Goal: Browse casually: Explore the website without a specific task or goal

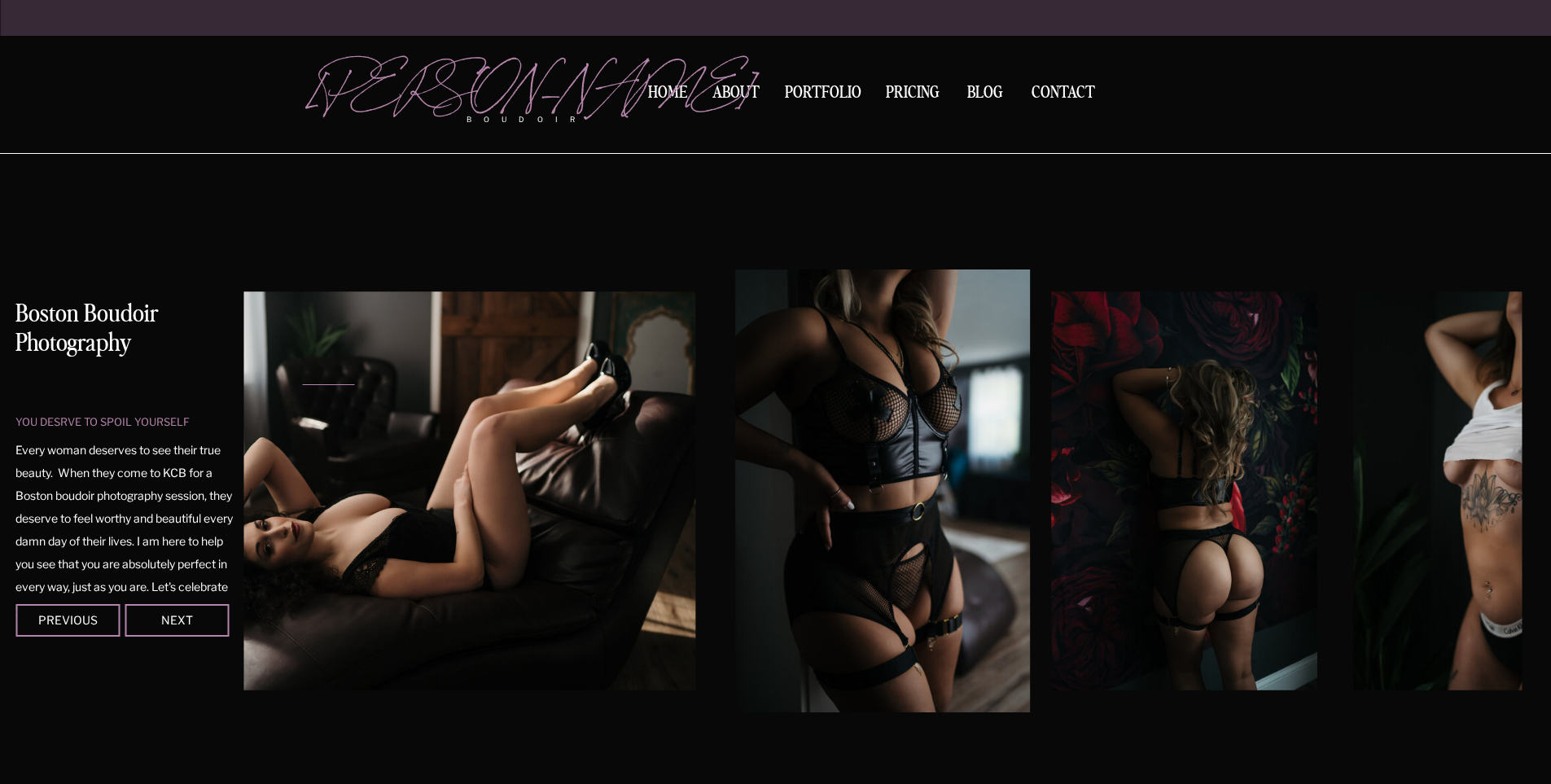
click at [331, 534] on img at bounding box center [396, 490] width 597 height 399
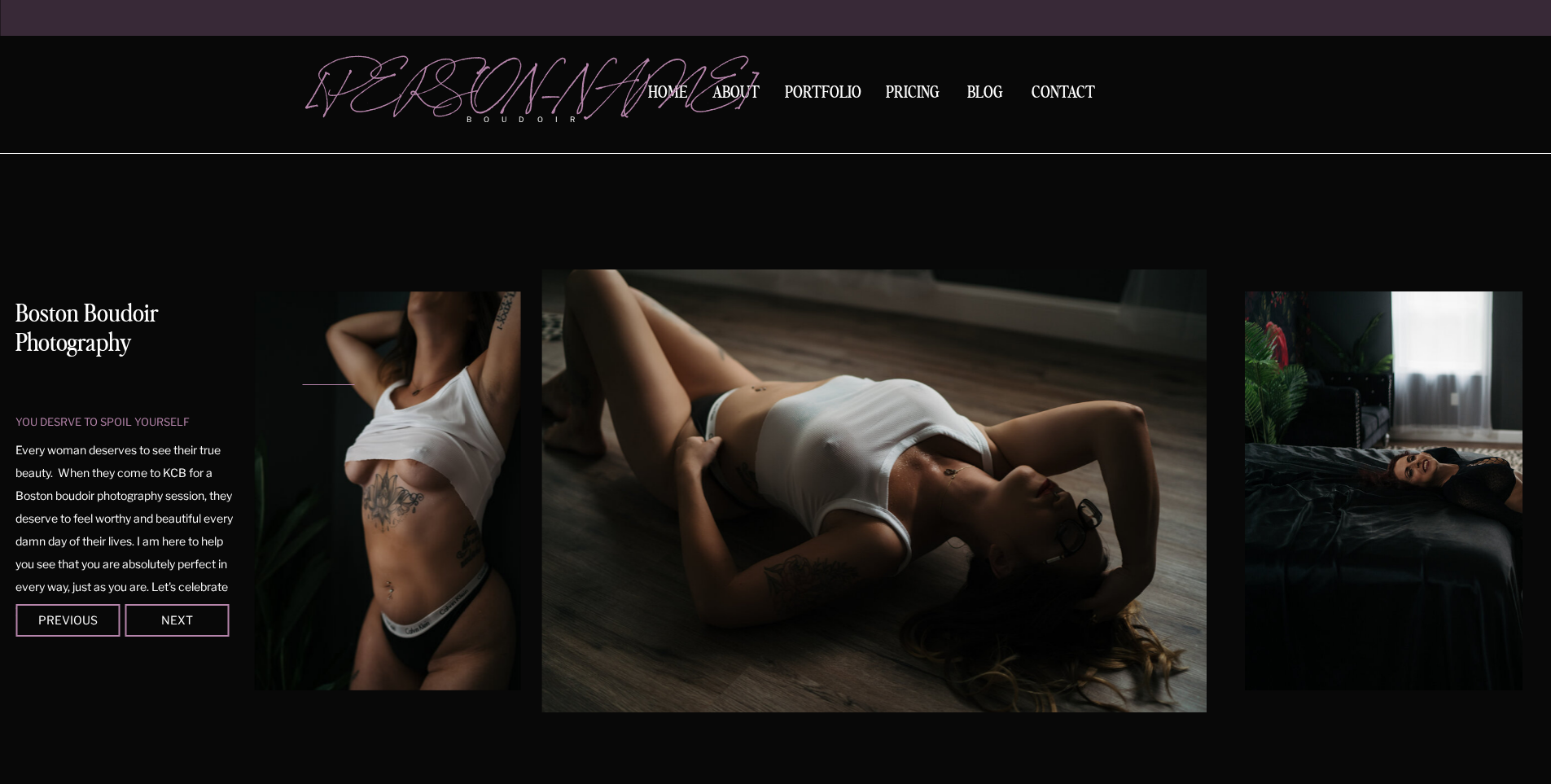
click at [651, 509] on img at bounding box center [873, 491] width 664 height 443
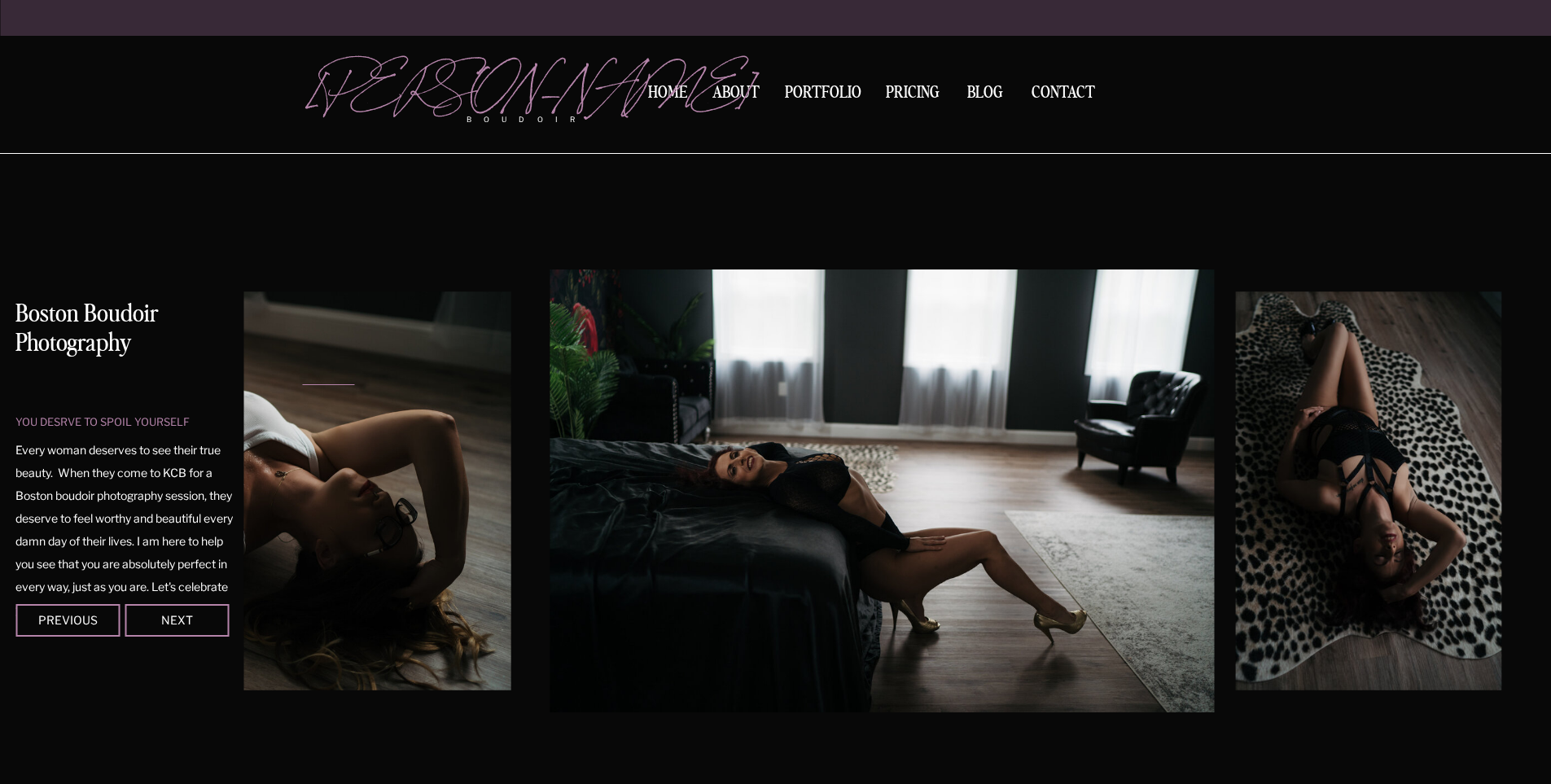
click at [287, 502] on div "you desrve to spoil yourself Boston Boudoir Photography Every woman deserves to…" at bounding box center [776, 483] width 977 height 659
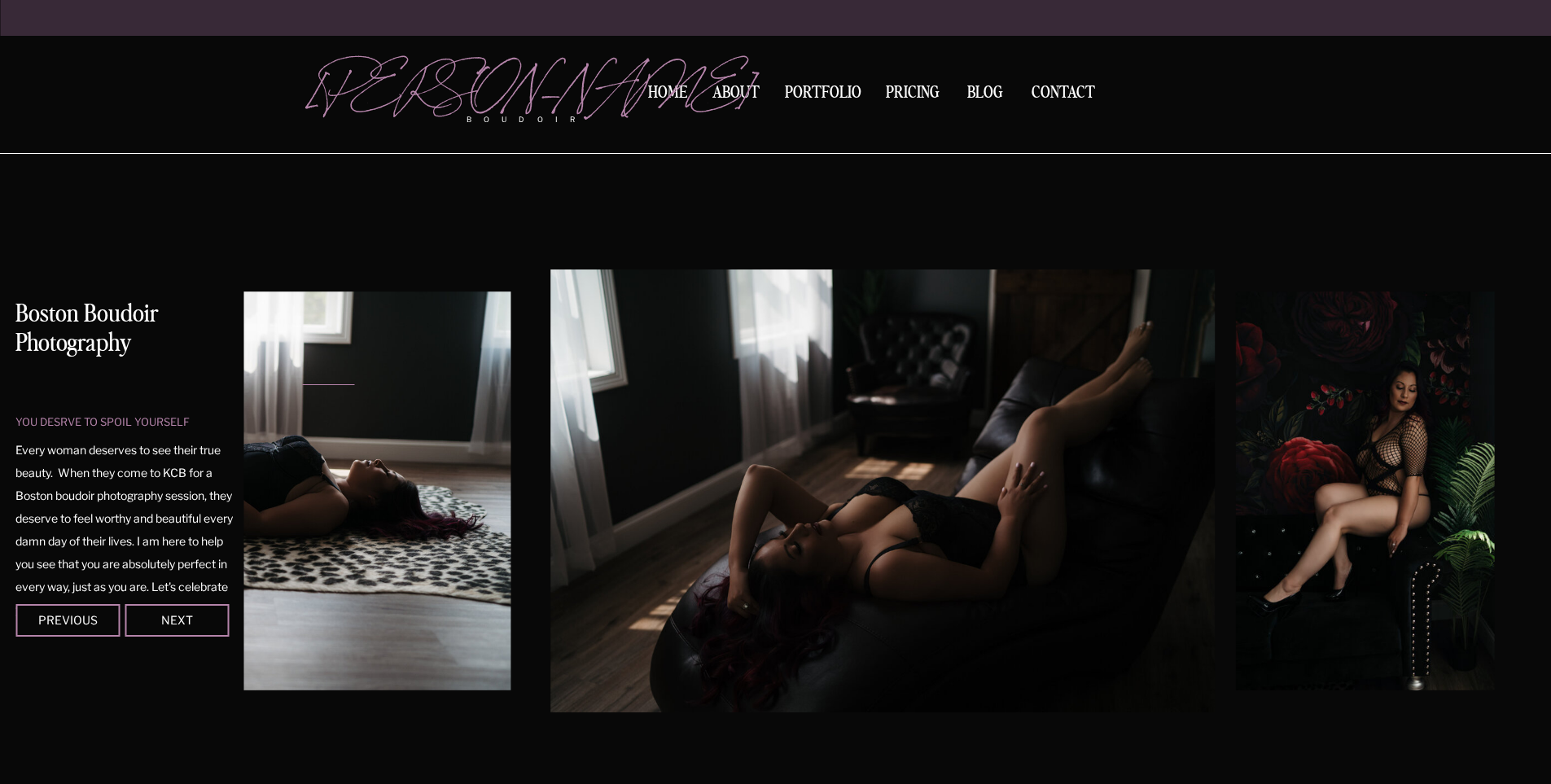
click at [1236, 524] on img at bounding box center [1365, 490] width 258 height 399
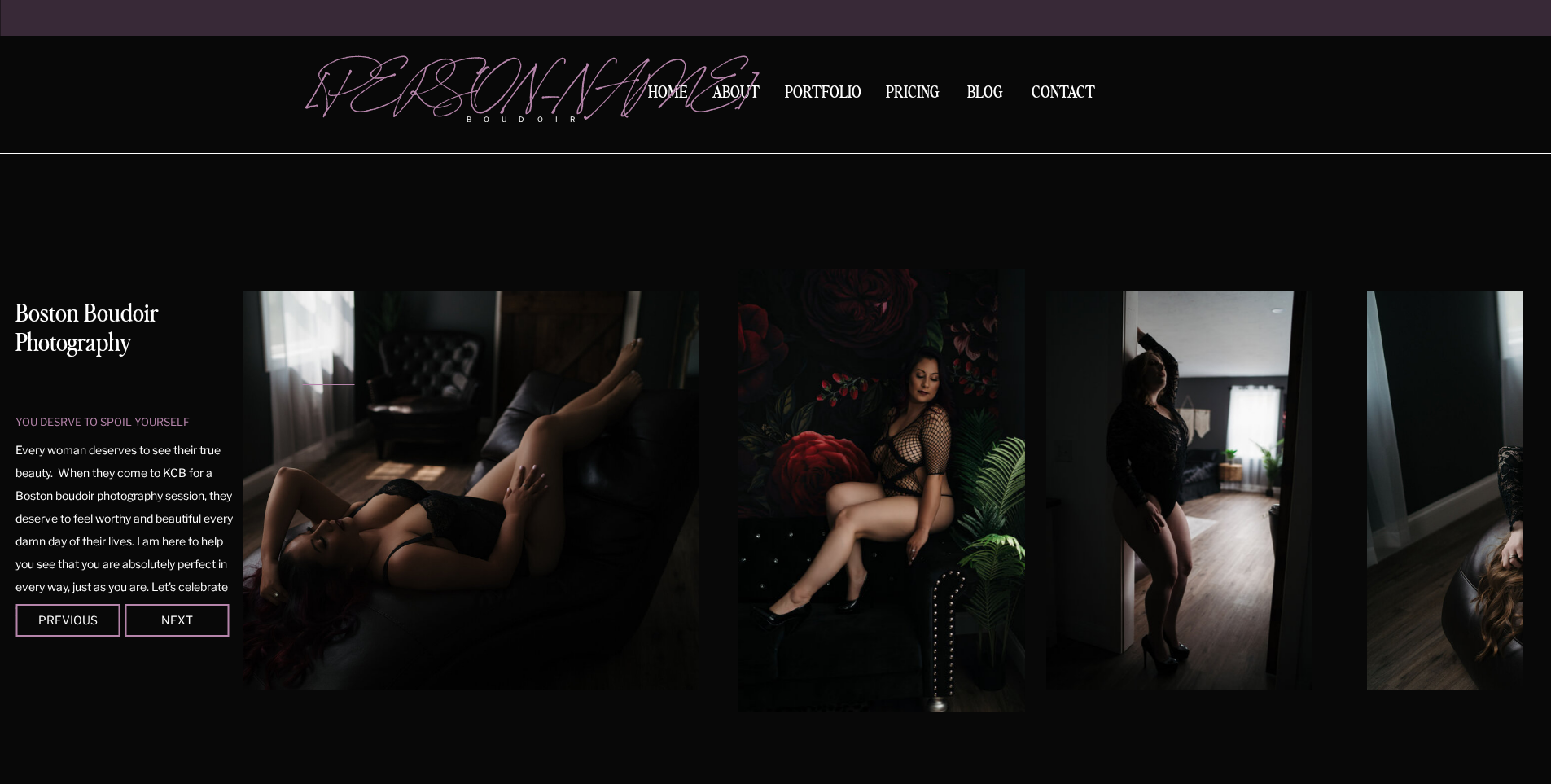
click at [1047, 573] on img at bounding box center [1179, 490] width 265 height 399
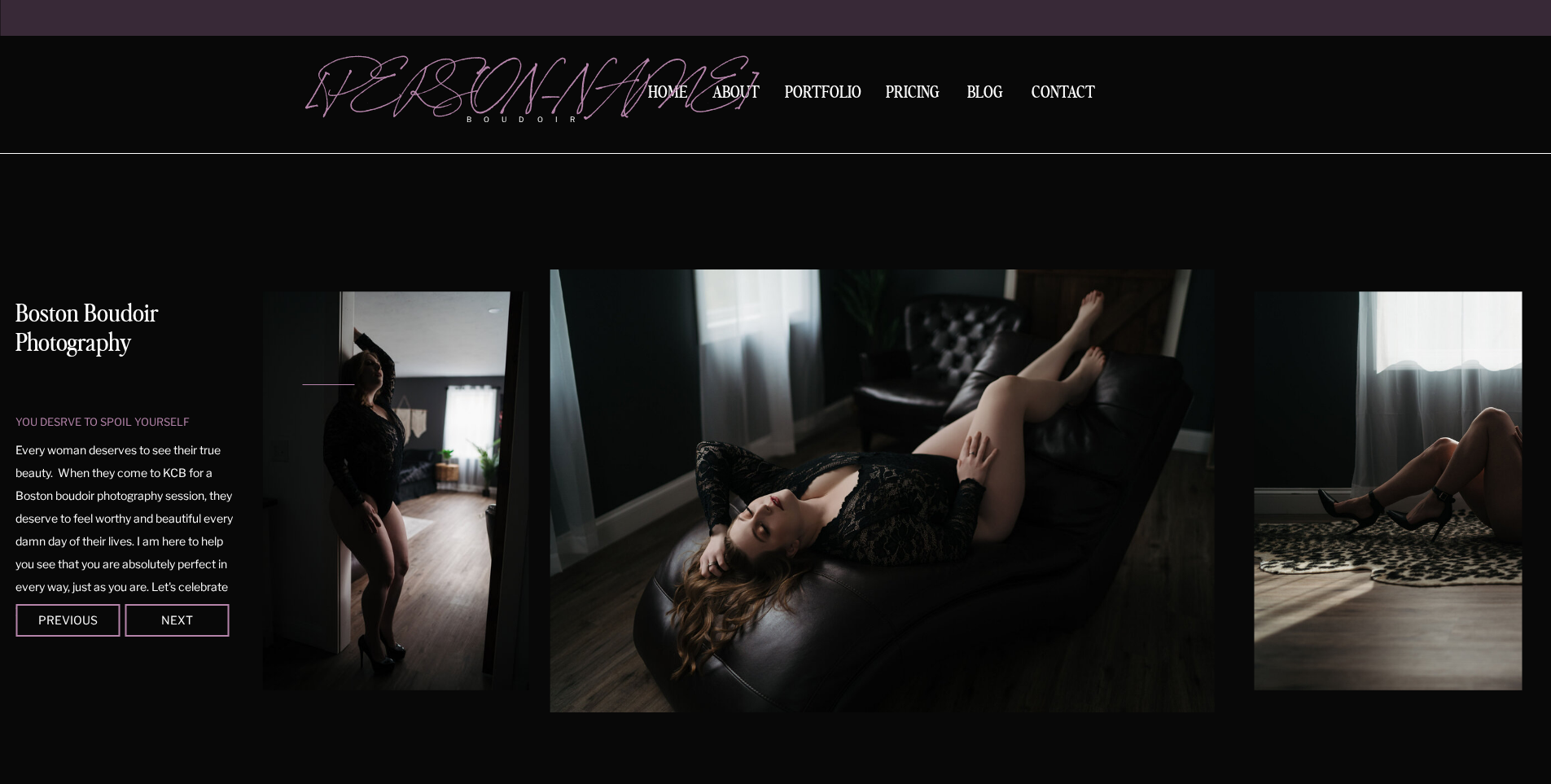
click at [784, 450] on div at bounding box center [882, 491] width 1278 height 443
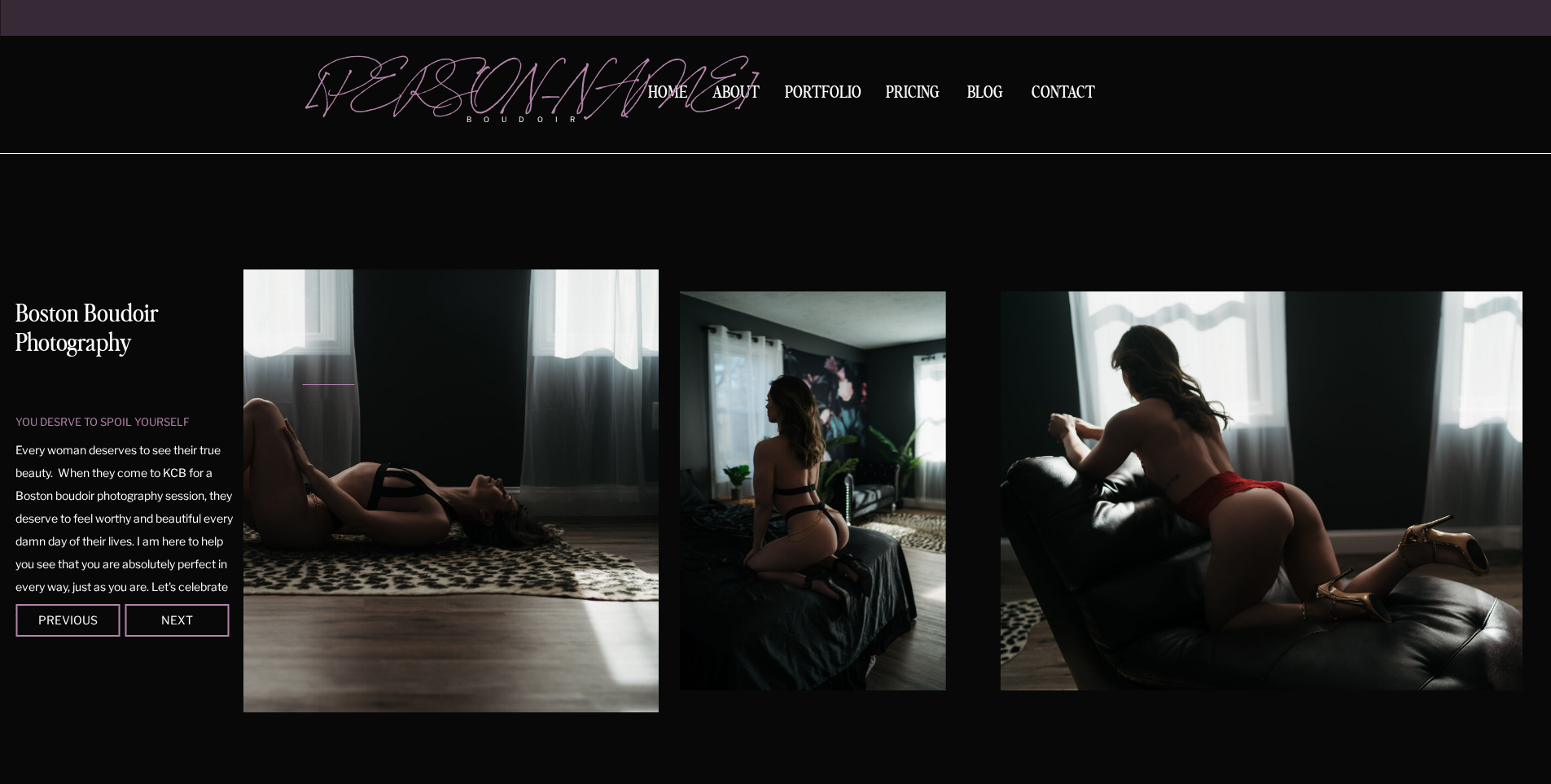
click at [680, 559] on img at bounding box center [812, 490] width 265 height 399
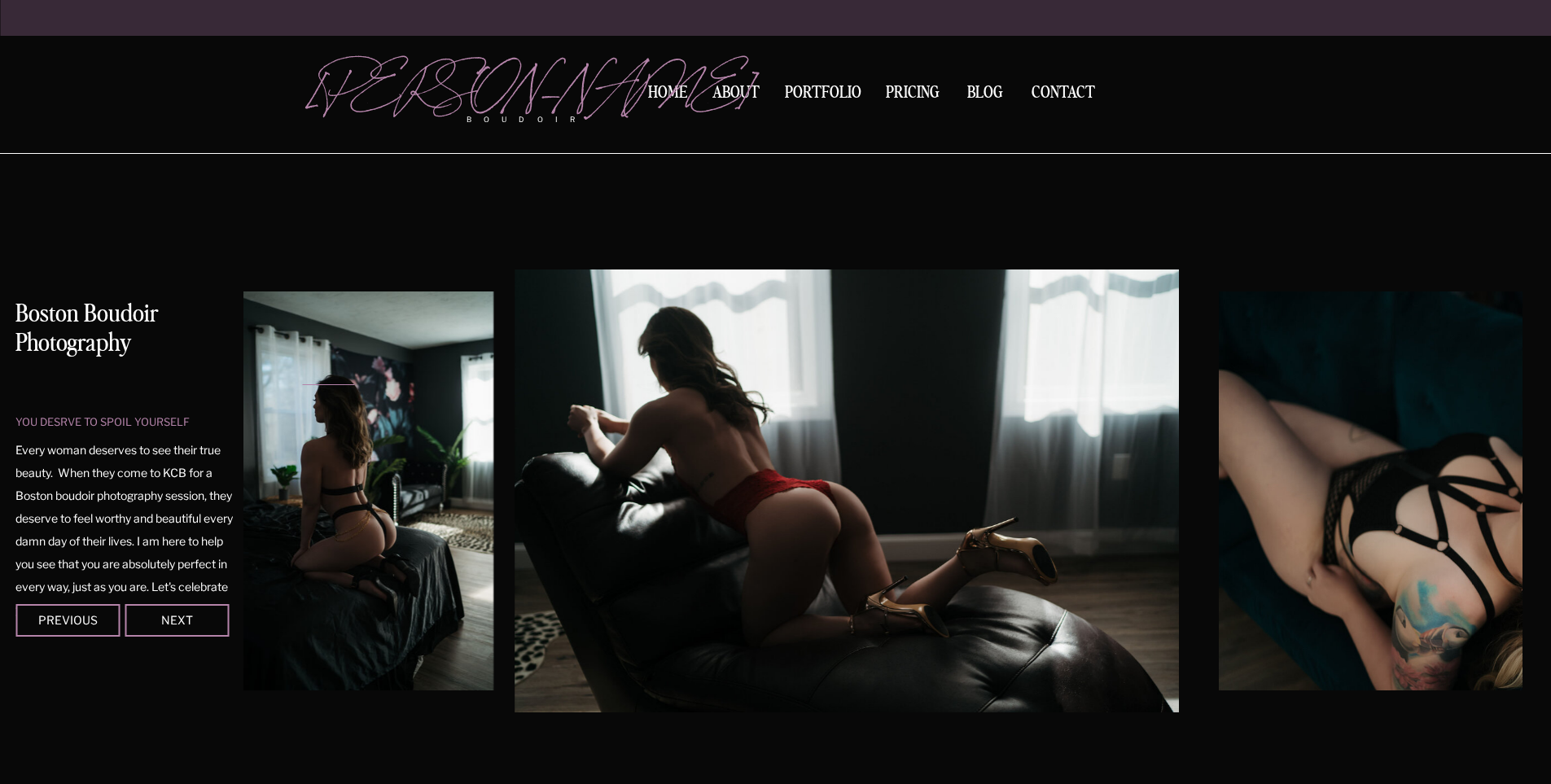
click at [728, 533] on img at bounding box center [846, 491] width 664 height 443
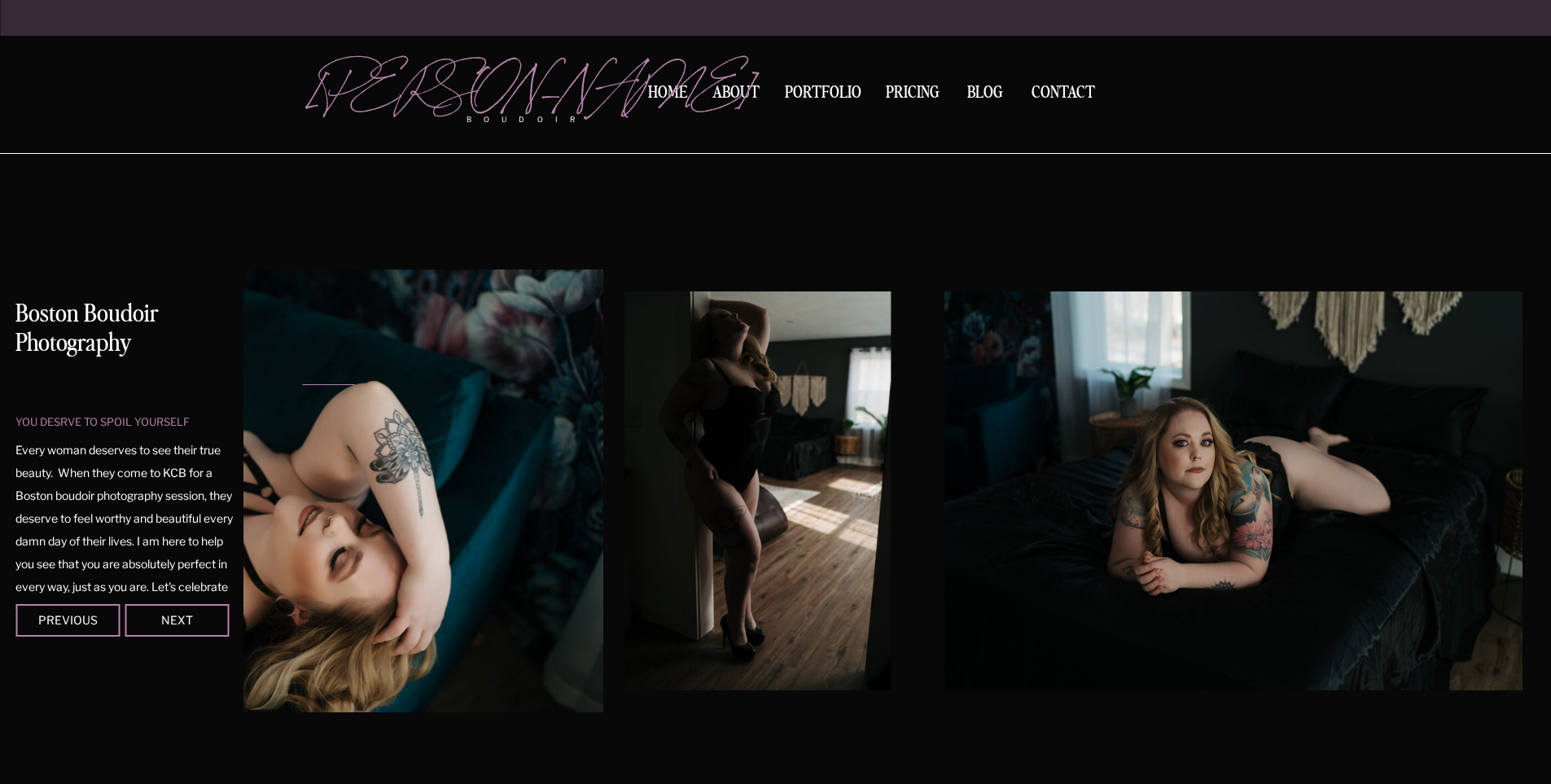
click at [395, 355] on img at bounding box center [271, 491] width 664 height 443
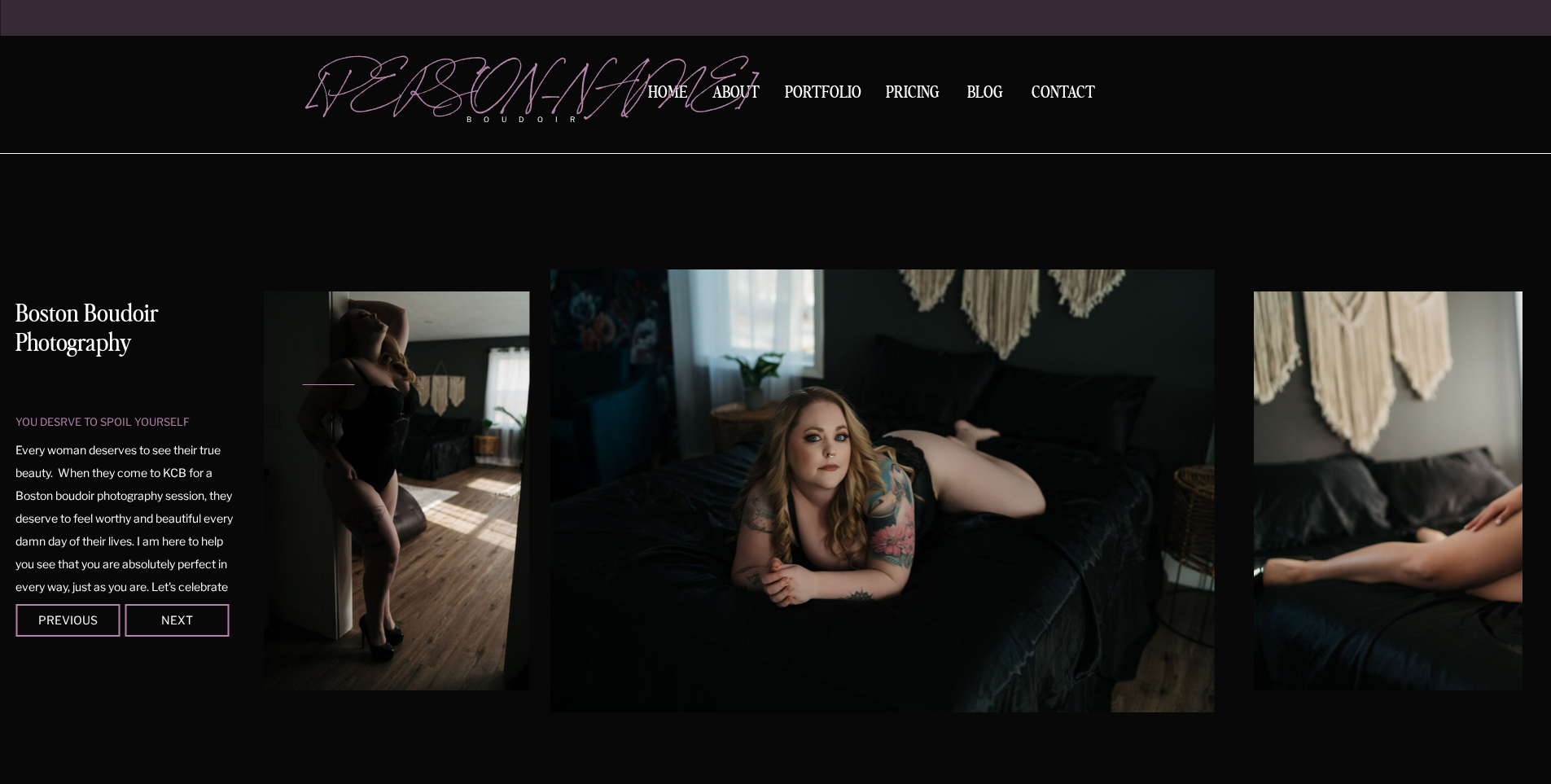
click at [550, 480] on img at bounding box center [881, 491] width 664 height 443
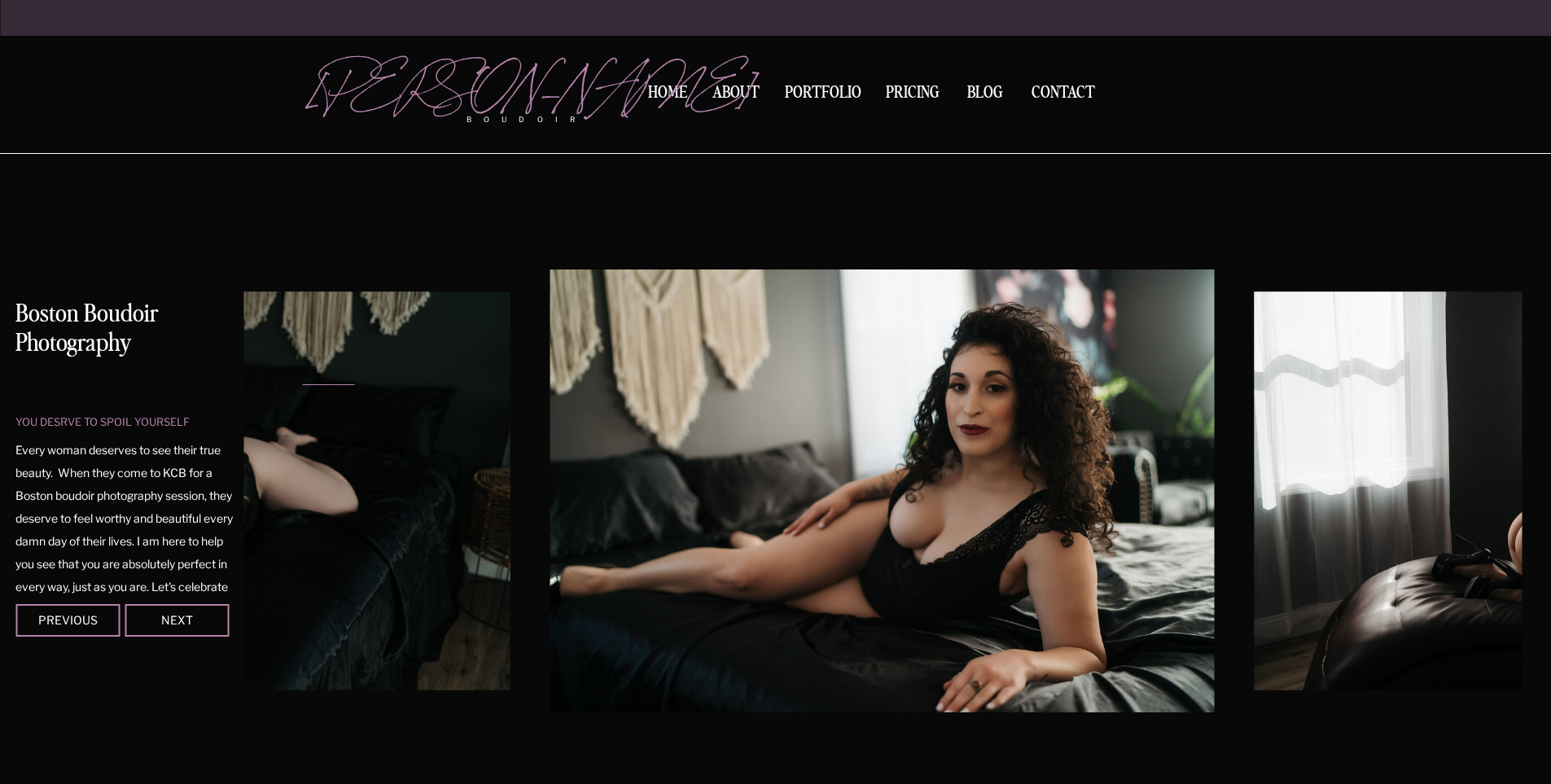
click at [550, 489] on img at bounding box center [881, 491] width 664 height 443
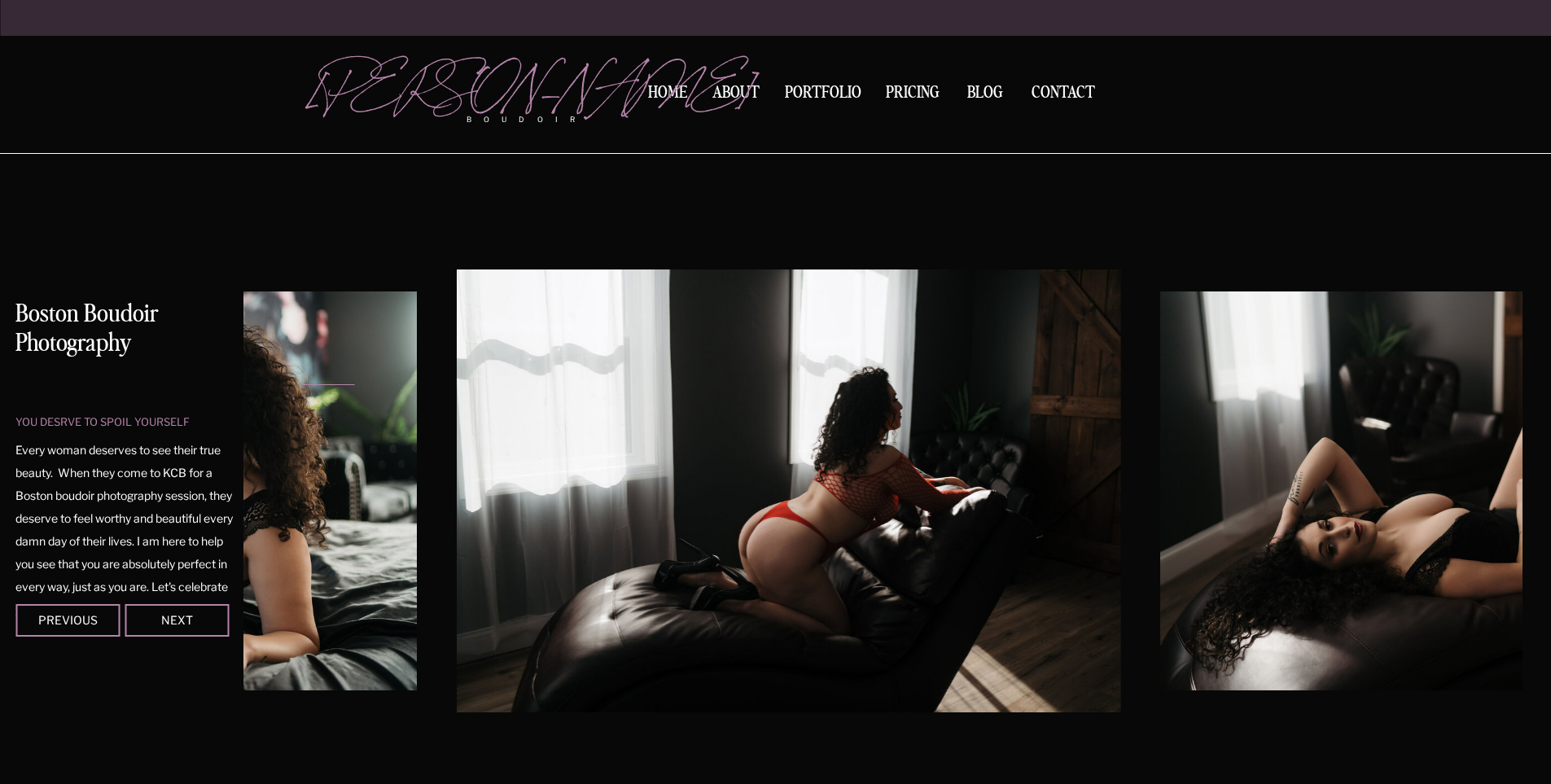
click at [622, 575] on img at bounding box center [788, 491] width 664 height 443
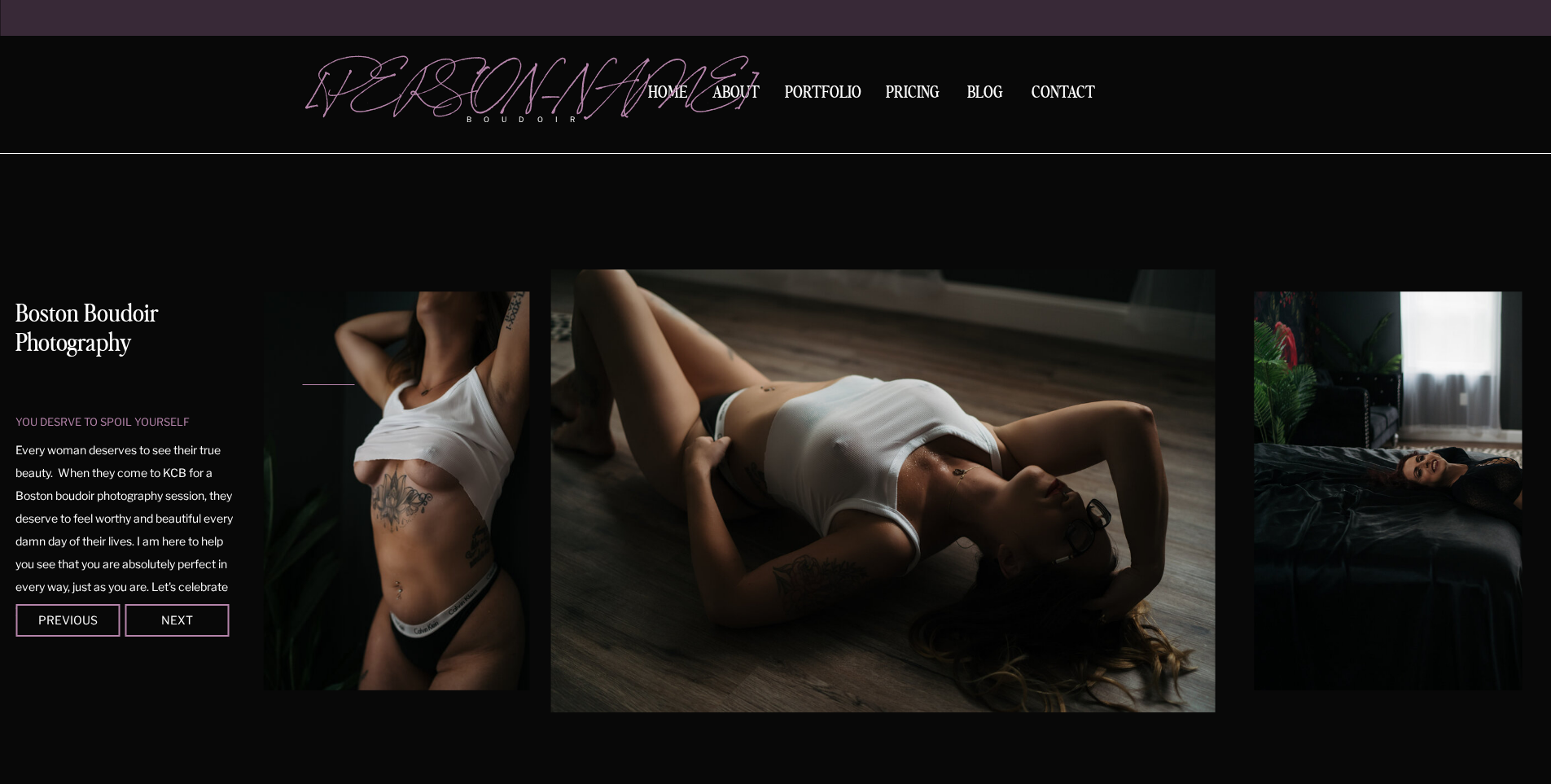
drag, startPoint x: 1525, startPoint y: 259, endPoint x: 1175, endPoint y: 497, distance: 423.3
click at [1254, 481] on img at bounding box center [1553, 490] width 597 height 399
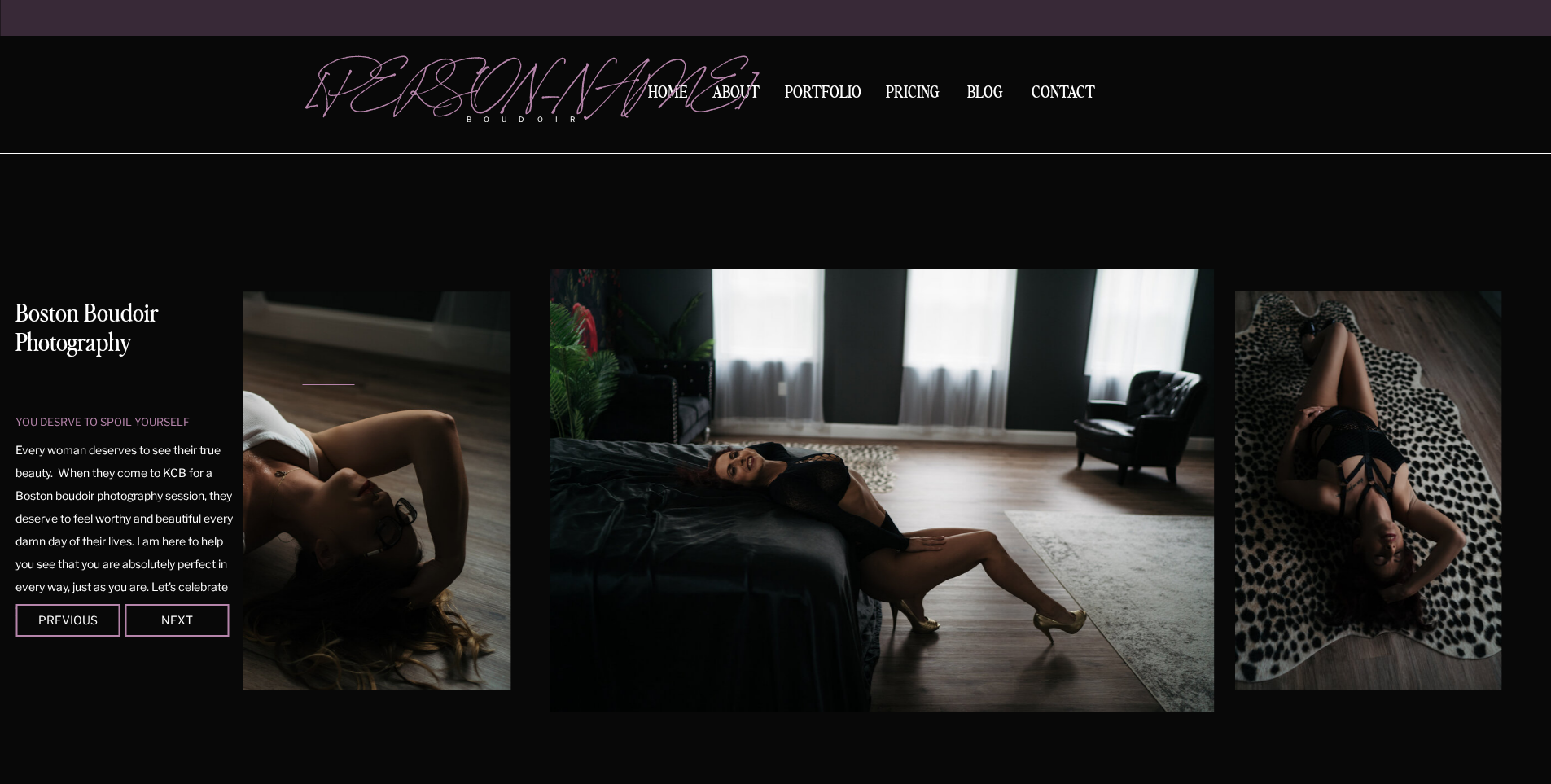
click at [1236, 312] on img at bounding box center [1368, 490] width 265 height 399
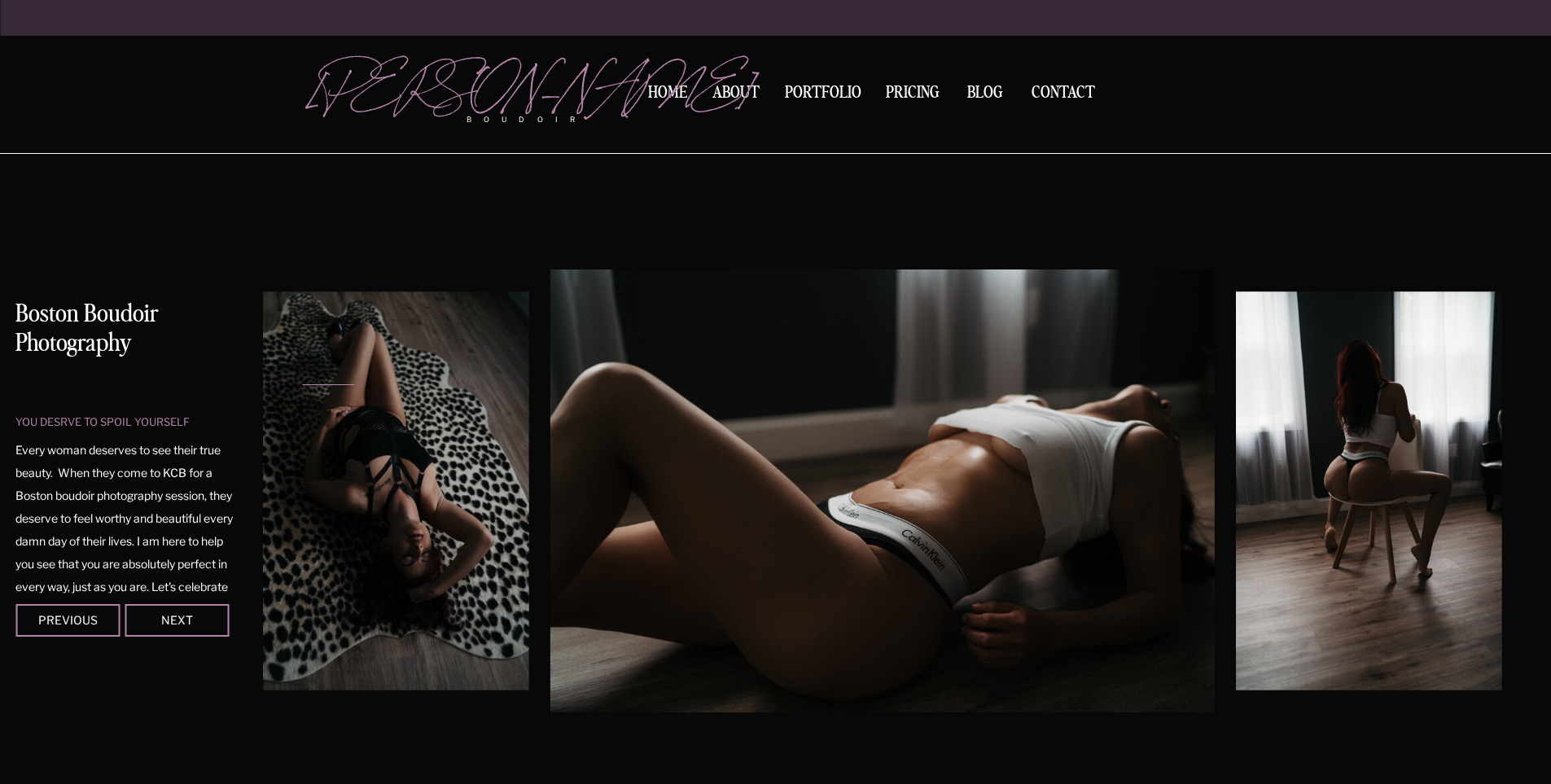
scroll to position [814, 0]
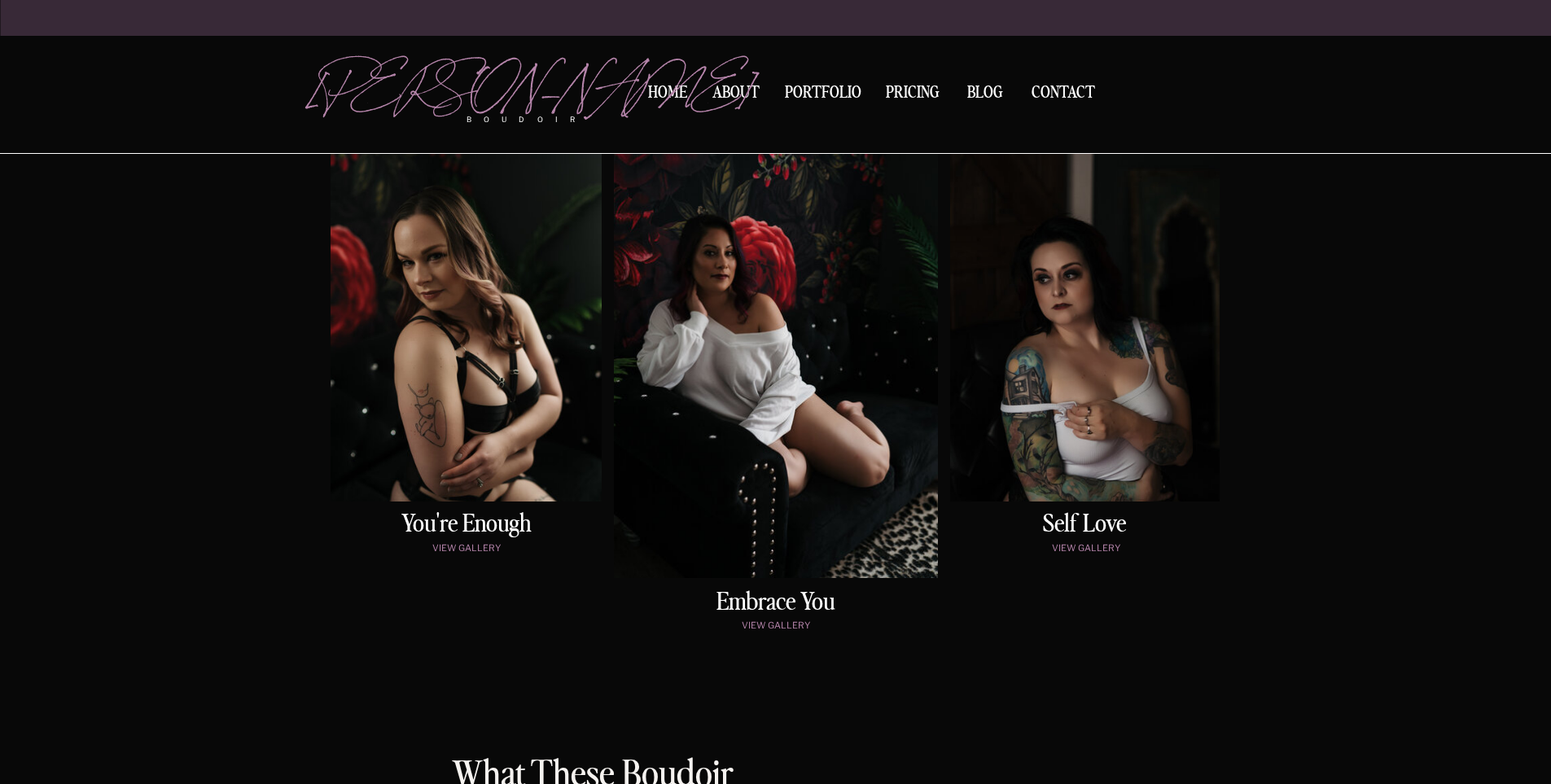
click at [412, 374] on div at bounding box center [465, 309] width 271 height 382
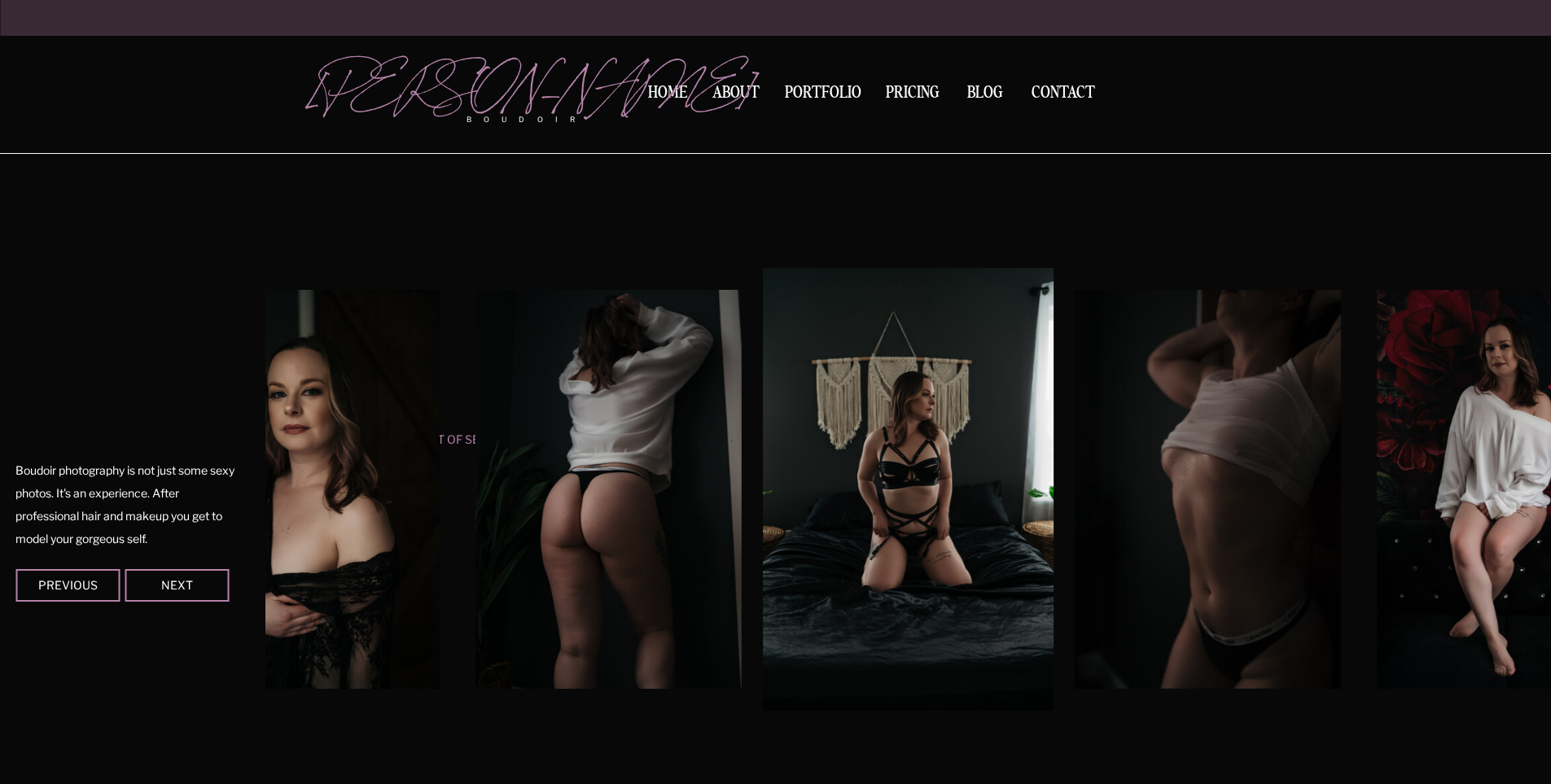
scroll to position [1356, 0]
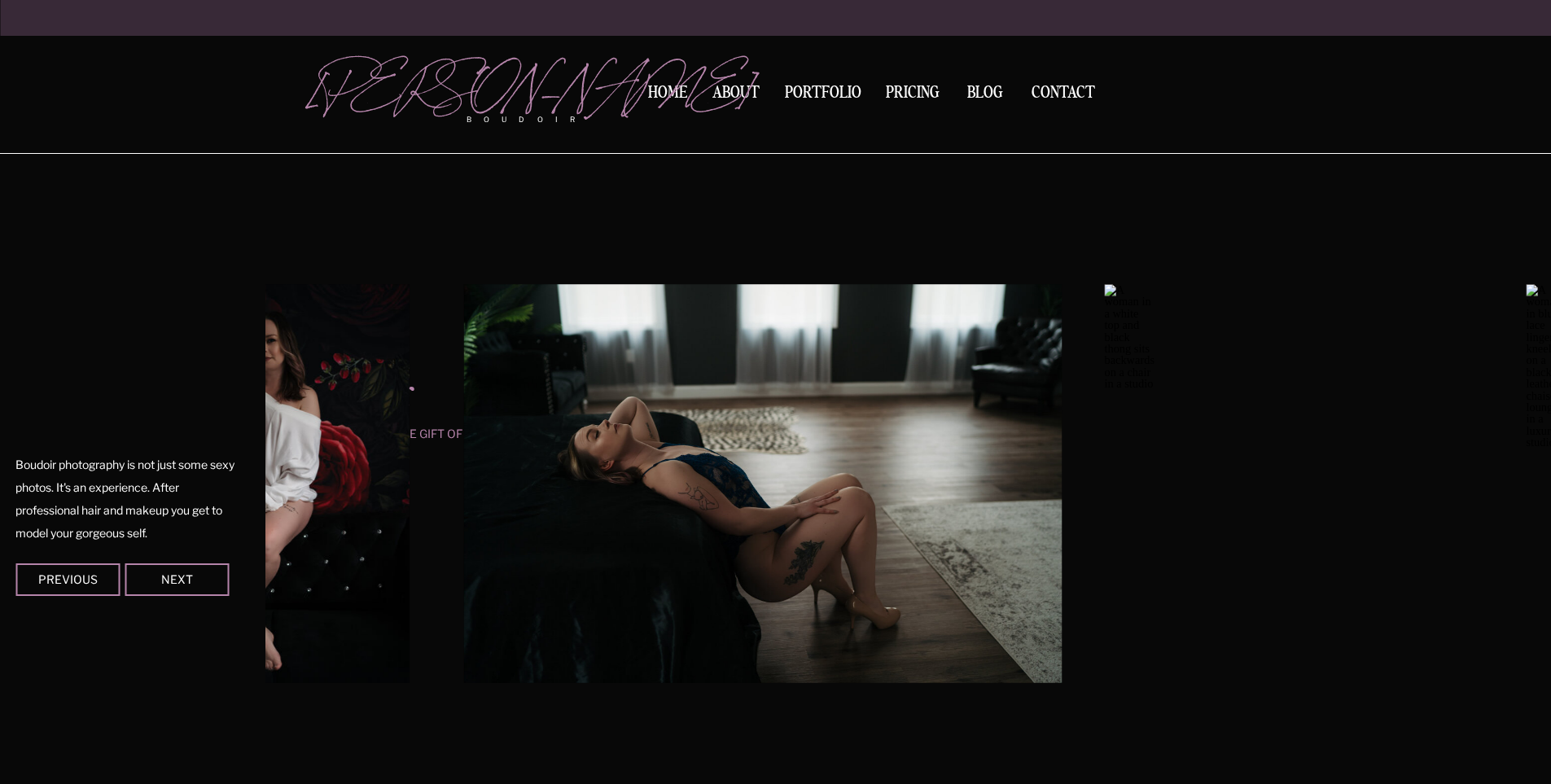
click at [228, 588] on div "Contact BLOG Pricing Portfolio About Home boudoir [GEOGRAPHIC_DATA][PERSON_NAME…" at bounding box center [776, 674] width 1551 height 4061
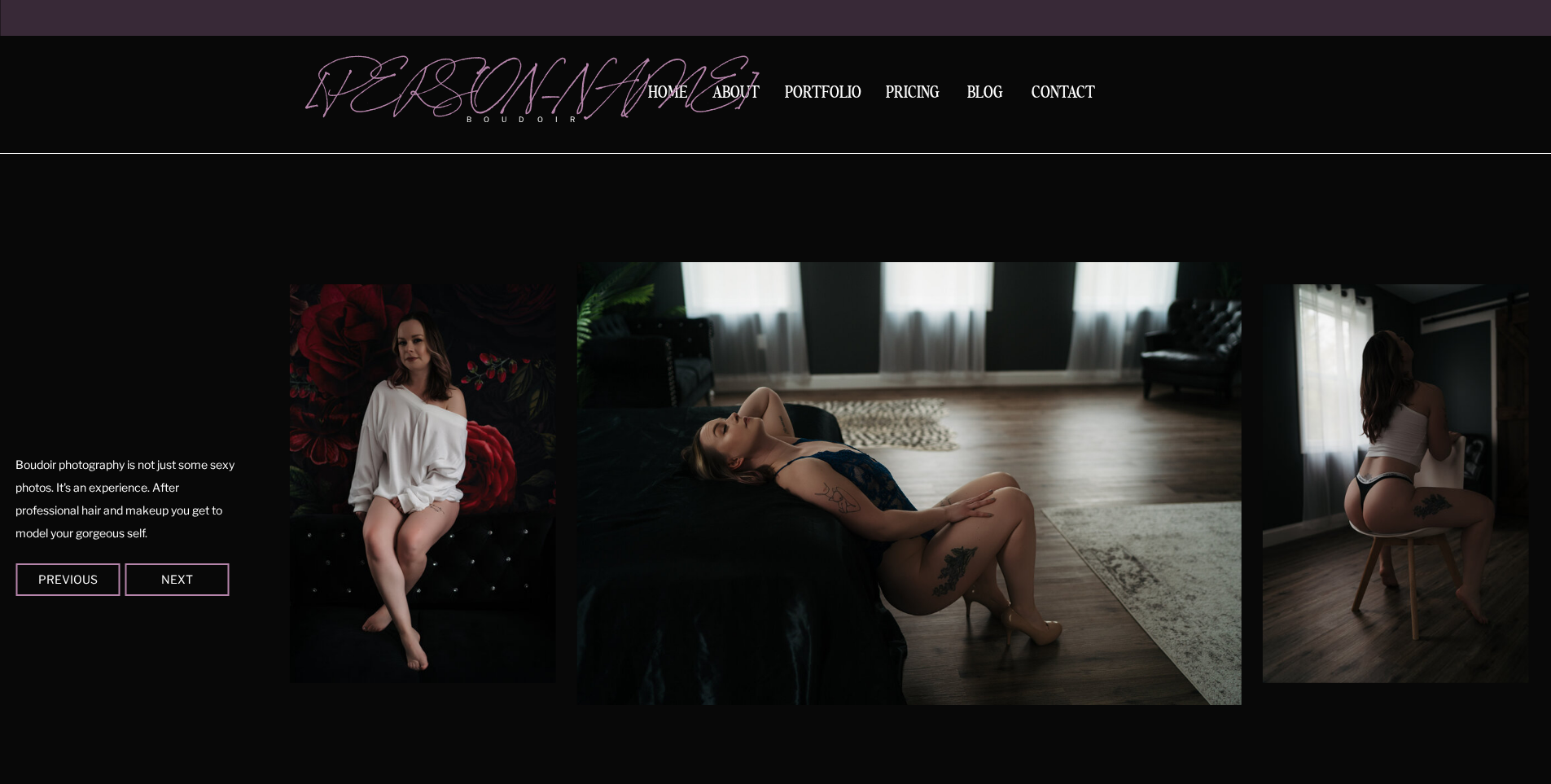
click at [1262, 588] on img at bounding box center [1394, 483] width 265 height 399
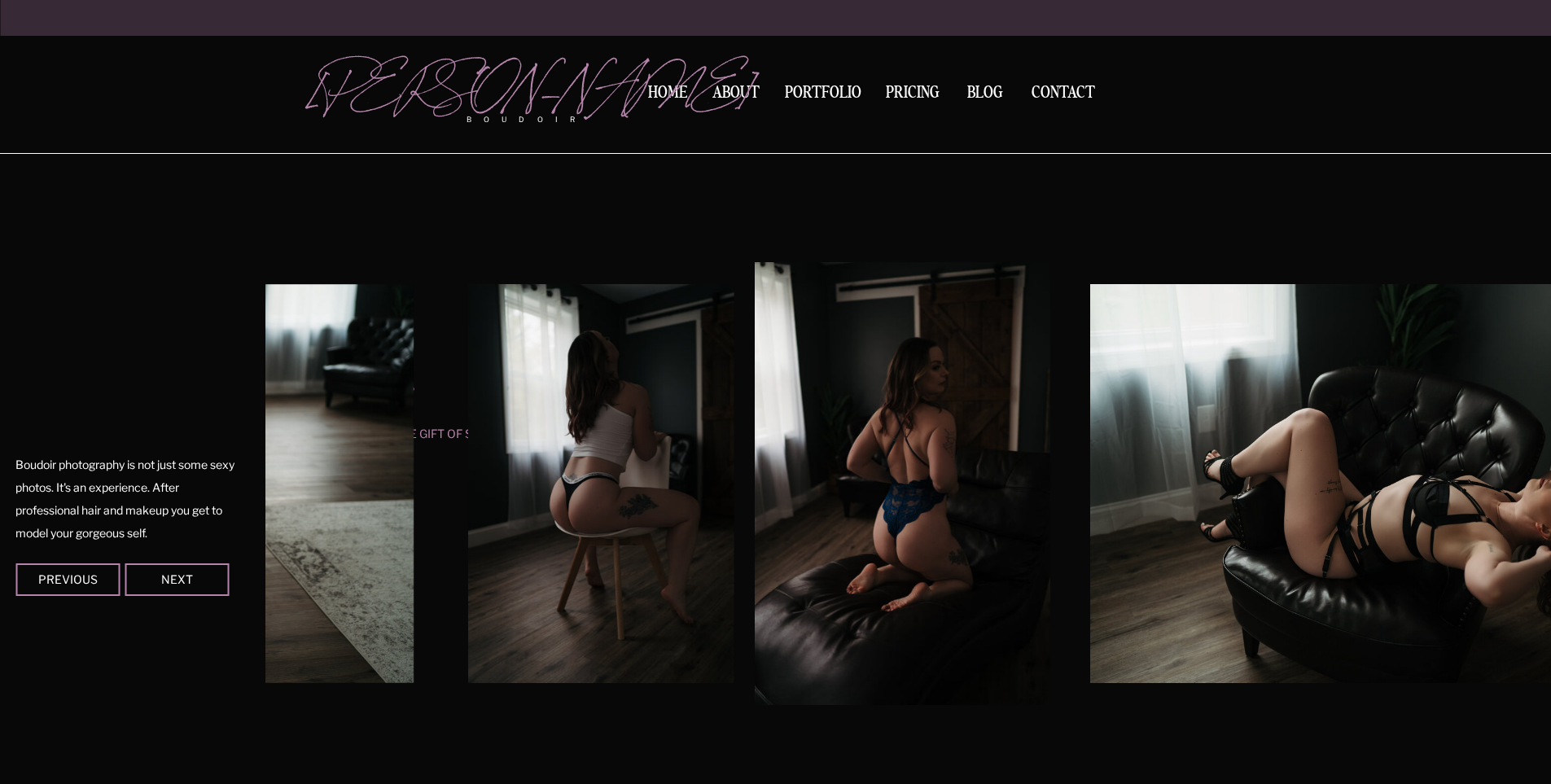
click at [1090, 588] on img at bounding box center [1388, 483] width 597 height 399
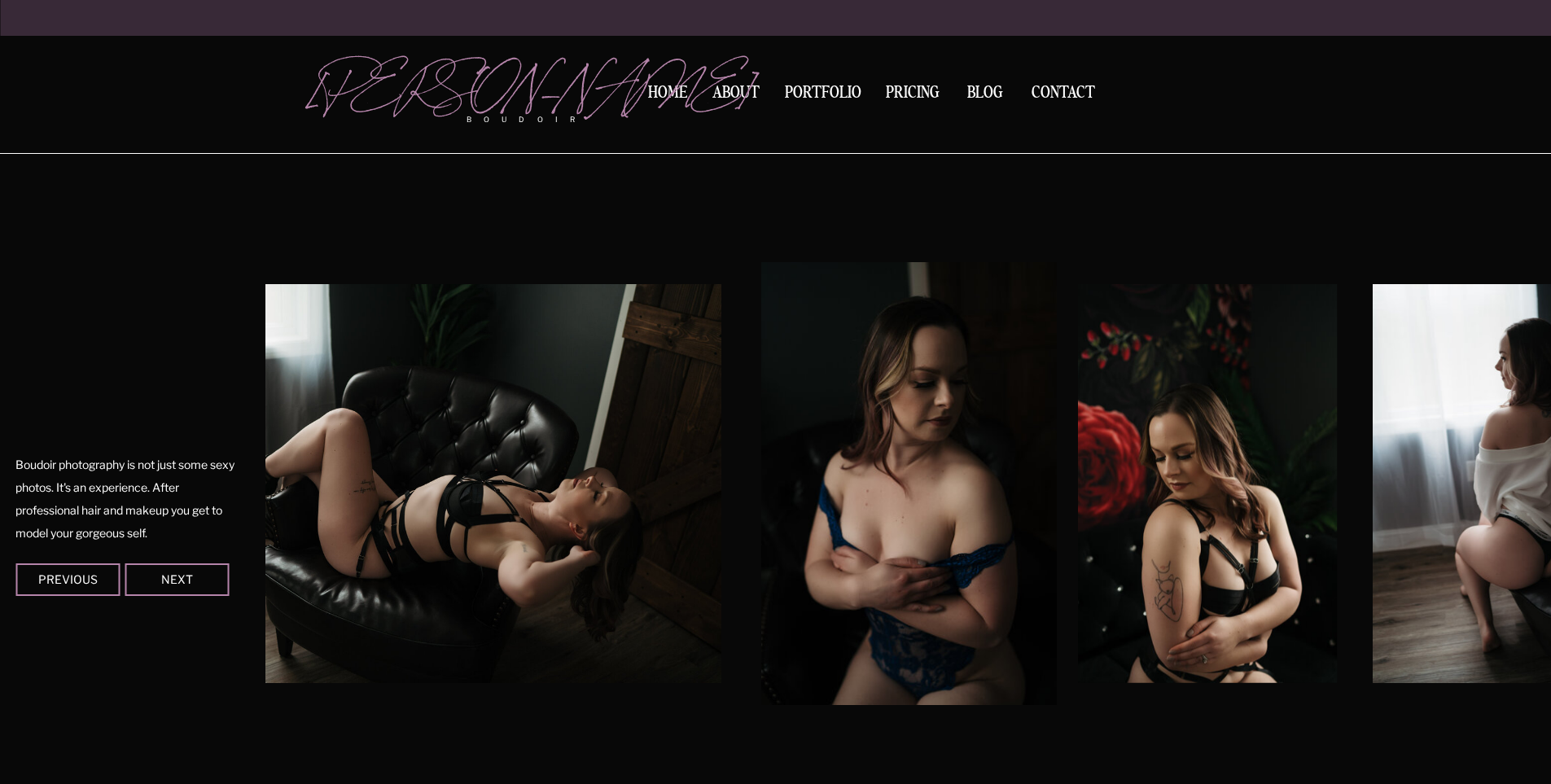
click at [736, 705] on div "Contact BLOG Pricing Portfolio About Home boudoir [GEOGRAPHIC_DATA][PERSON_NAME…" at bounding box center [776, 674] width 1551 height 4061
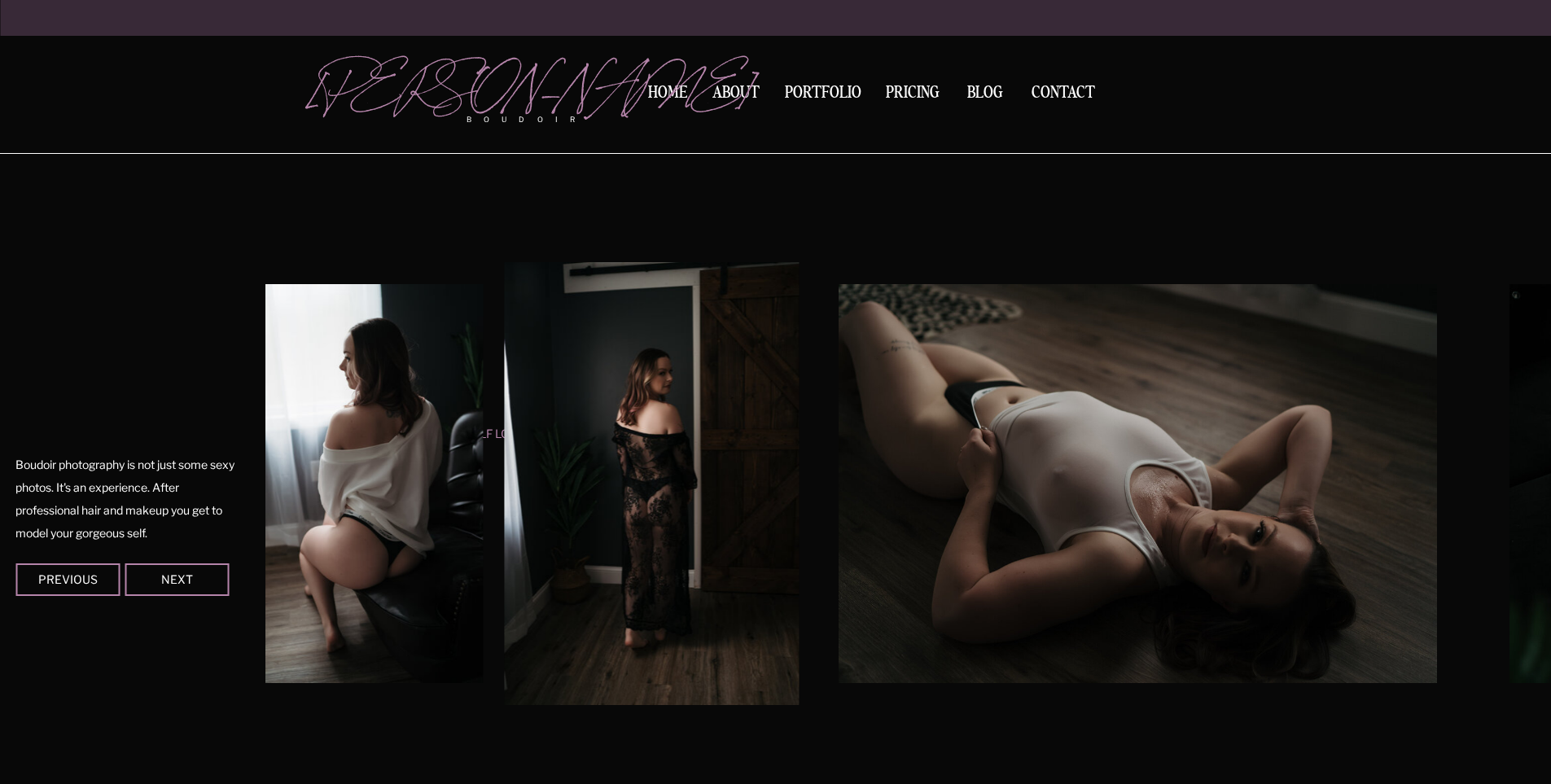
click at [1099, 619] on img at bounding box center [1137, 483] width 597 height 399
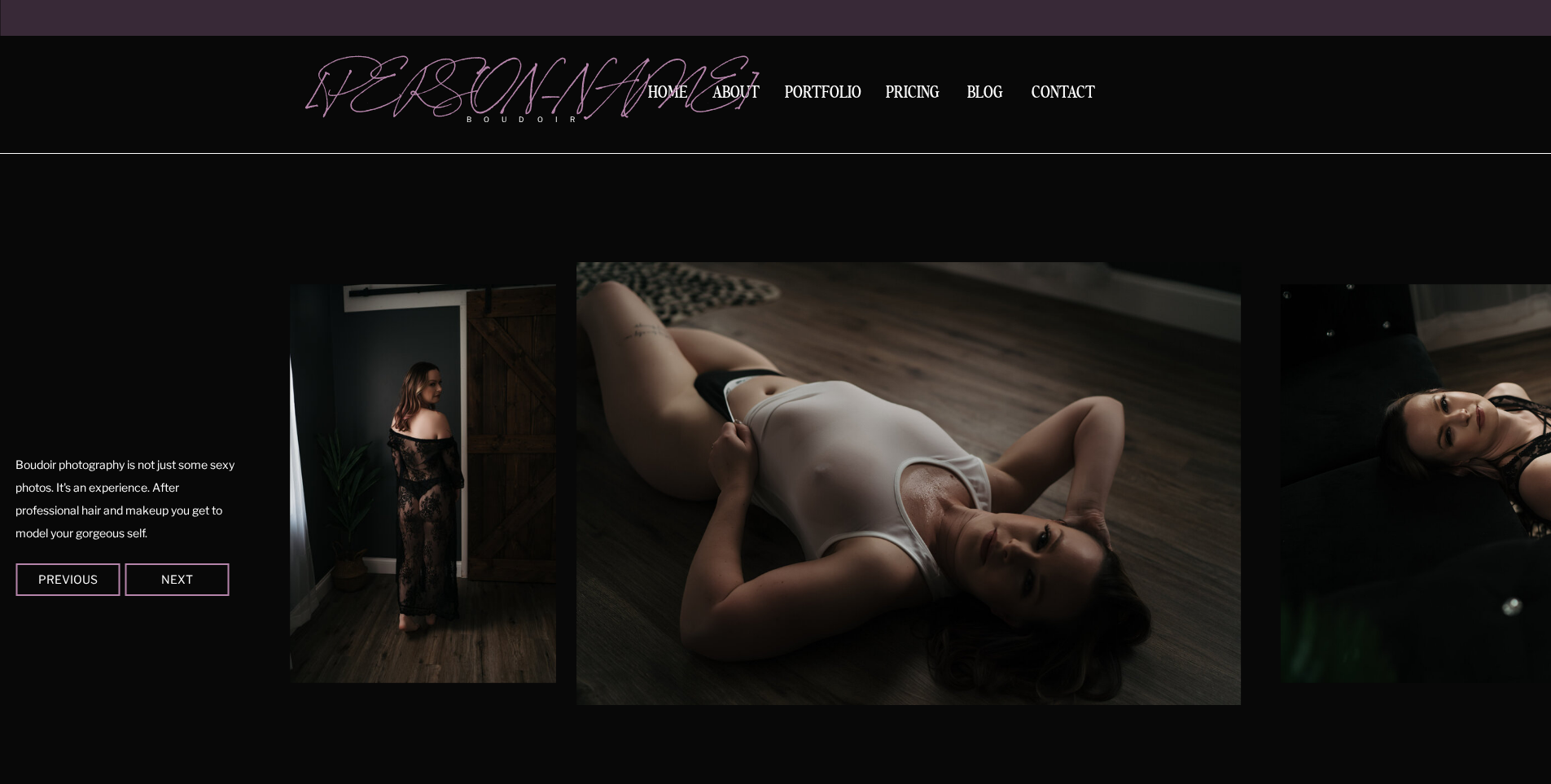
click at [1280, 614] on img at bounding box center [1579, 483] width 597 height 399
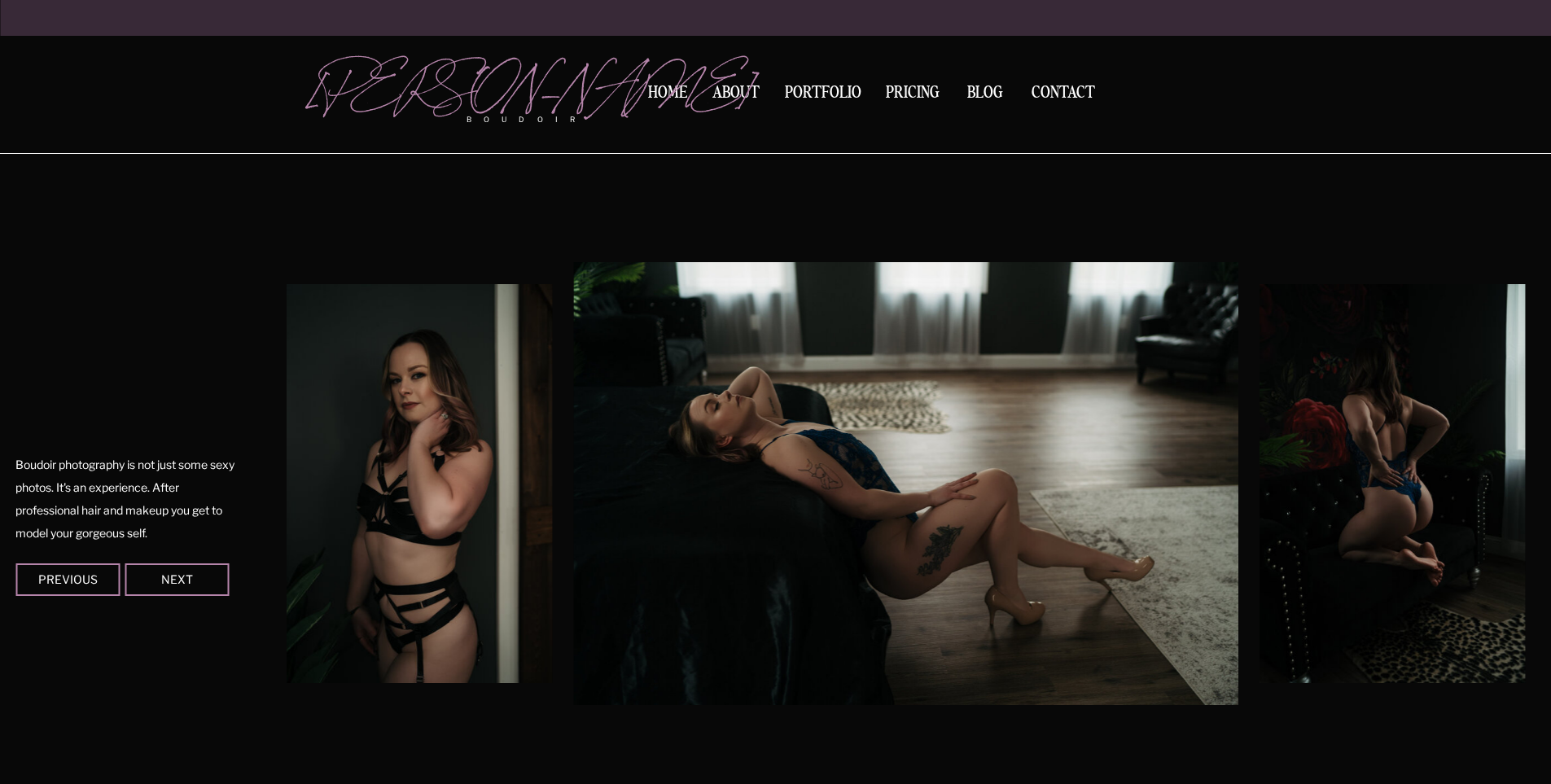
click at [573, 603] on img at bounding box center [905, 483] width 664 height 443
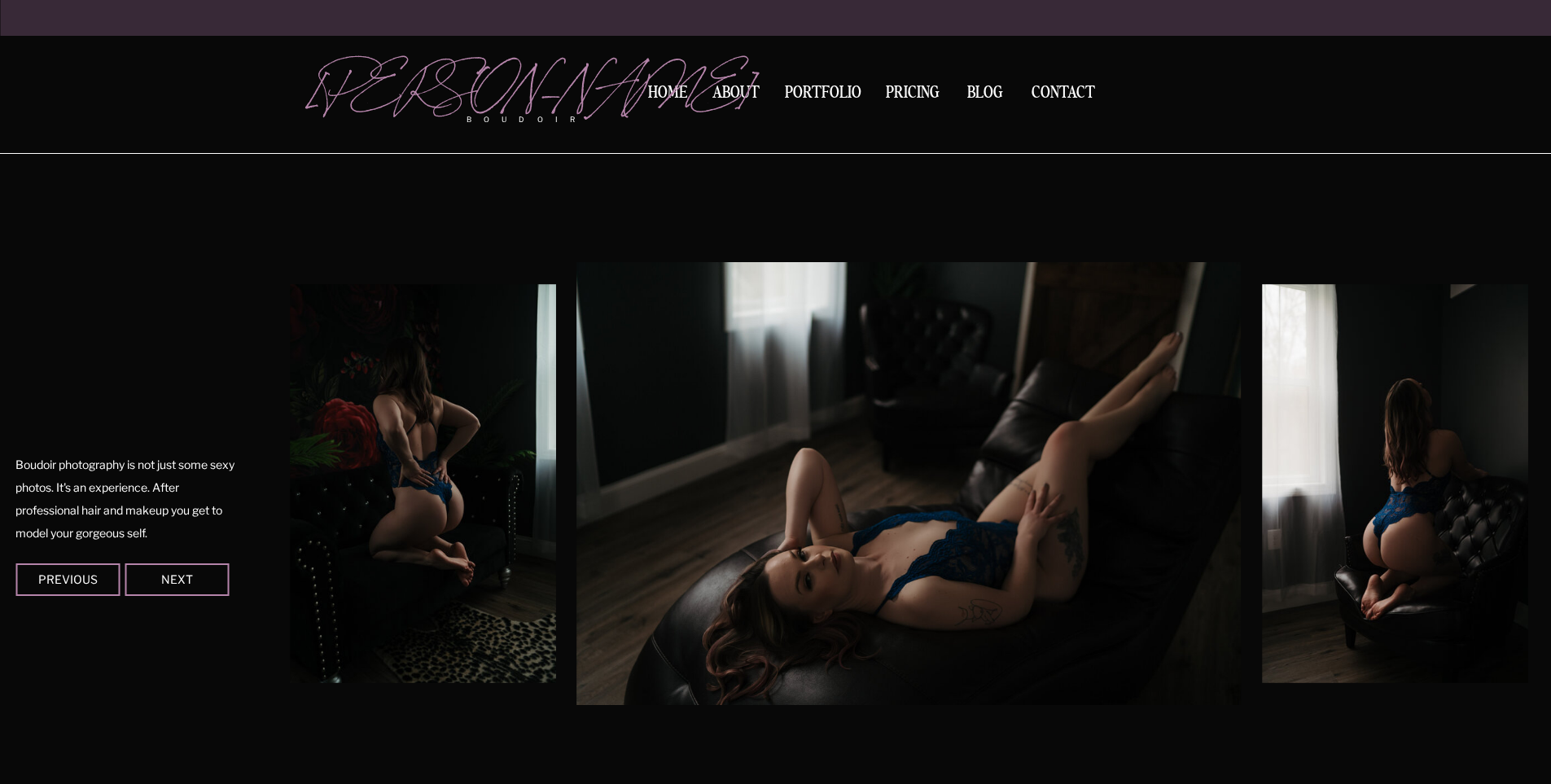
click at [287, 577] on div "x. Close Boudoir give yourself the gift of self love Previous Next Boudoir phot…" at bounding box center [776, 483] width 977 height 659
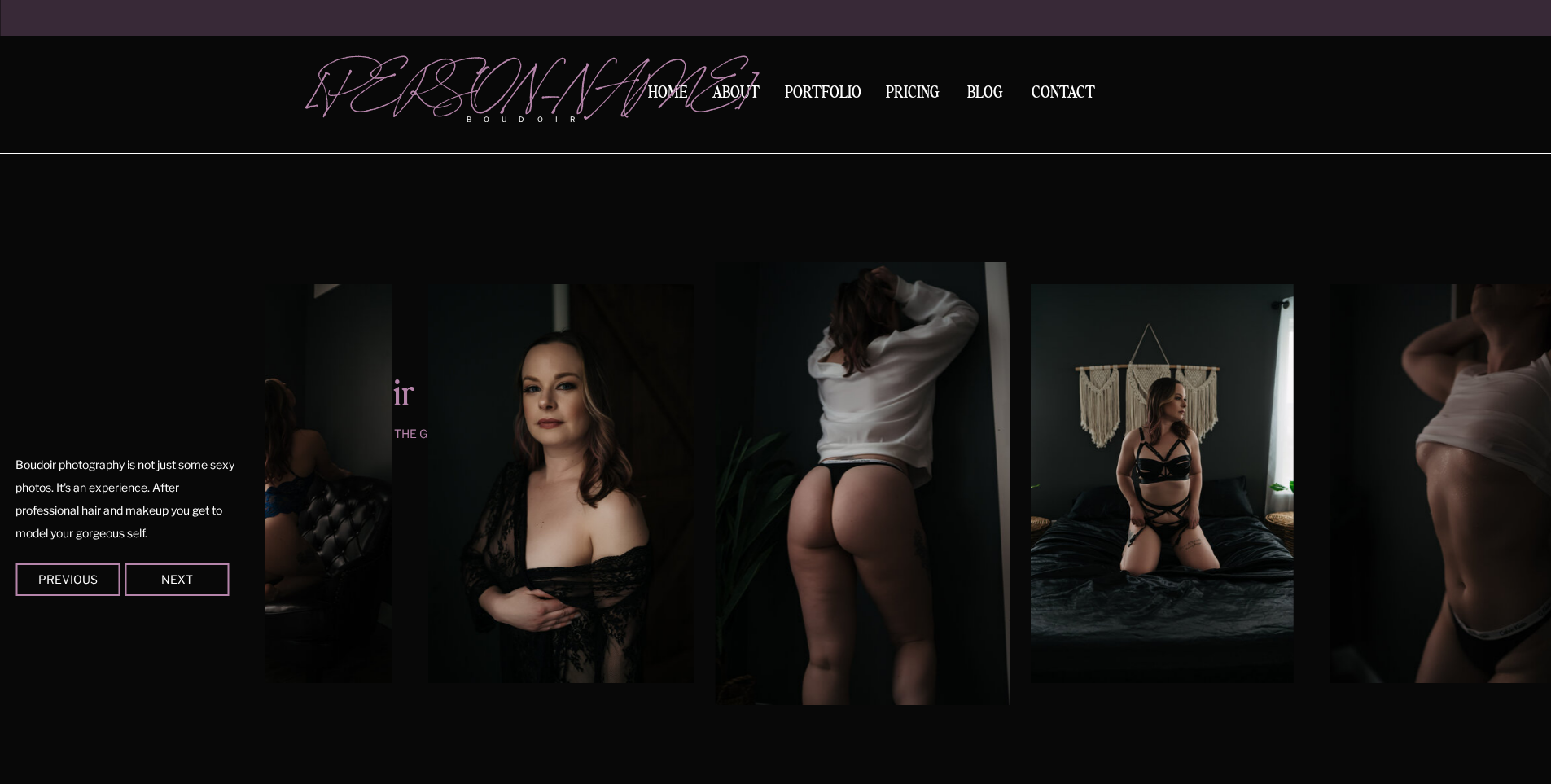
click at [144, 548] on div "Contact BLOG Pricing Portfolio About Home boudoir [GEOGRAPHIC_DATA][PERSON_NAME…" at bounding box center [776, 674] width 1551 height 4061
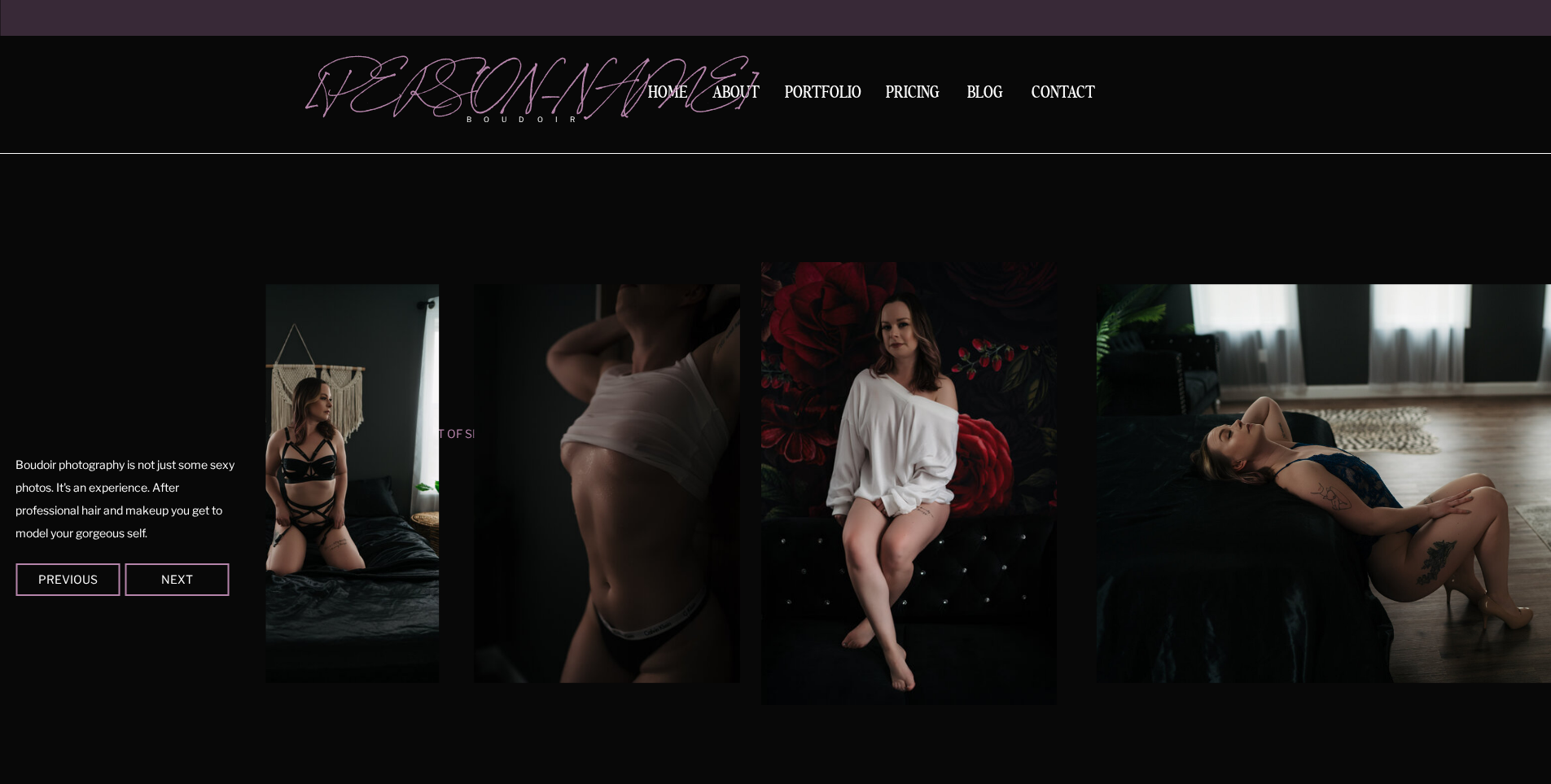
click at [1096, 515] on img at bounding box center [1395, 483] width 597 height 399
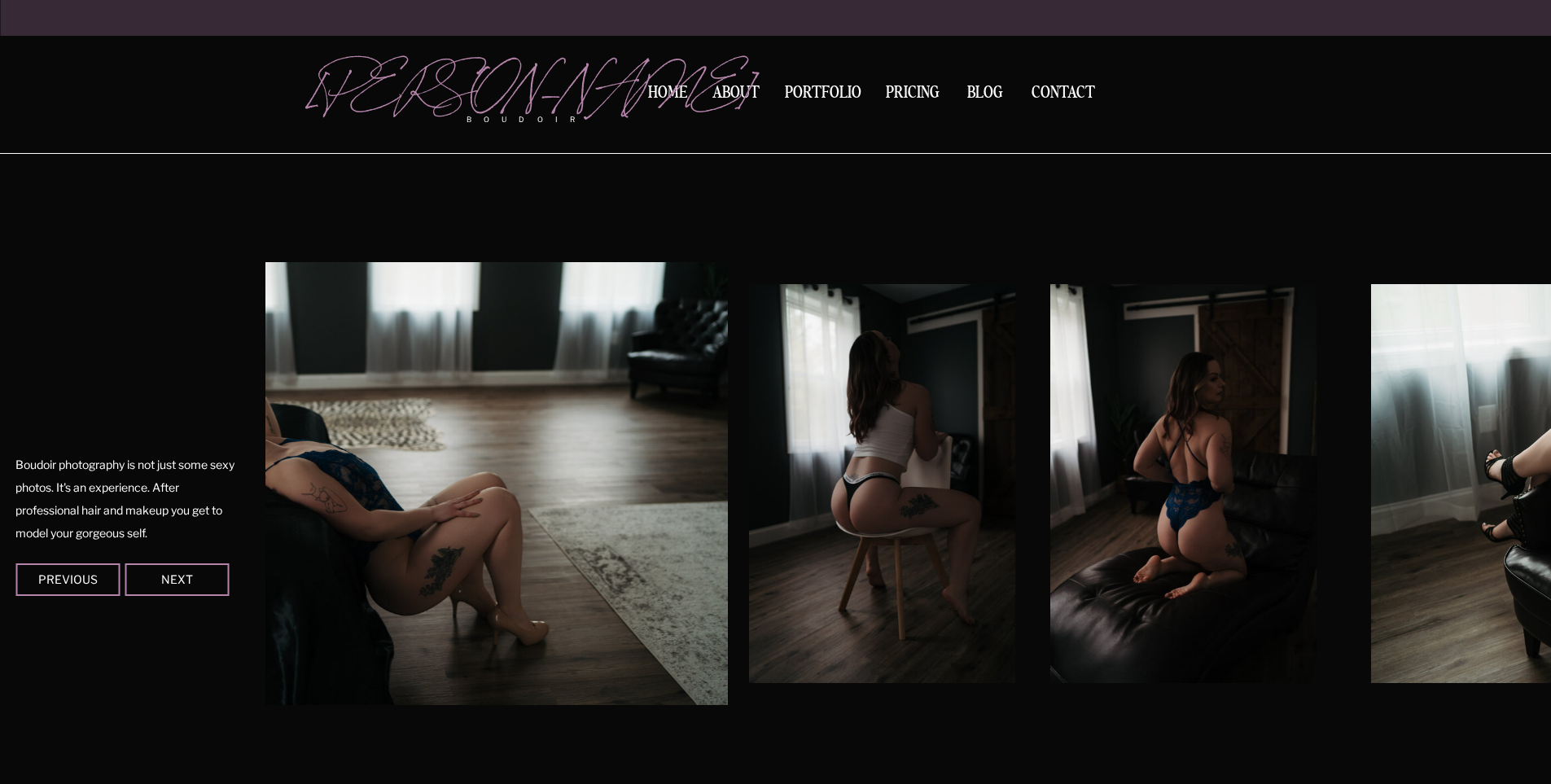
click at [144, 431] on div "Contact BLOG Pricing Portfolio About Home boudoir [GEOGRAPHIC_DATA][PERSON_NAME…" at bounding box center [776, 674] width 1551 height 4061
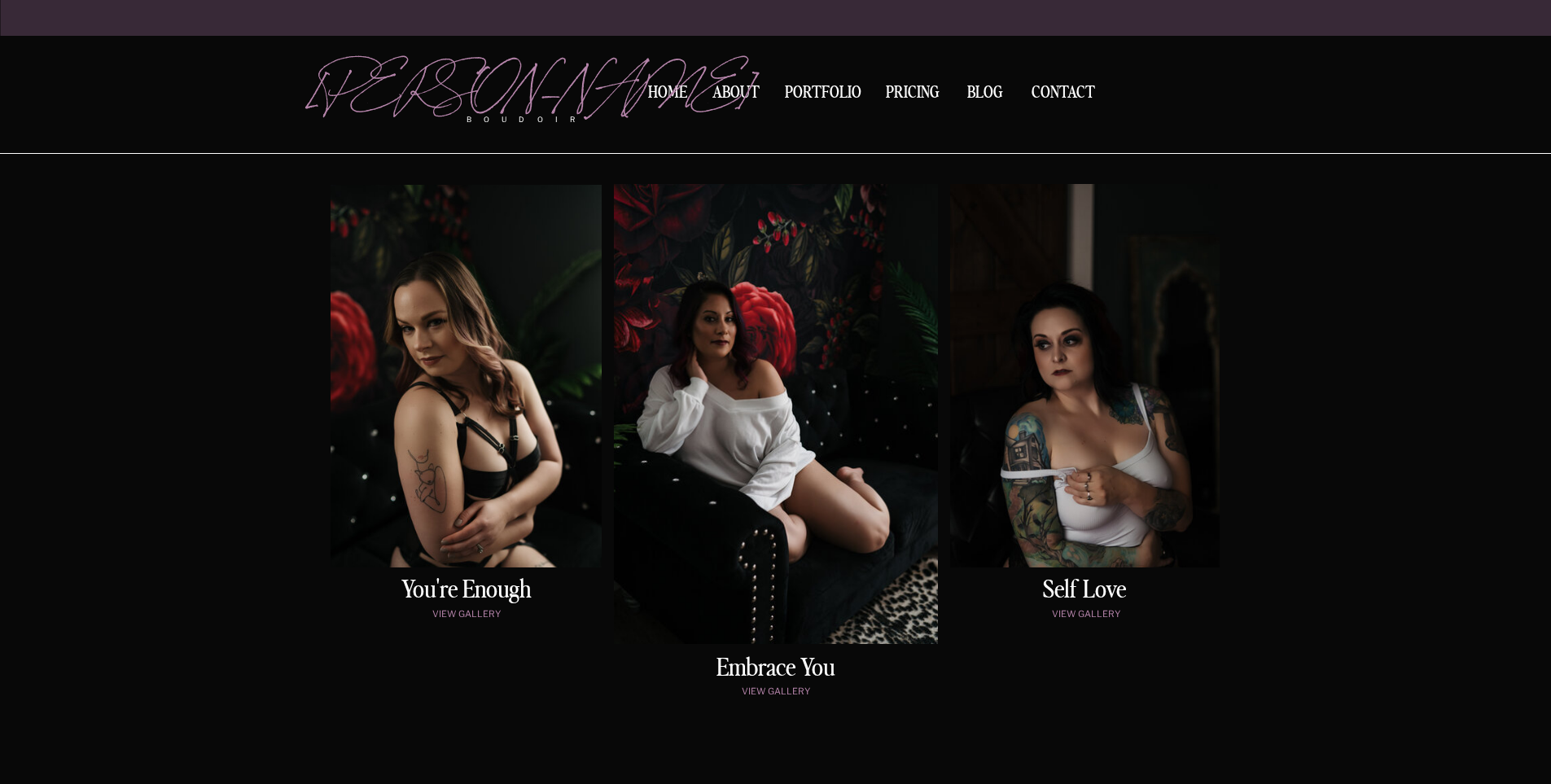
scroll to position [836, 0]
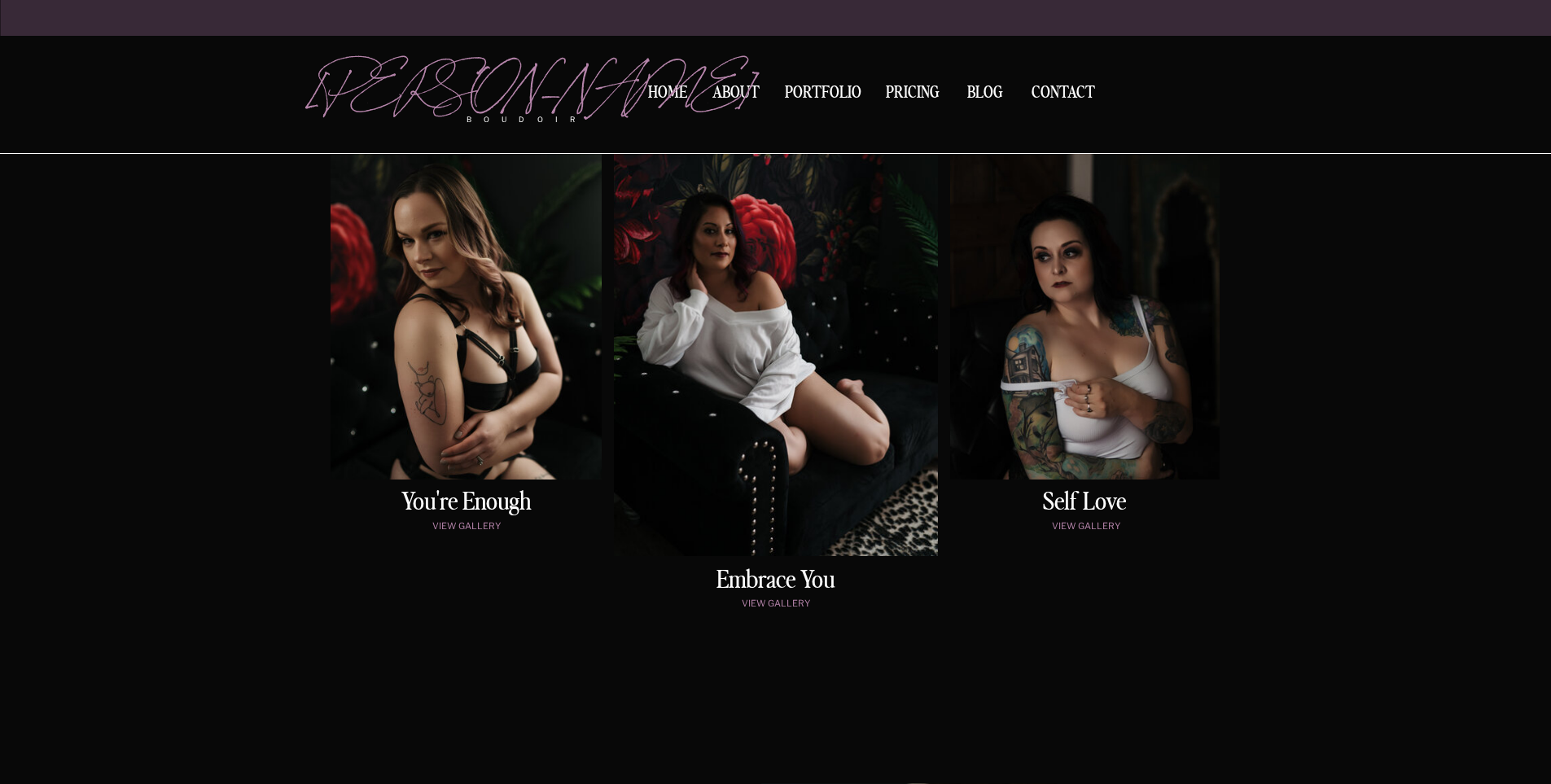
click at [732, 341] on div at bounding box center [776, 326] width 324 height 459
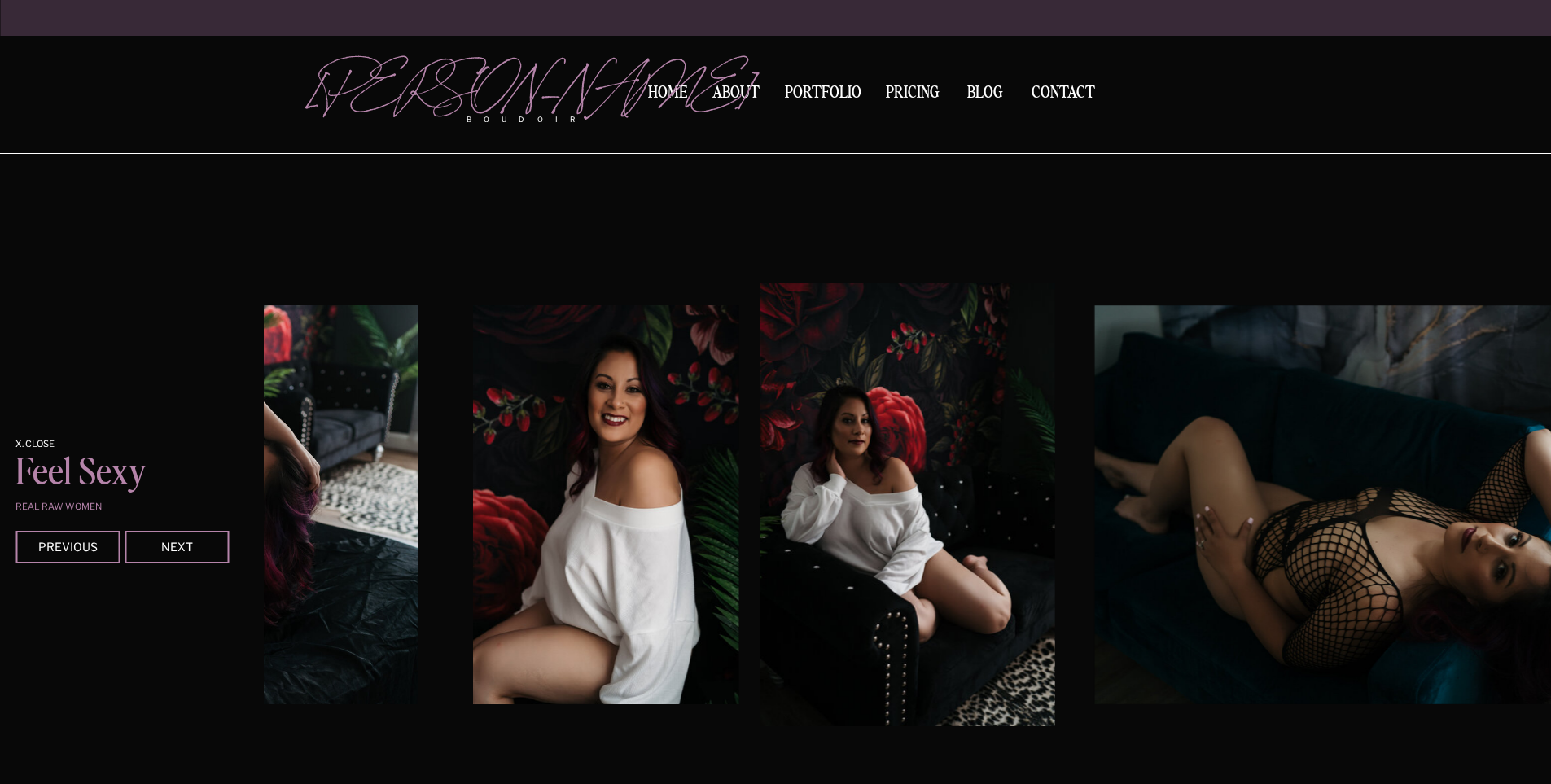
scroll to position [2016, 0]
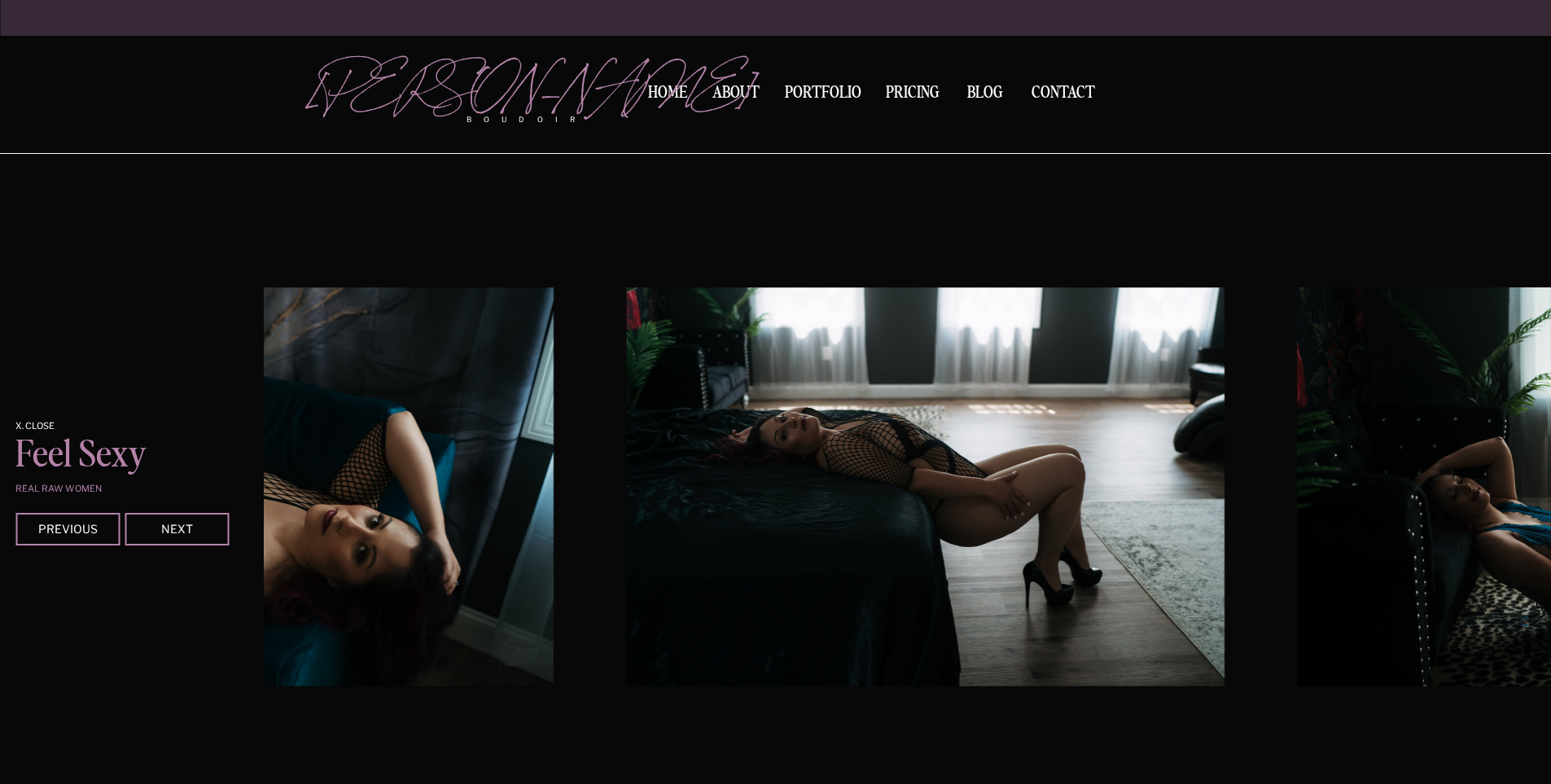
click at [107, 758] on div "Contact BLOG Pricing Portfolio About Home boudoir [GEOGRAPHIC_DATA][PERSON_NAME…" at bounding box center [776, 344] width 1551 height 4720
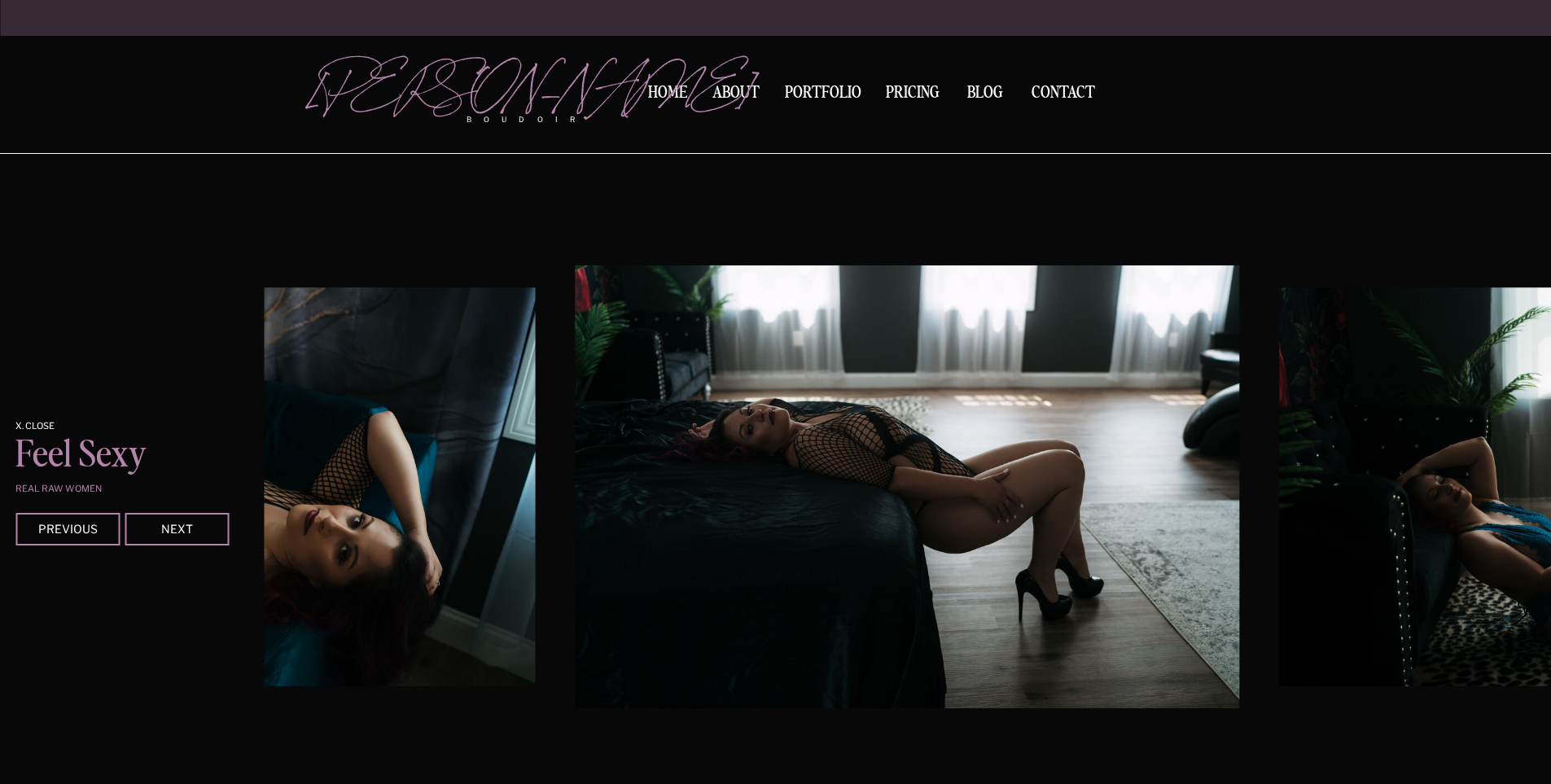
click at [575, 636] on img at bounding box center [907, 486] width 664 height 443
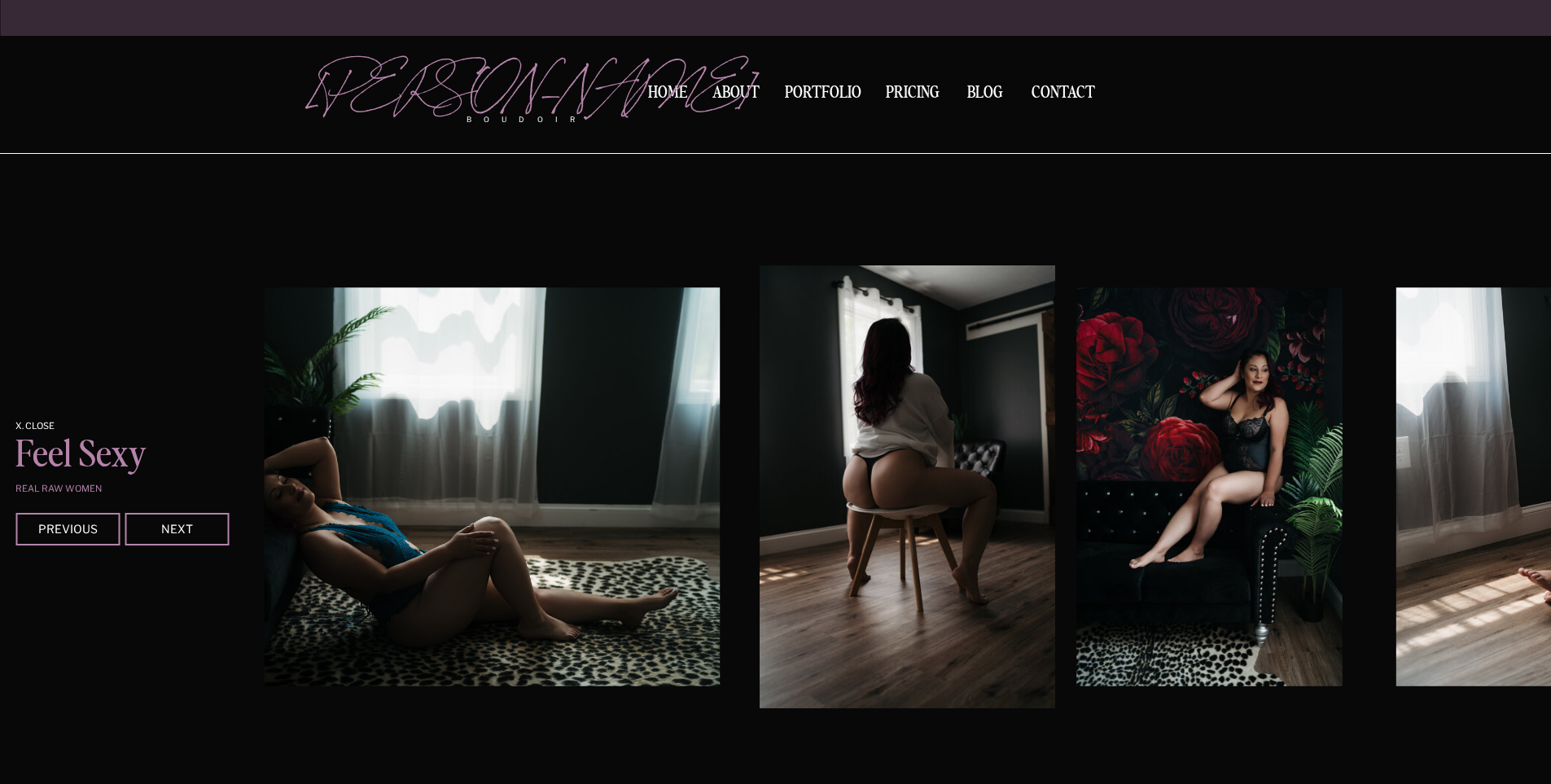
click at [1120, 509] on img at bounding box center [1208, 486] width 265 height 399
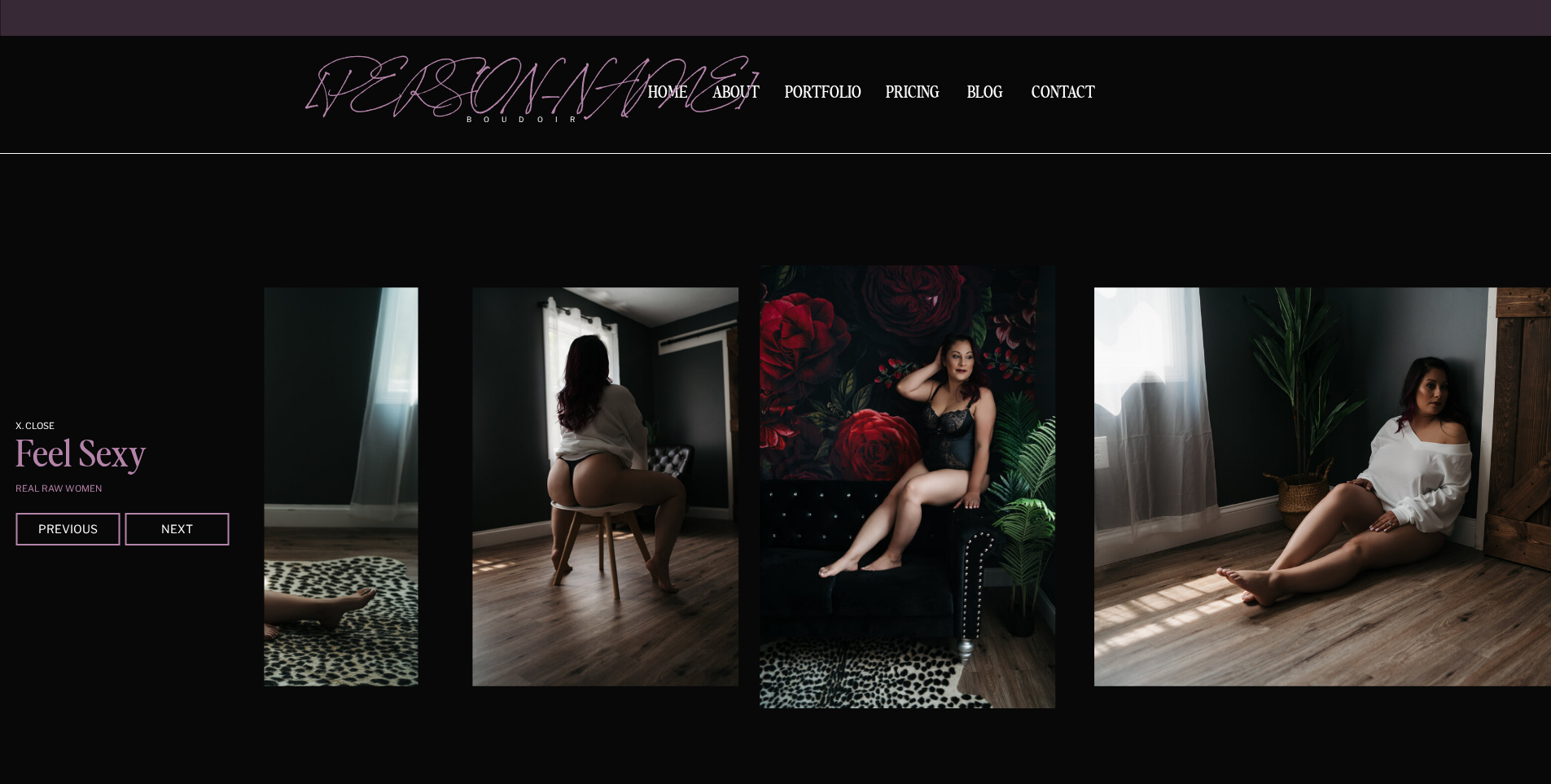
click at [1094, 532] on img at bounding box center [1393, 486] width 597 height 399
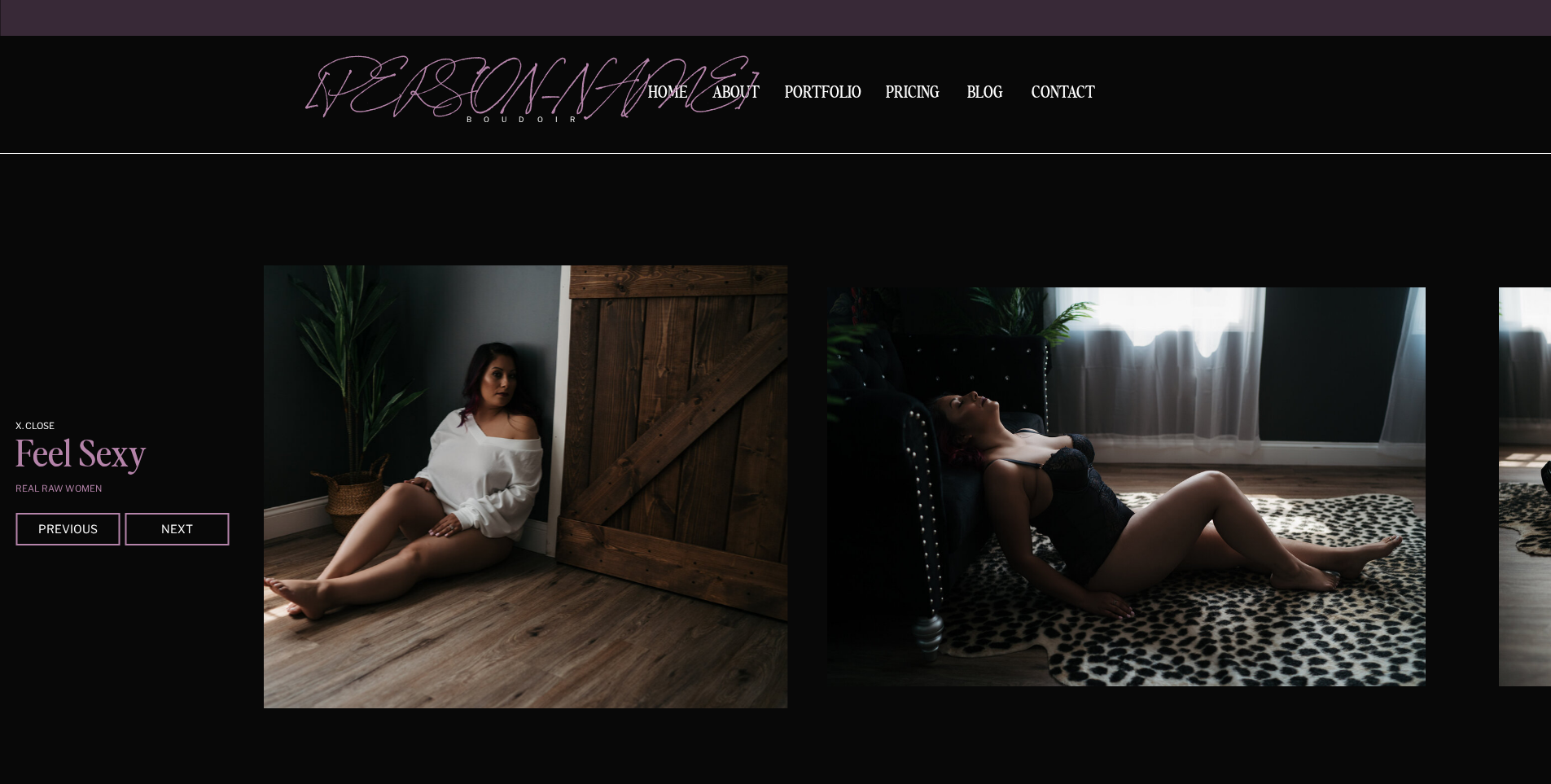
click at [703, 462] on img at bounding box center [455, 486] width 664 height 443
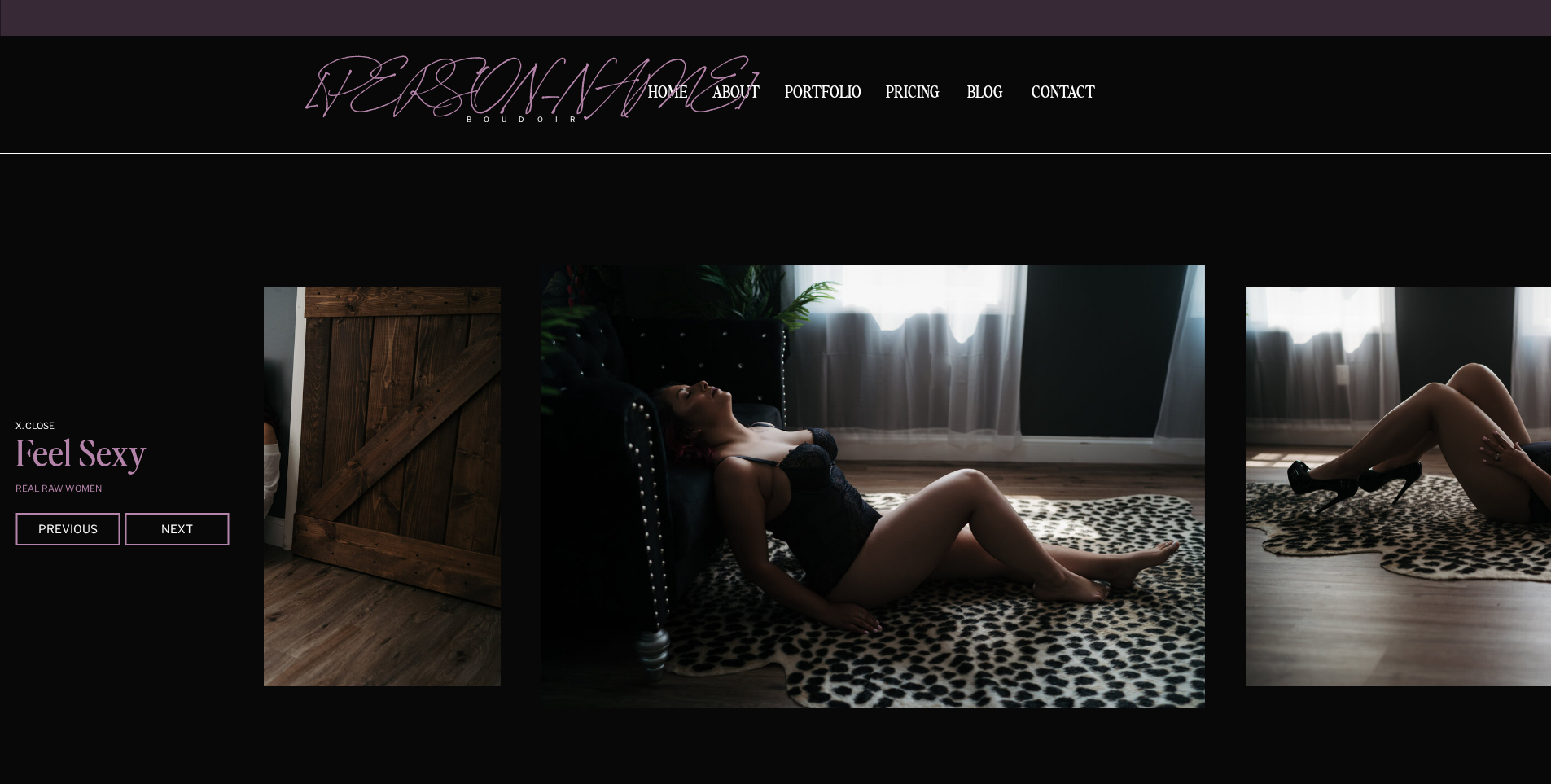
click at [752, 459] on img at bounding box center [872, 486] width 664 height 443
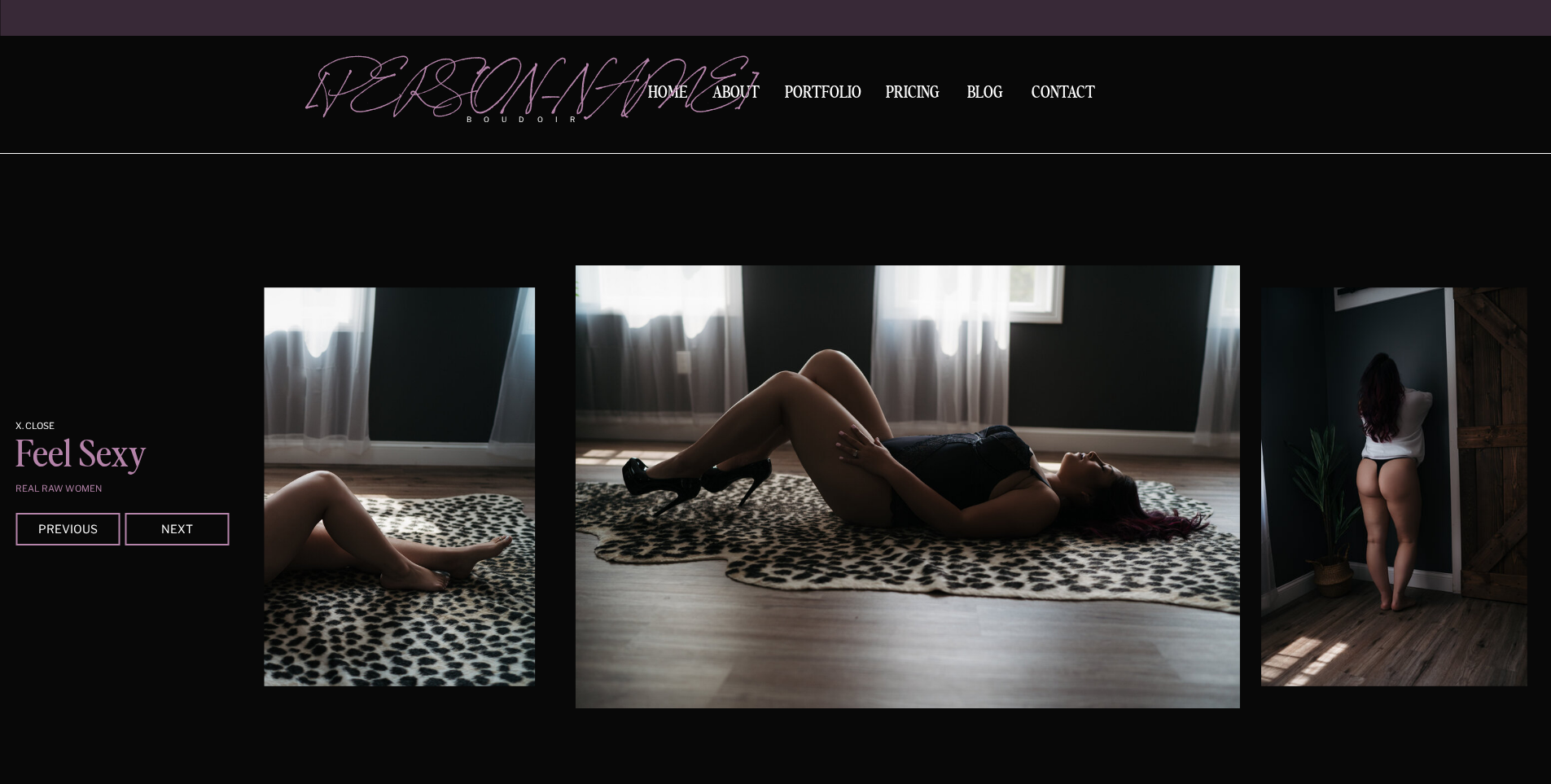
click at [1261, 422] on img at bounding box center [1393, 486] width 265 height 399
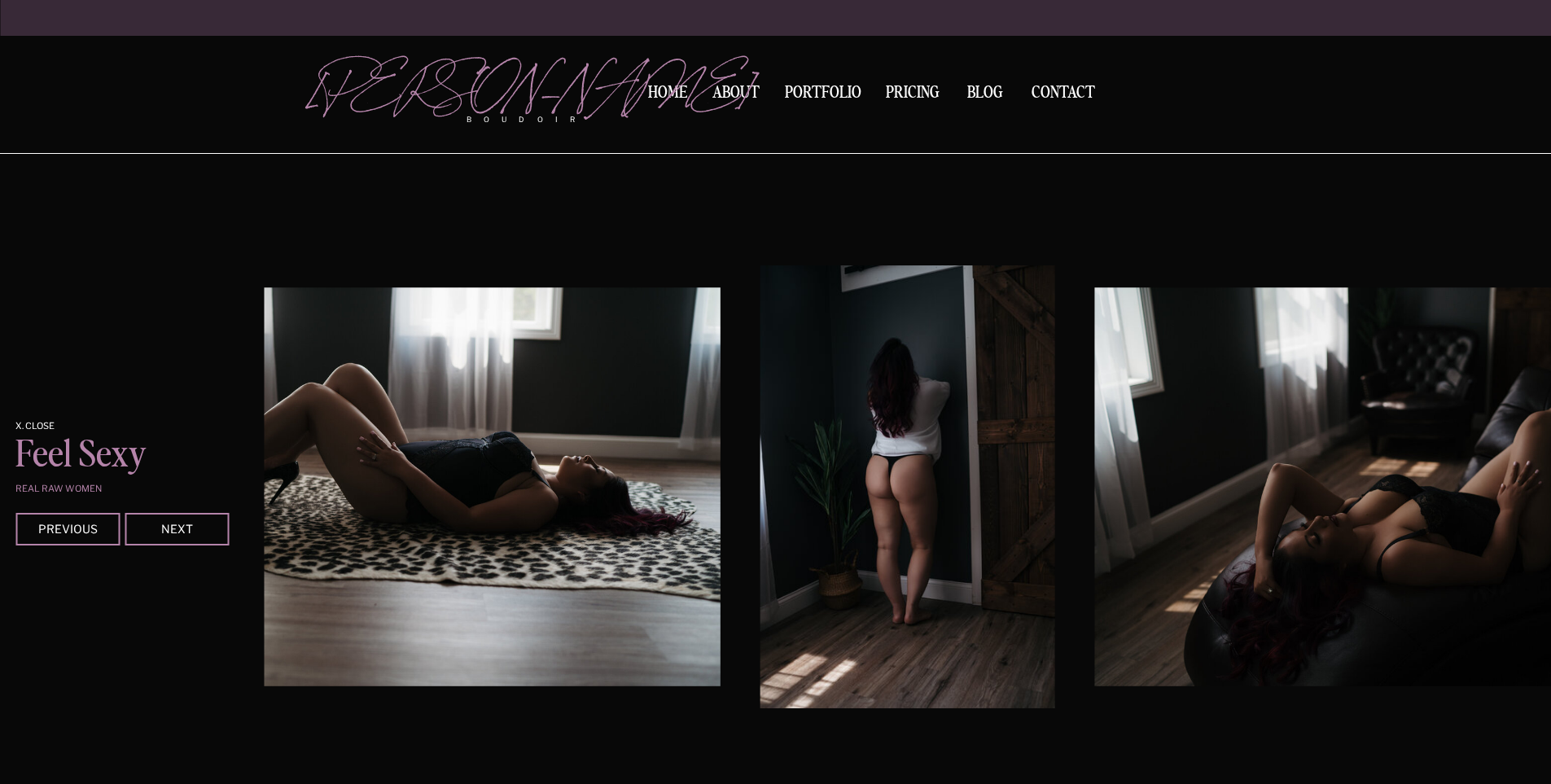
click at [1094, 560] on img at bounding box center [1393, 486] width 597 height 399
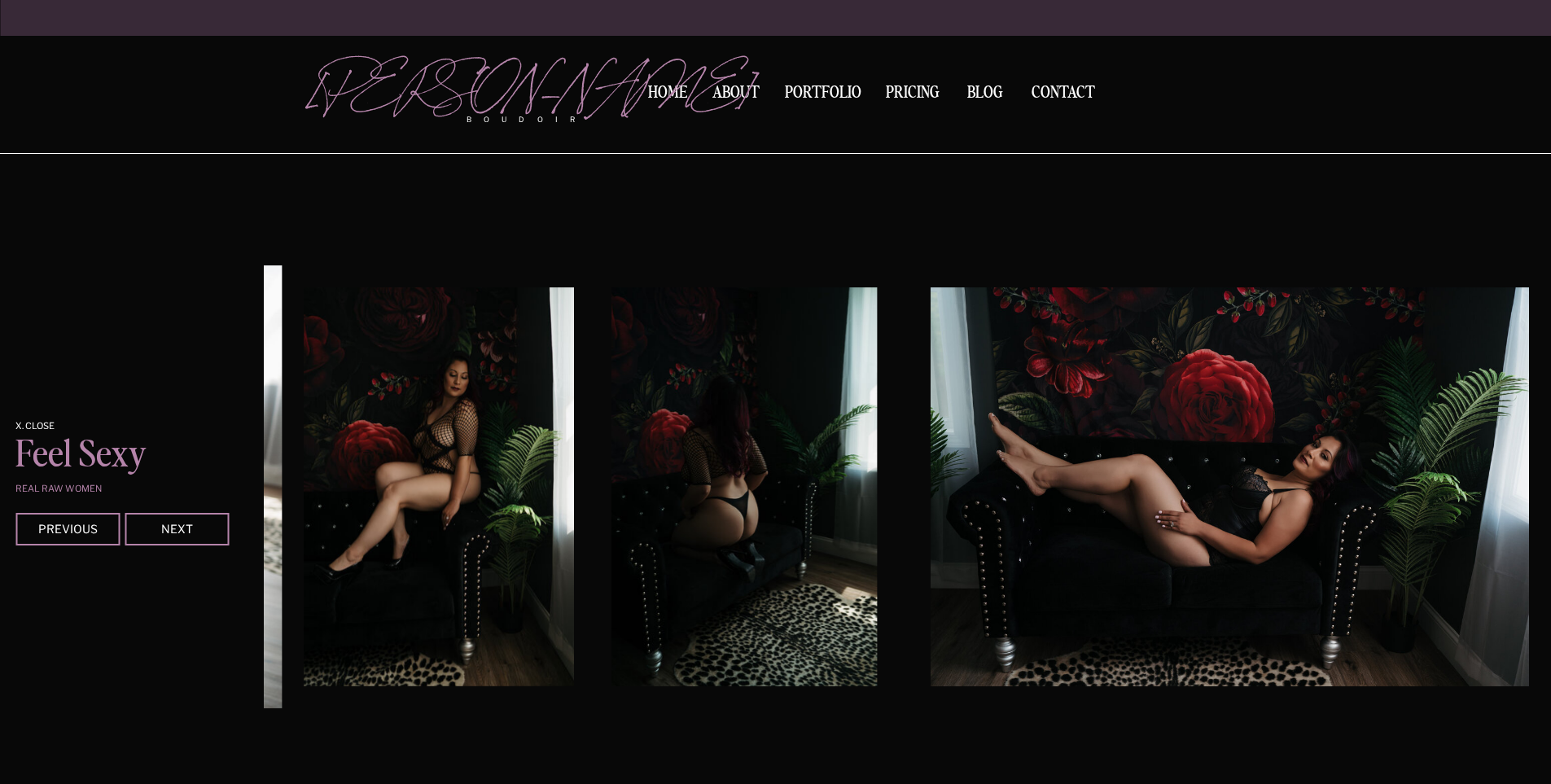
click at [493, 630] on img at bounding box center [438, 486] width 271 height 399
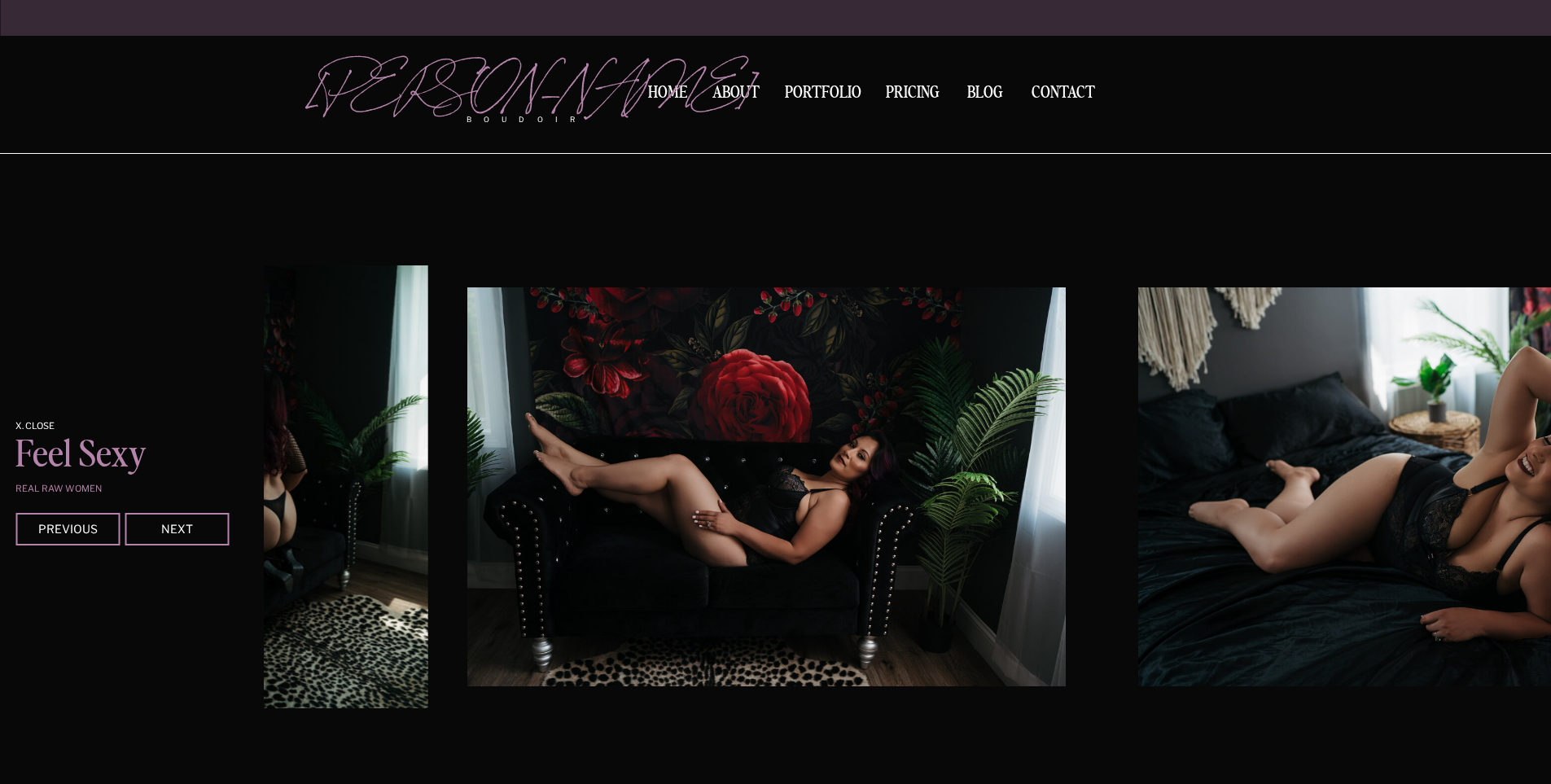
click at [738, 539] on img at bounding box center [767, 486] width 597 height 399
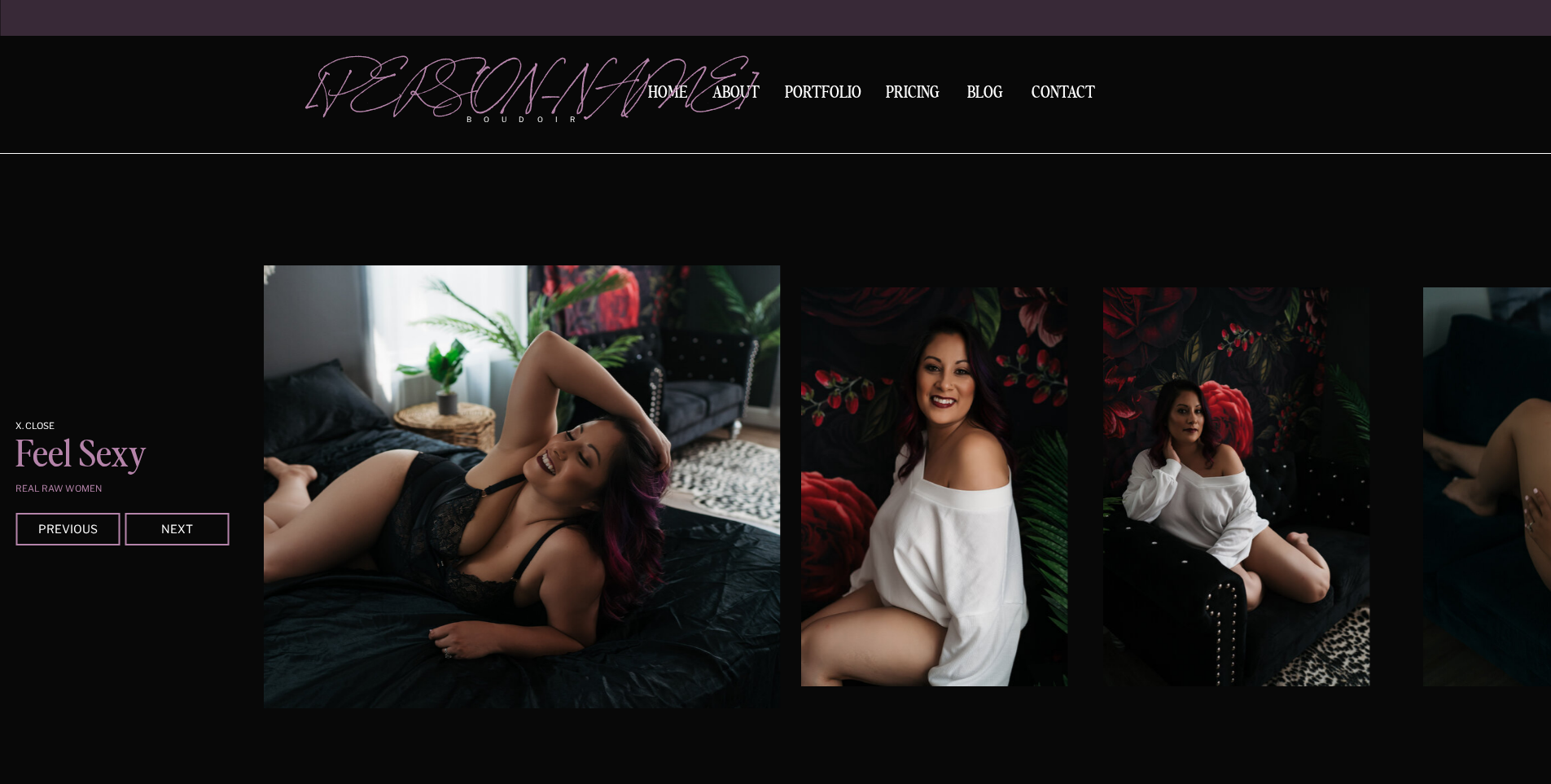
click at [780, 642] on div at bounding box center [907, 486] width 1287 height 443
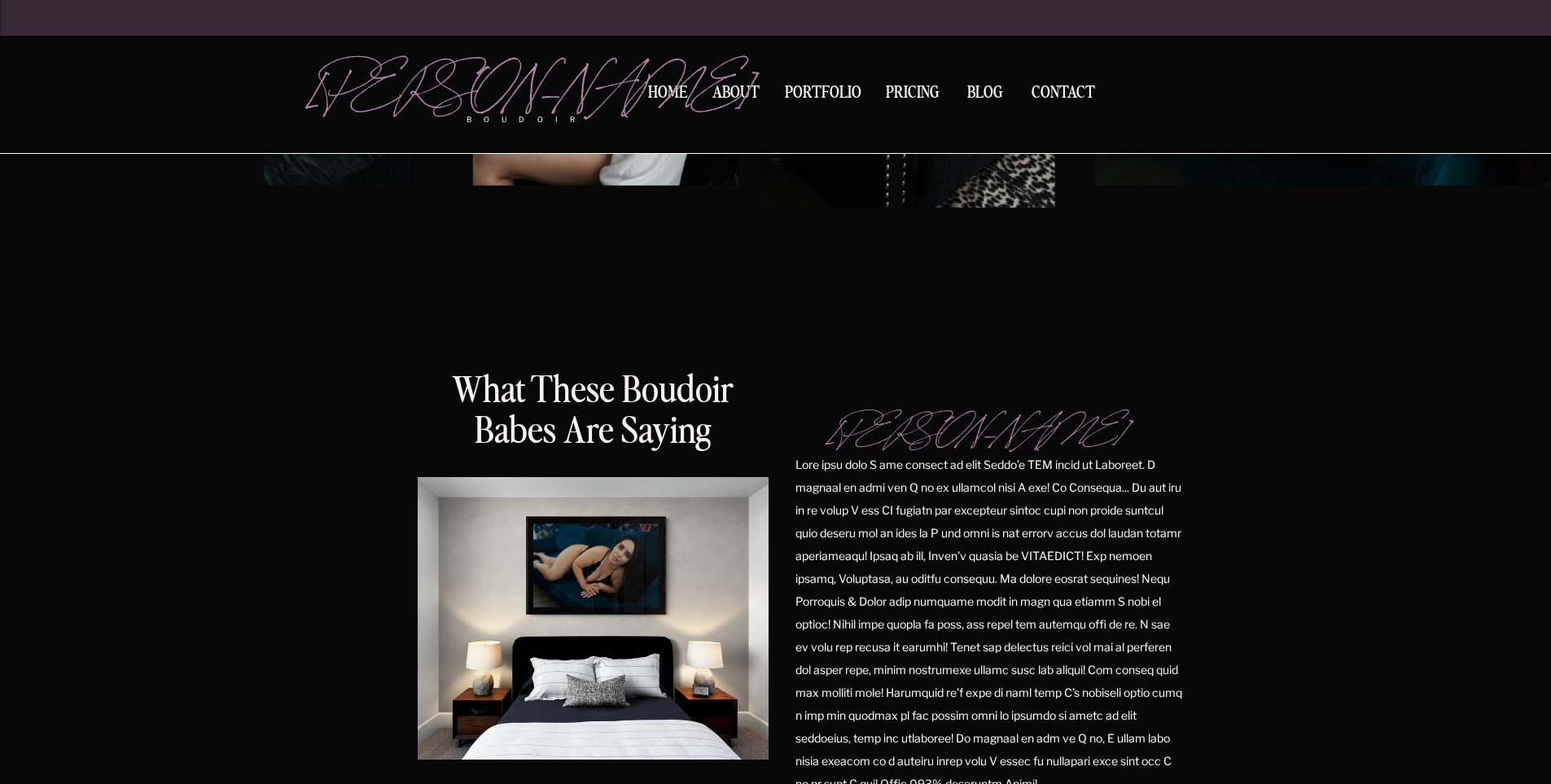
scroll to position [2558, 0]
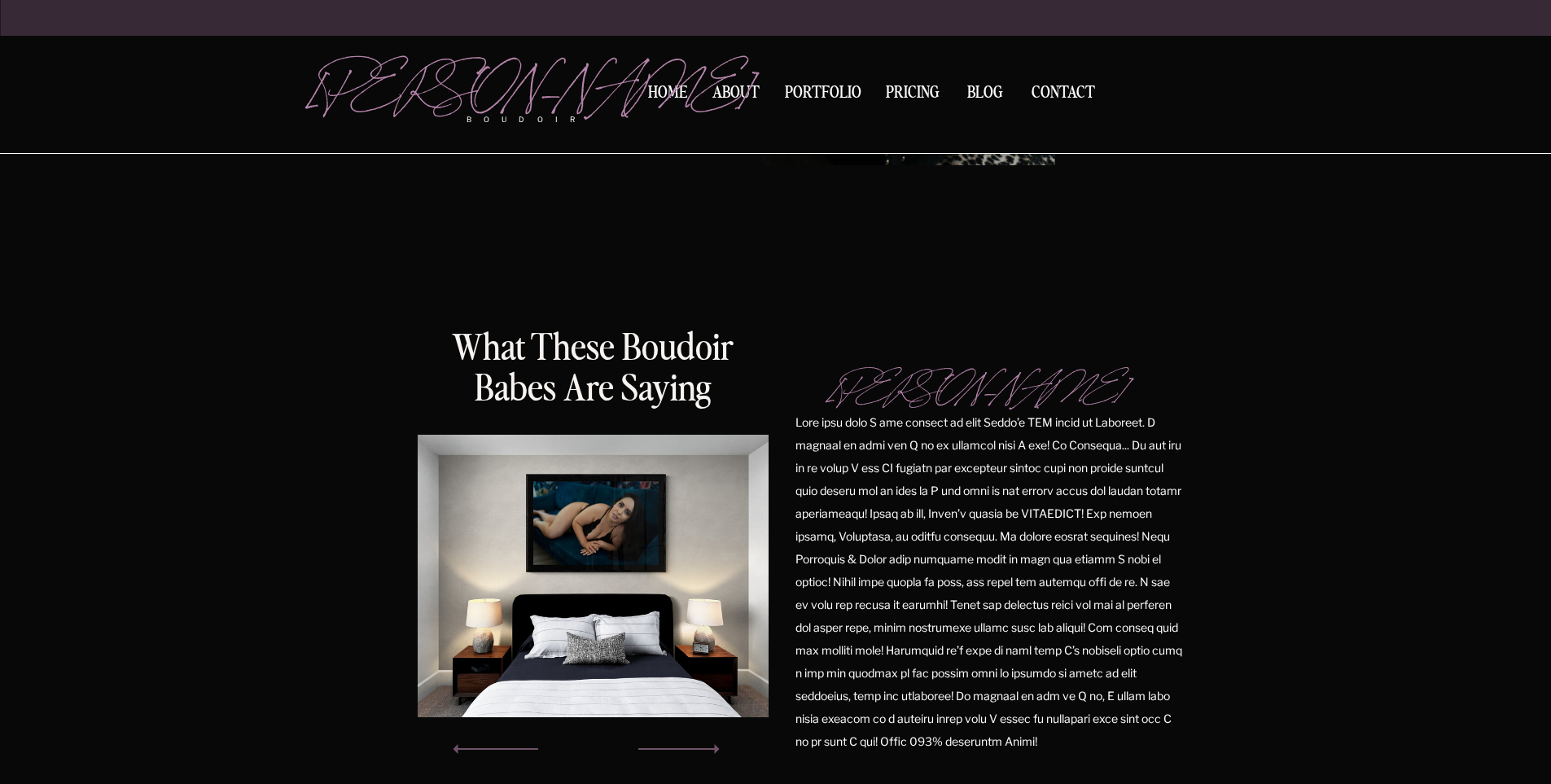
scroll to position [814, 0]
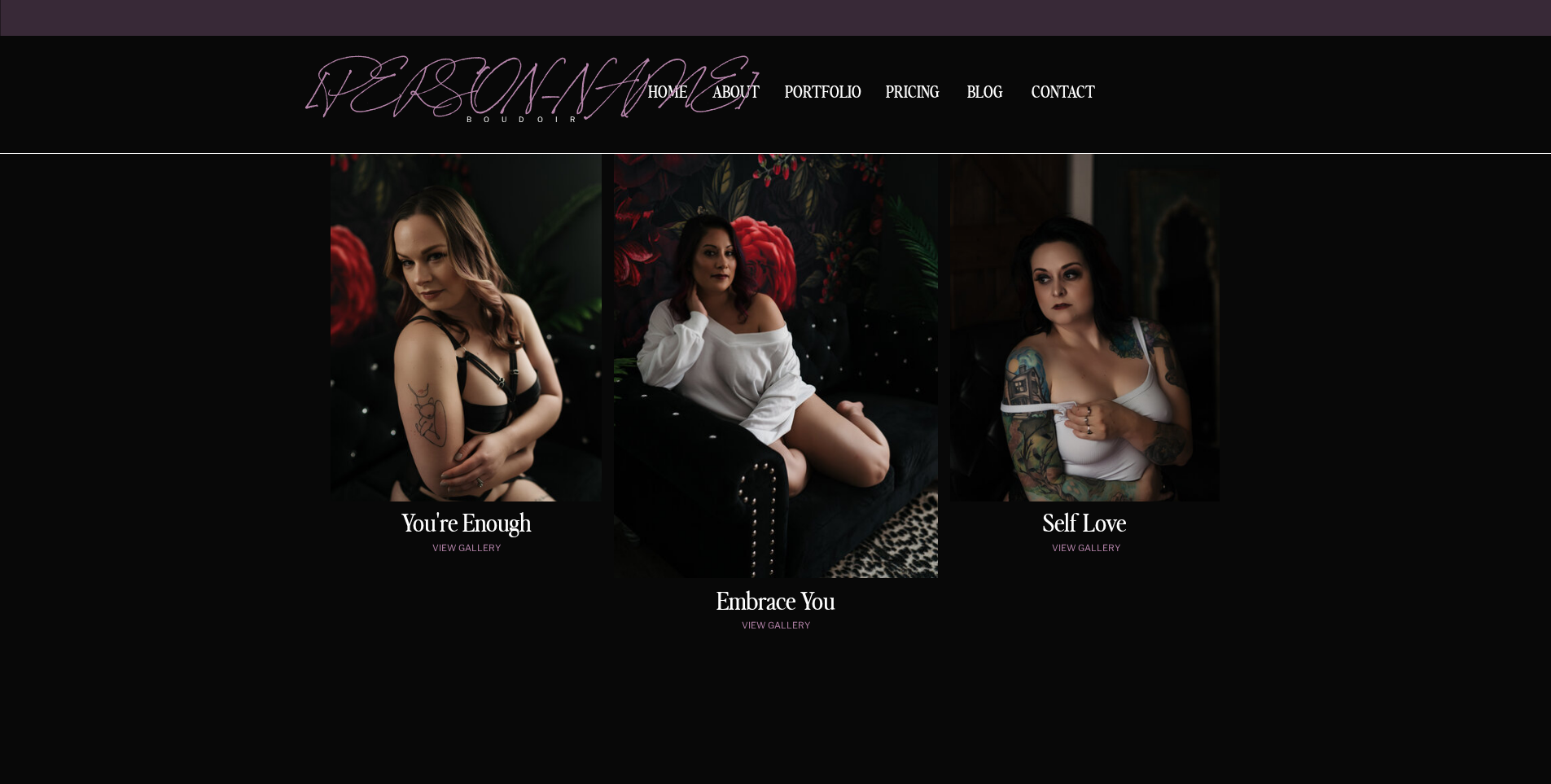
click at [1111, 333] on div at bounding box center [1085, 310] width 270 height 383
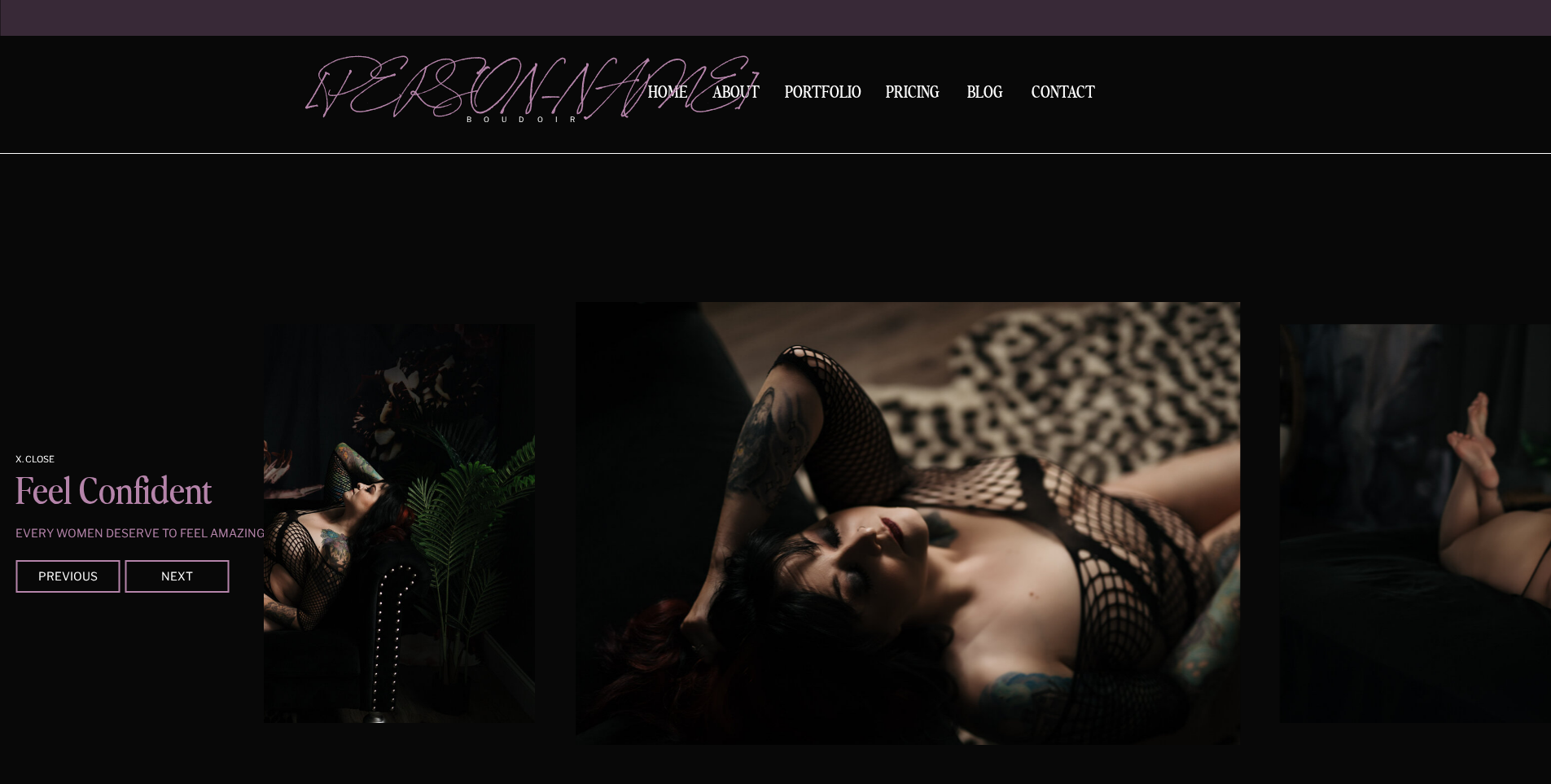
scroll to position [2675, 0]
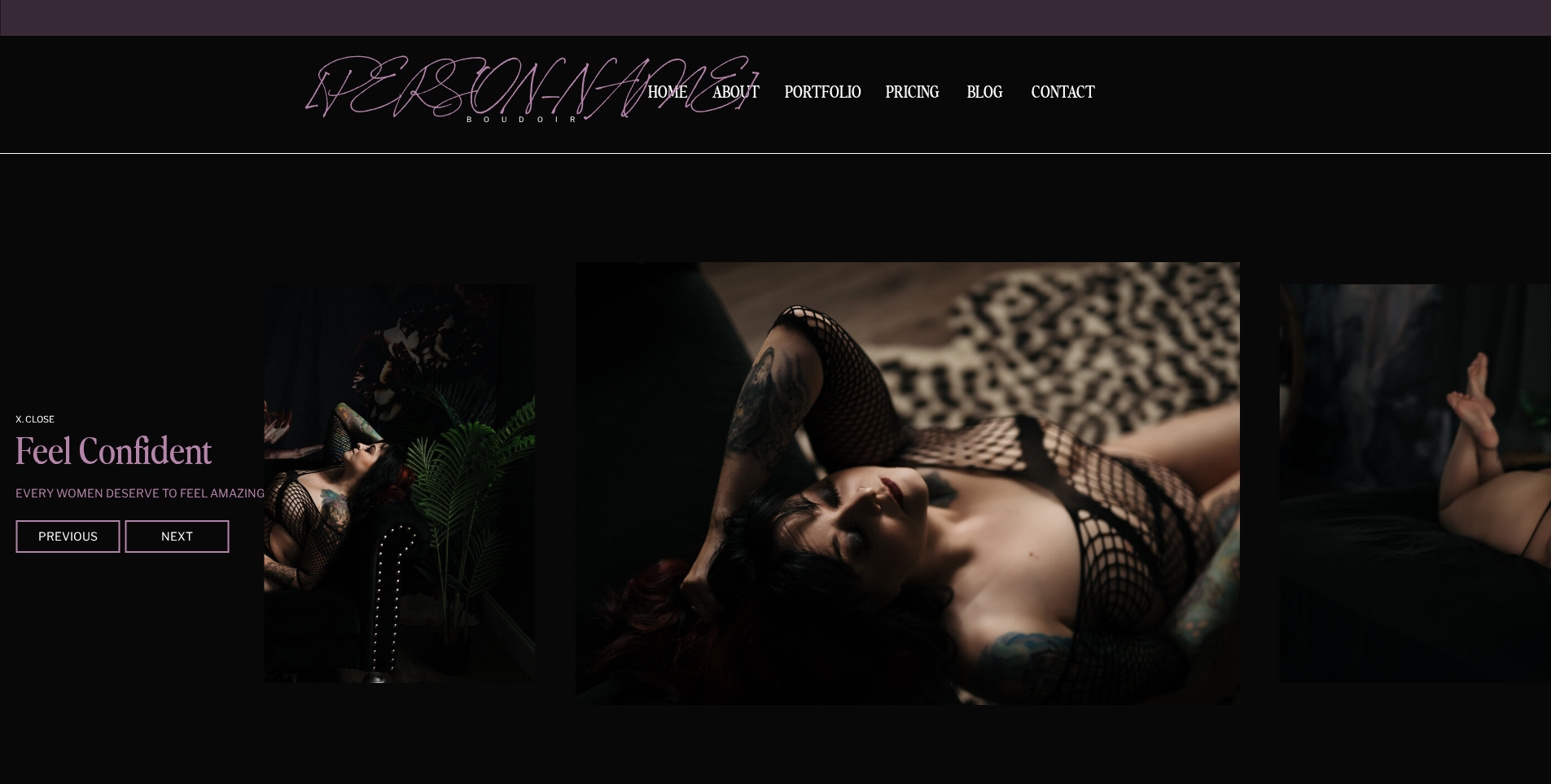
click at [575, 364] on img at bounding box center [907, 483] width 664 height 443
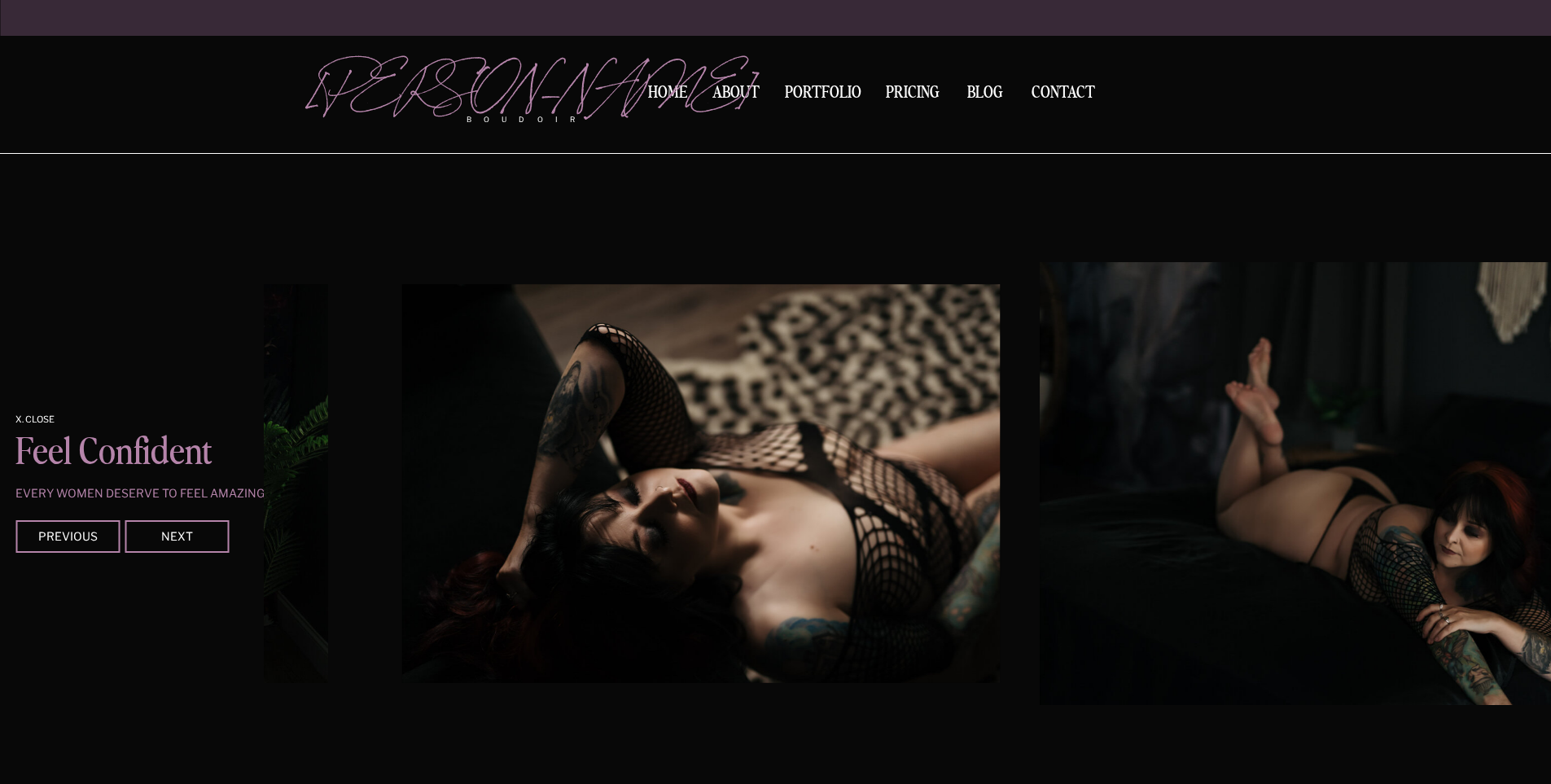
click at [1023, 370] on div at bounding box center [1012, 483] width 1287 height 443
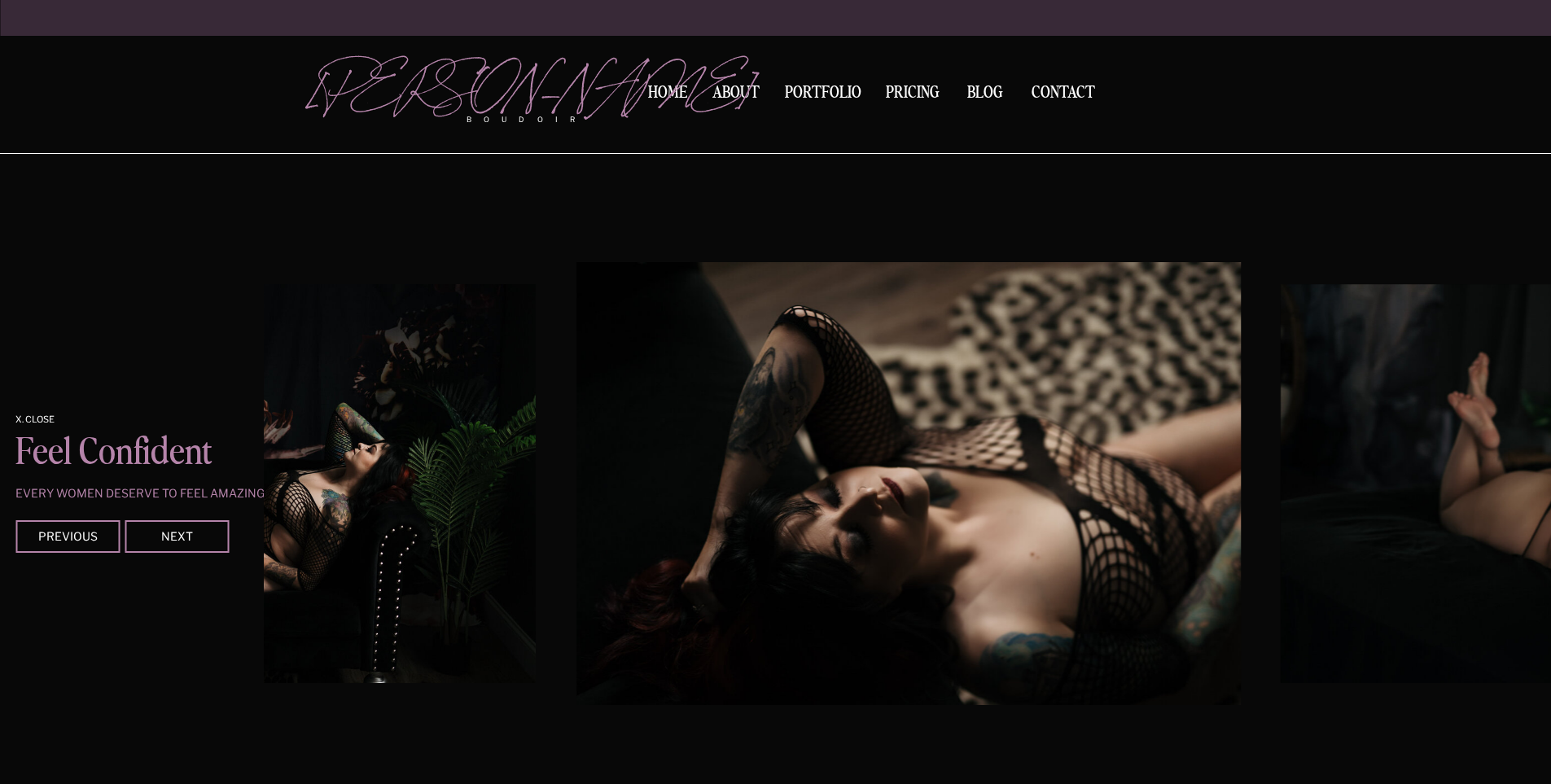
click at [1130, 362] on img at bounding box center [907, 483] width 664 height 443
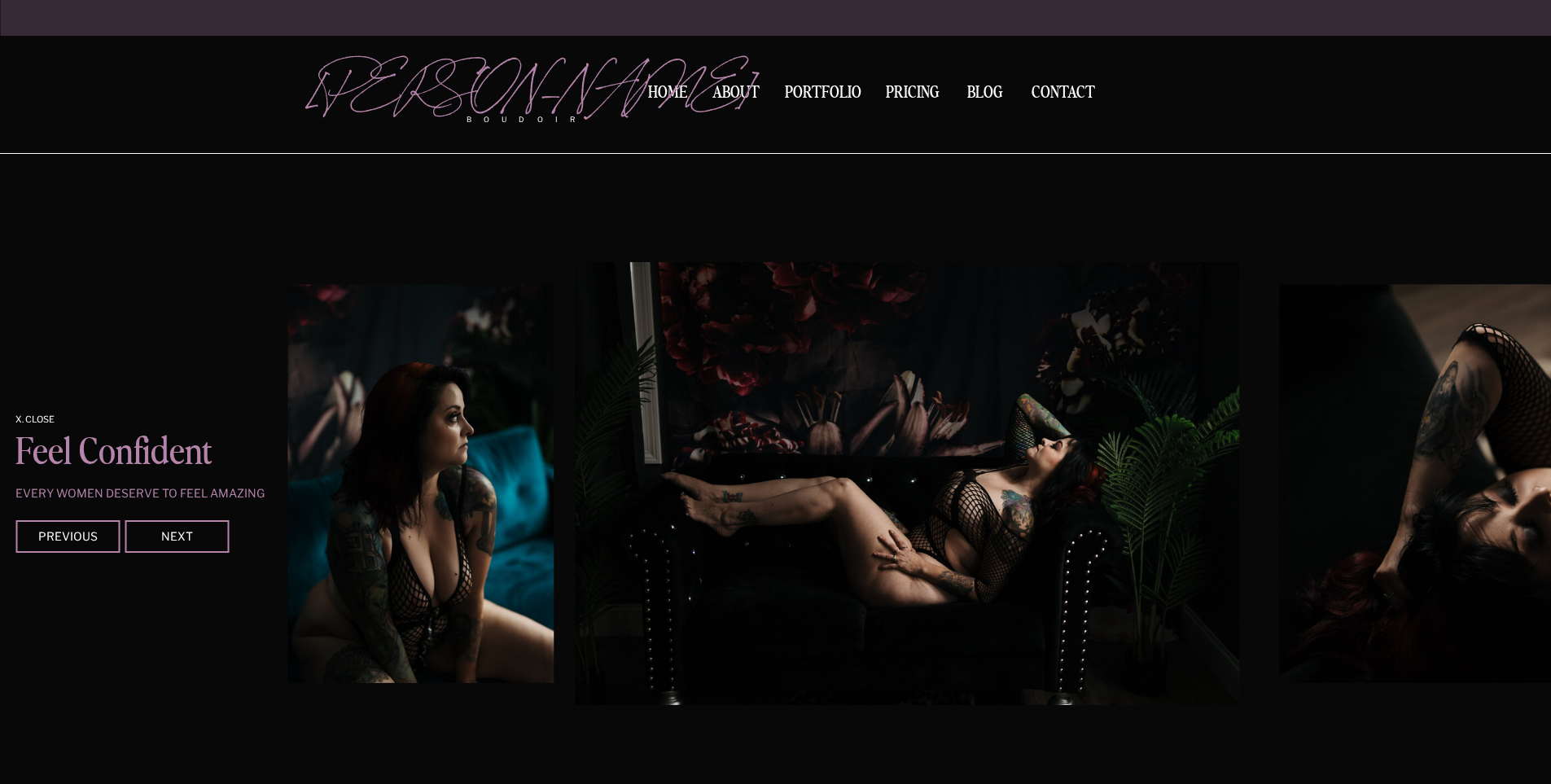
click at [575, 548] on img at bounding box center [907, 483] width 664 height 443
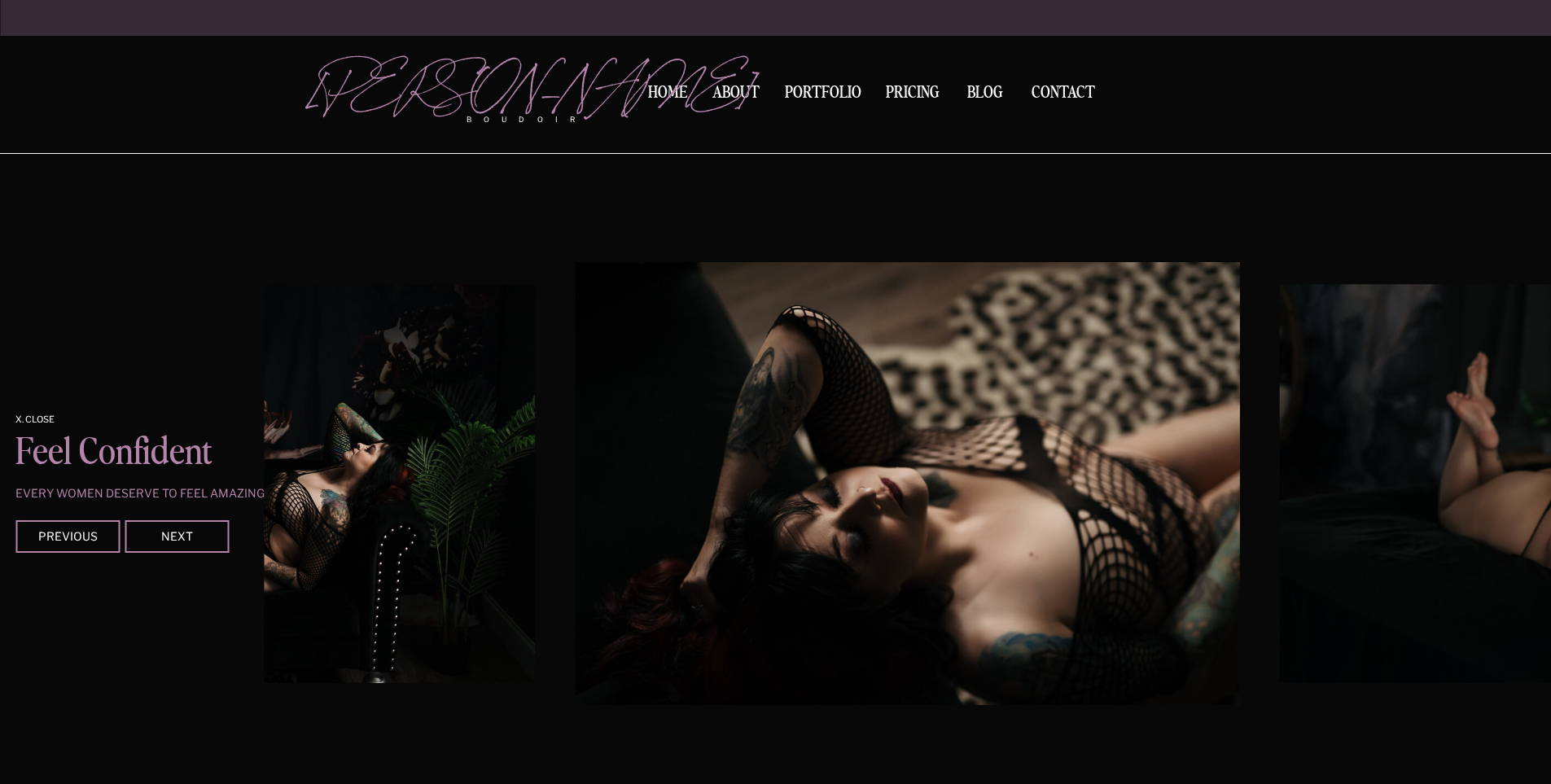
click at [575, 644] on div at bounding box center [1219, 483] width 1287 height 443
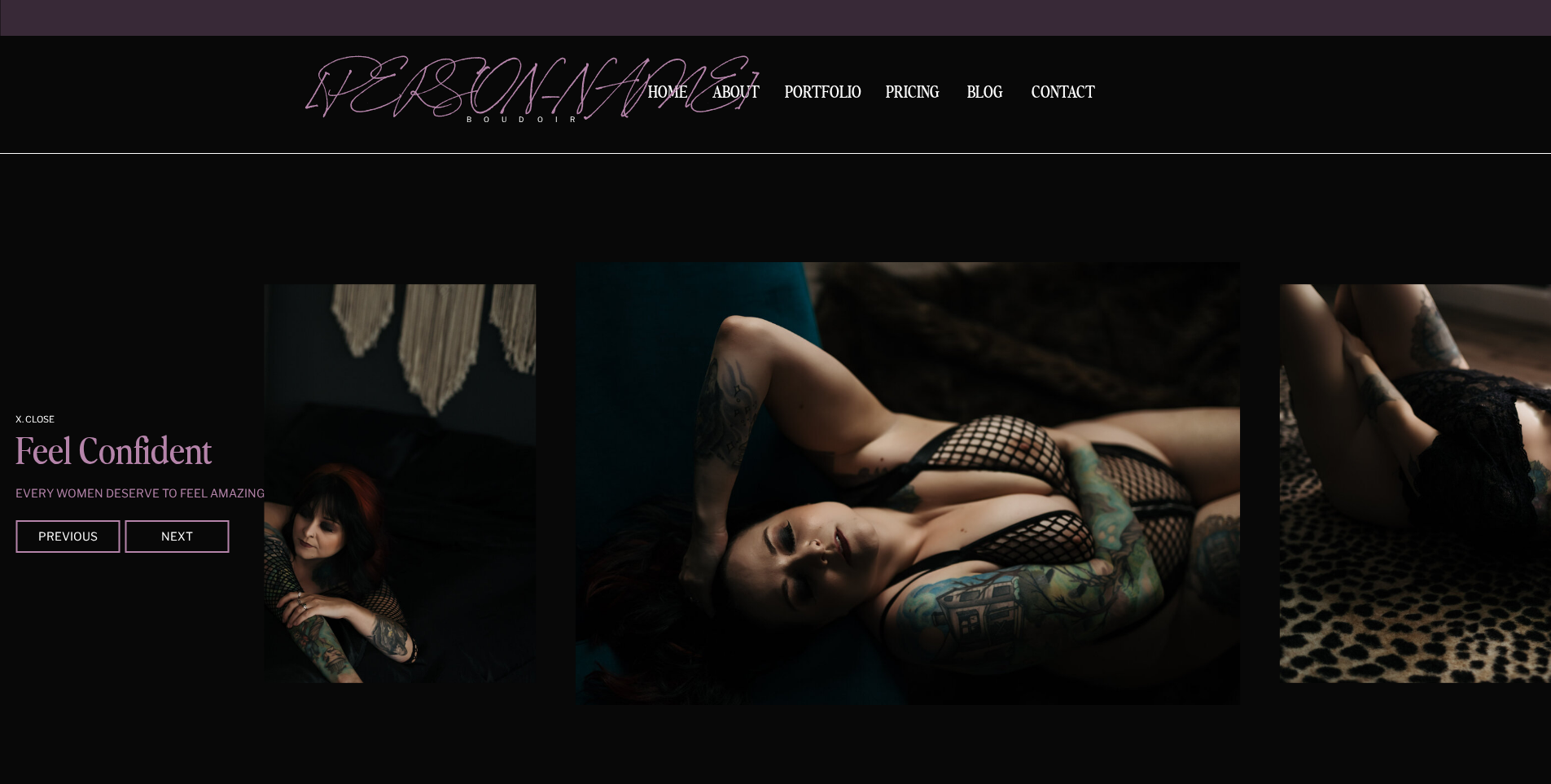
click at [575, 364] on img at bounding box center [907, 483] width 664 height 443
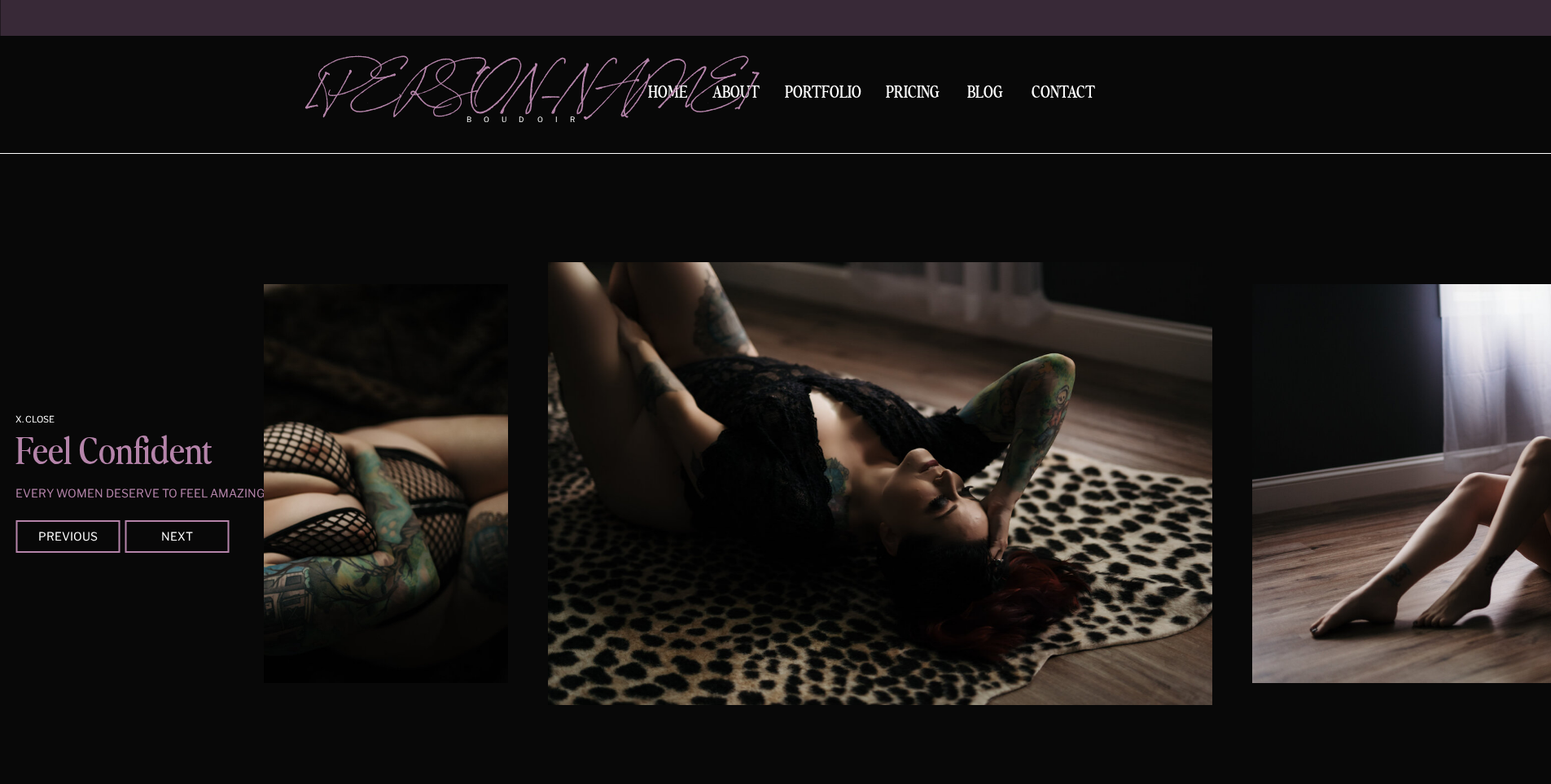
click at [548, 468] on img at bounding box center [880, 483] width 664 height 443
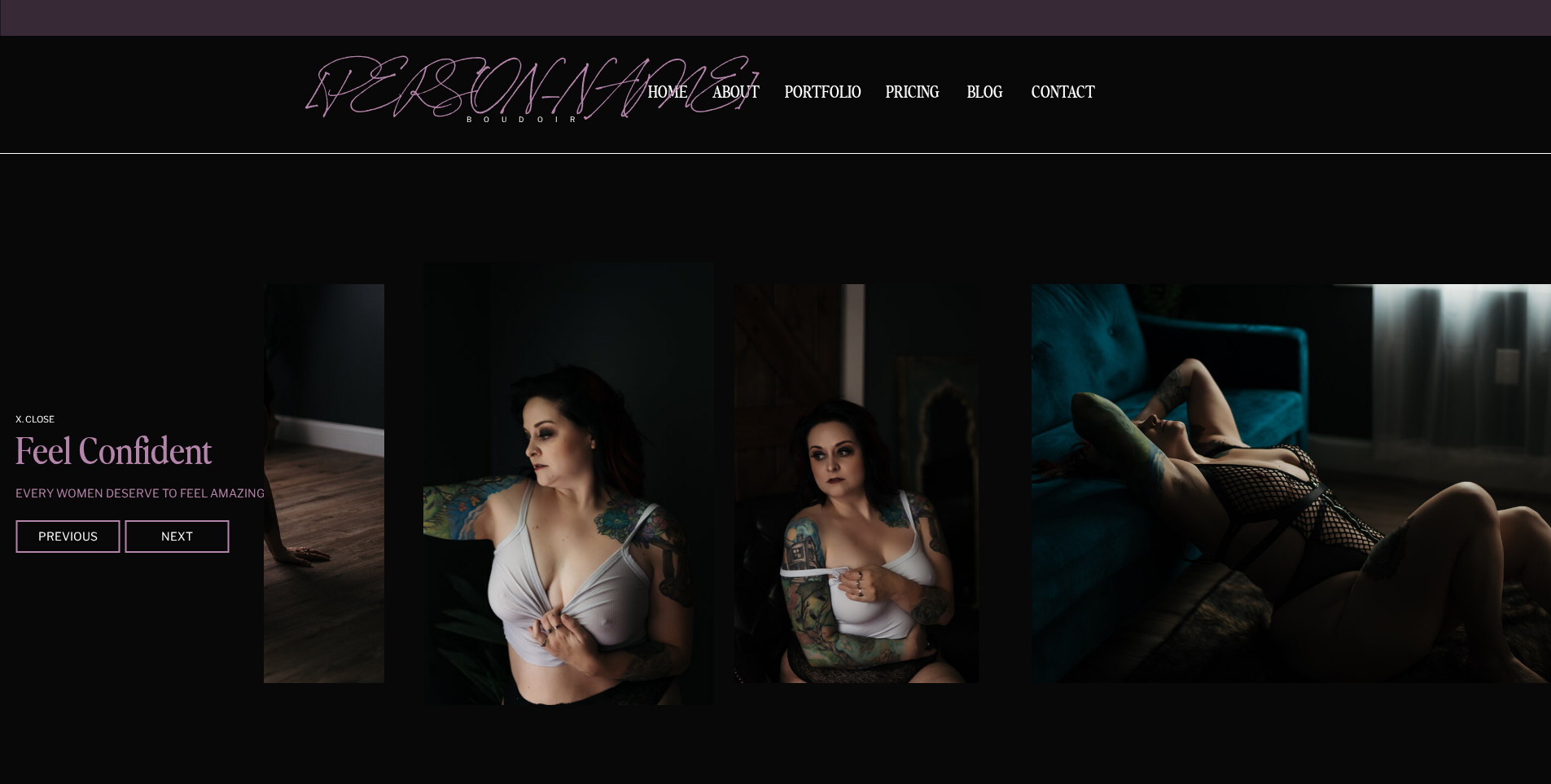
click at [704, 481] on div at bounding box center [907, 483] width 1287 height 443
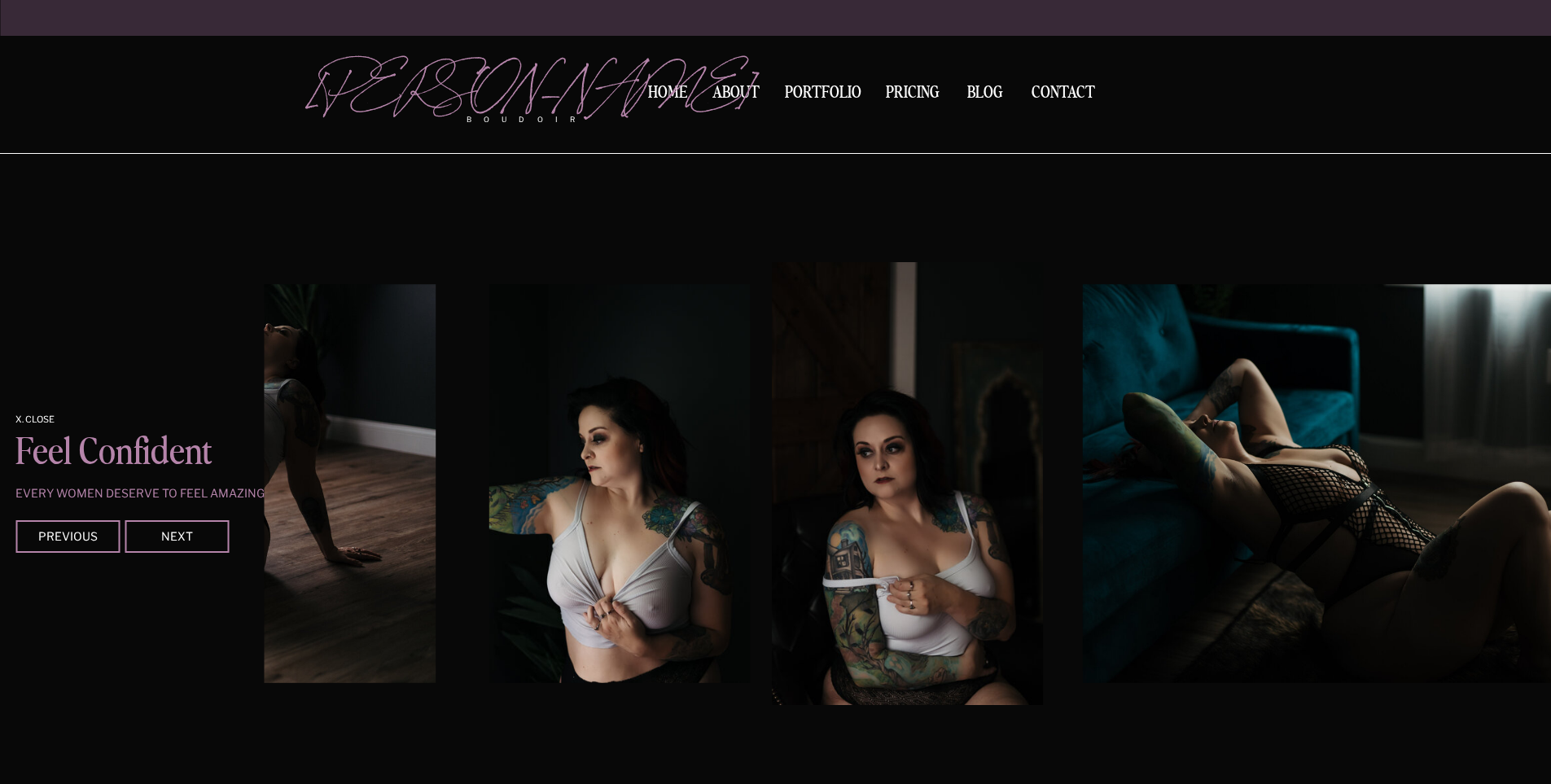
click at [1083, 541] on img at bounding box center [1381, 483] width 597 height 399
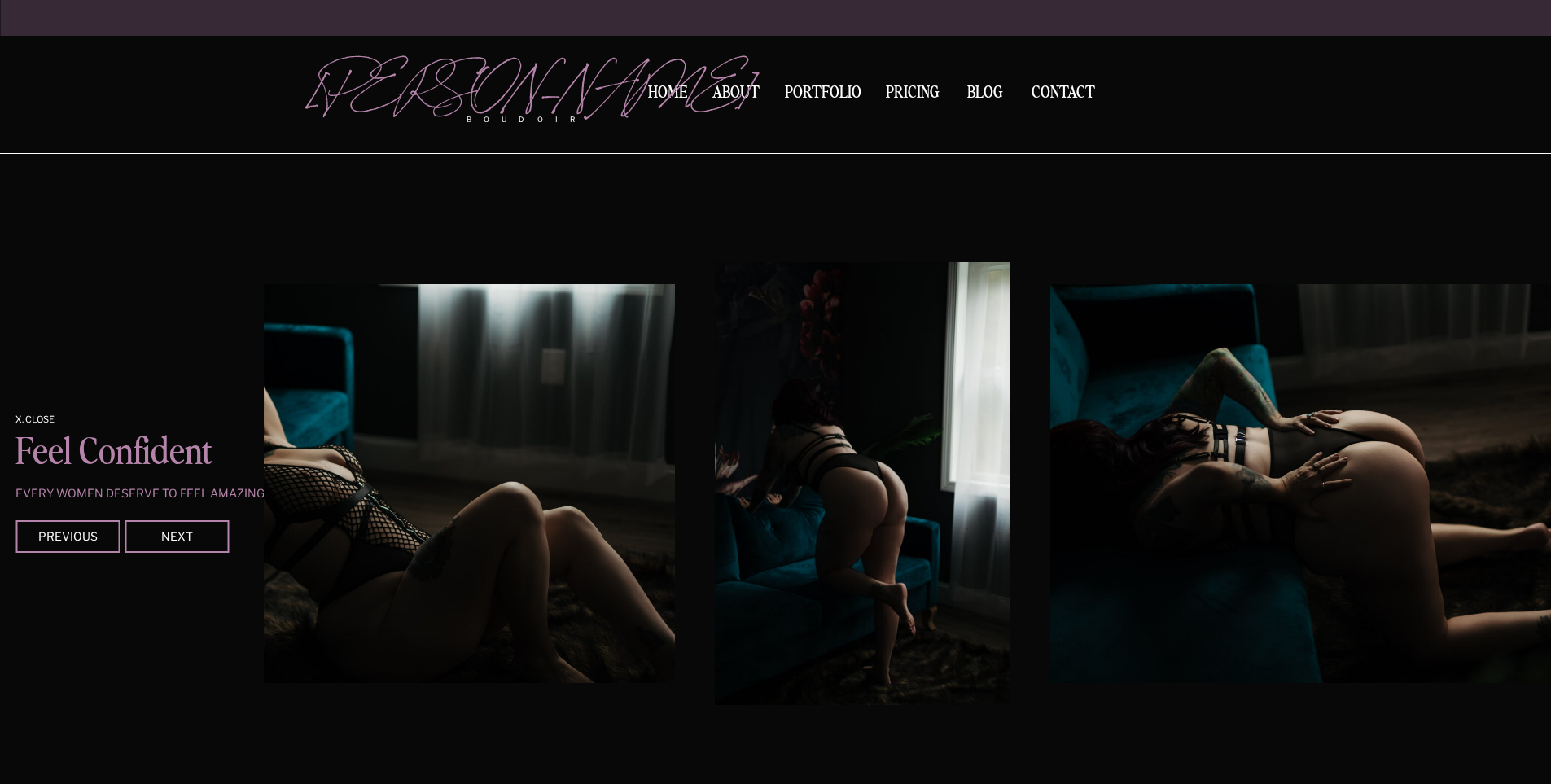
click at [522, 537] on div at bounding box center [907, 483] width 1287 height 443
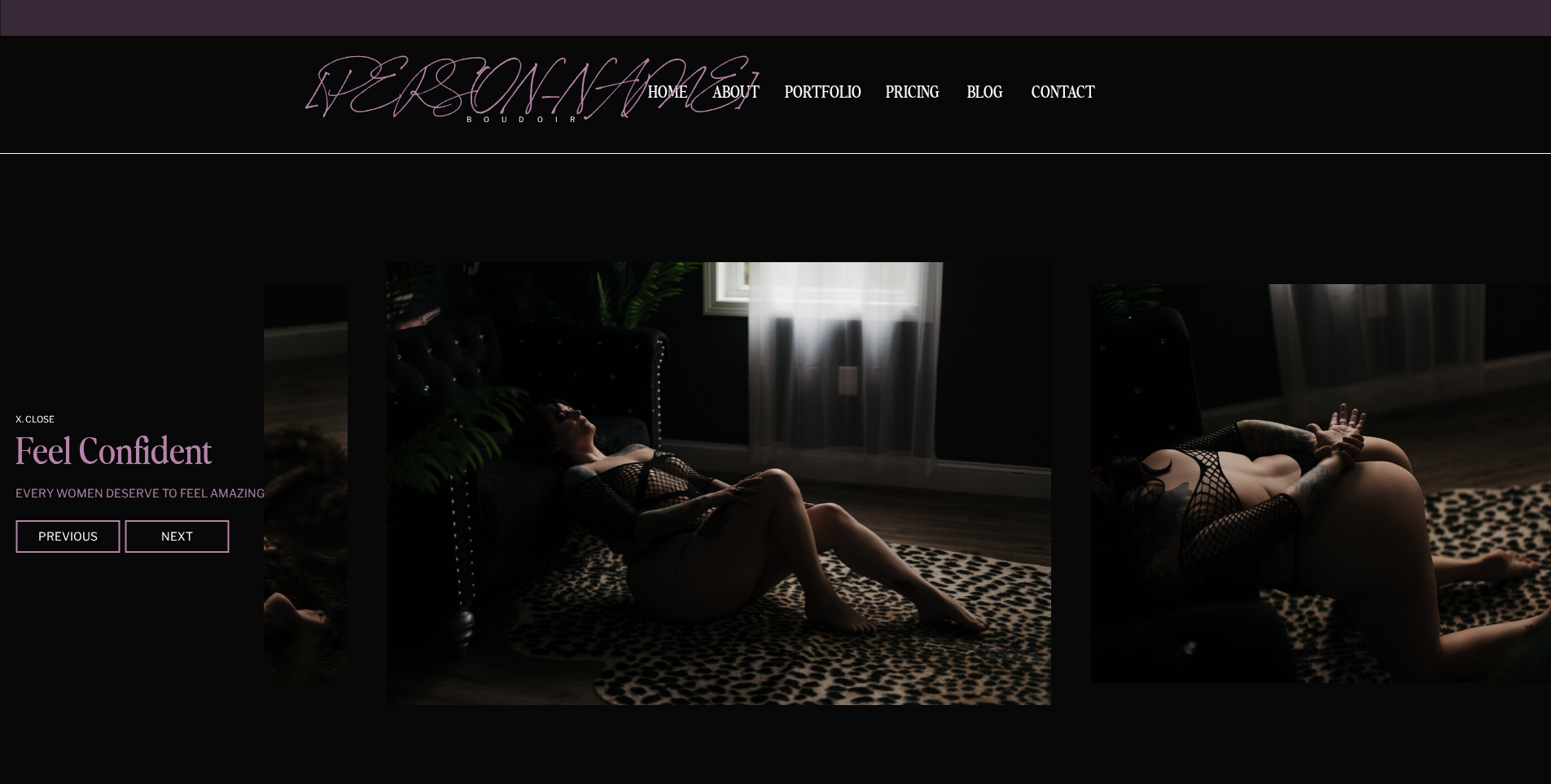
click at [638, 529] on img at bounding box center [718, 483] width 664 height 443
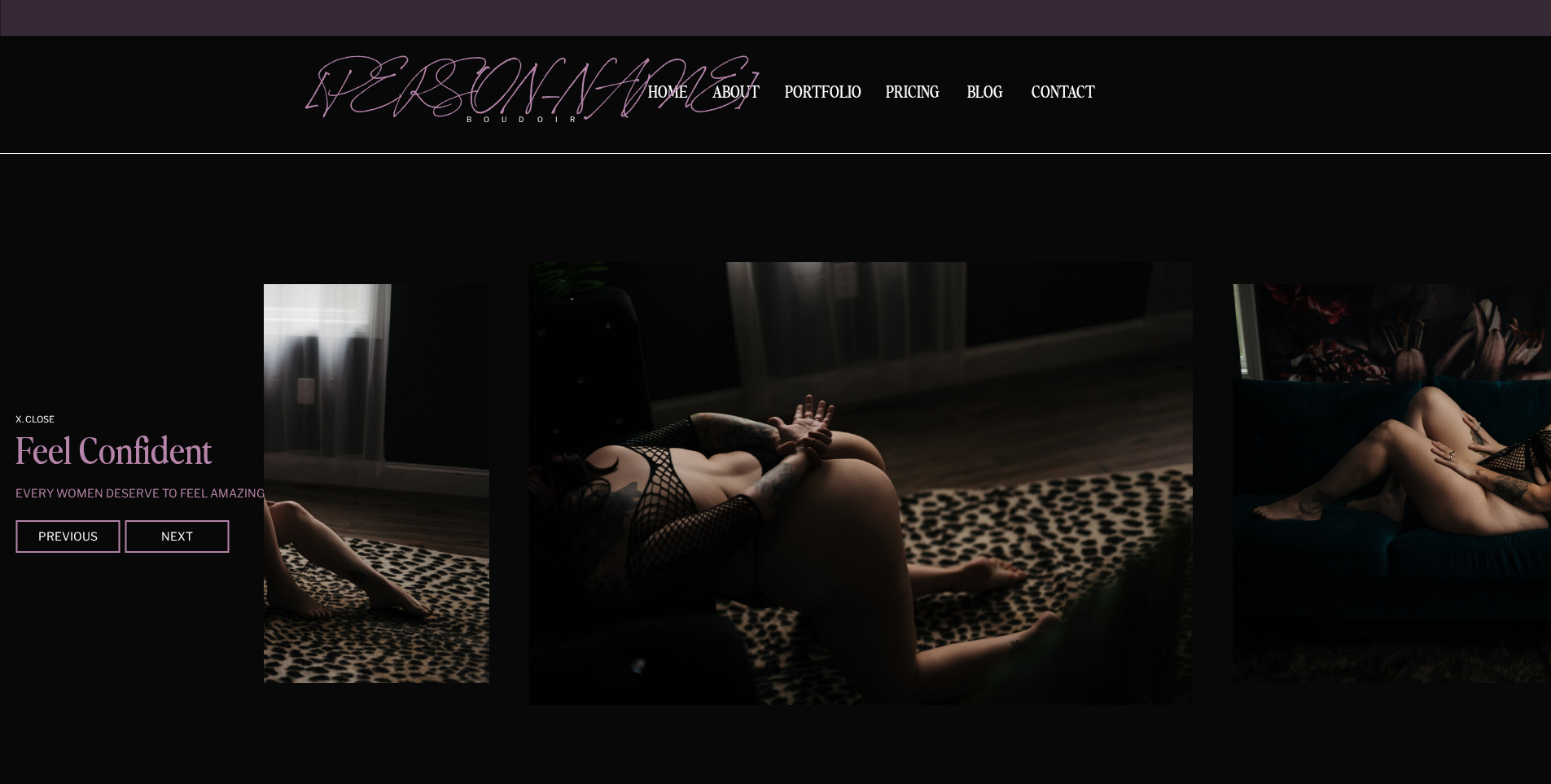
click at [816, 359] on img at bounding box center [859, 483] width 664 height 443
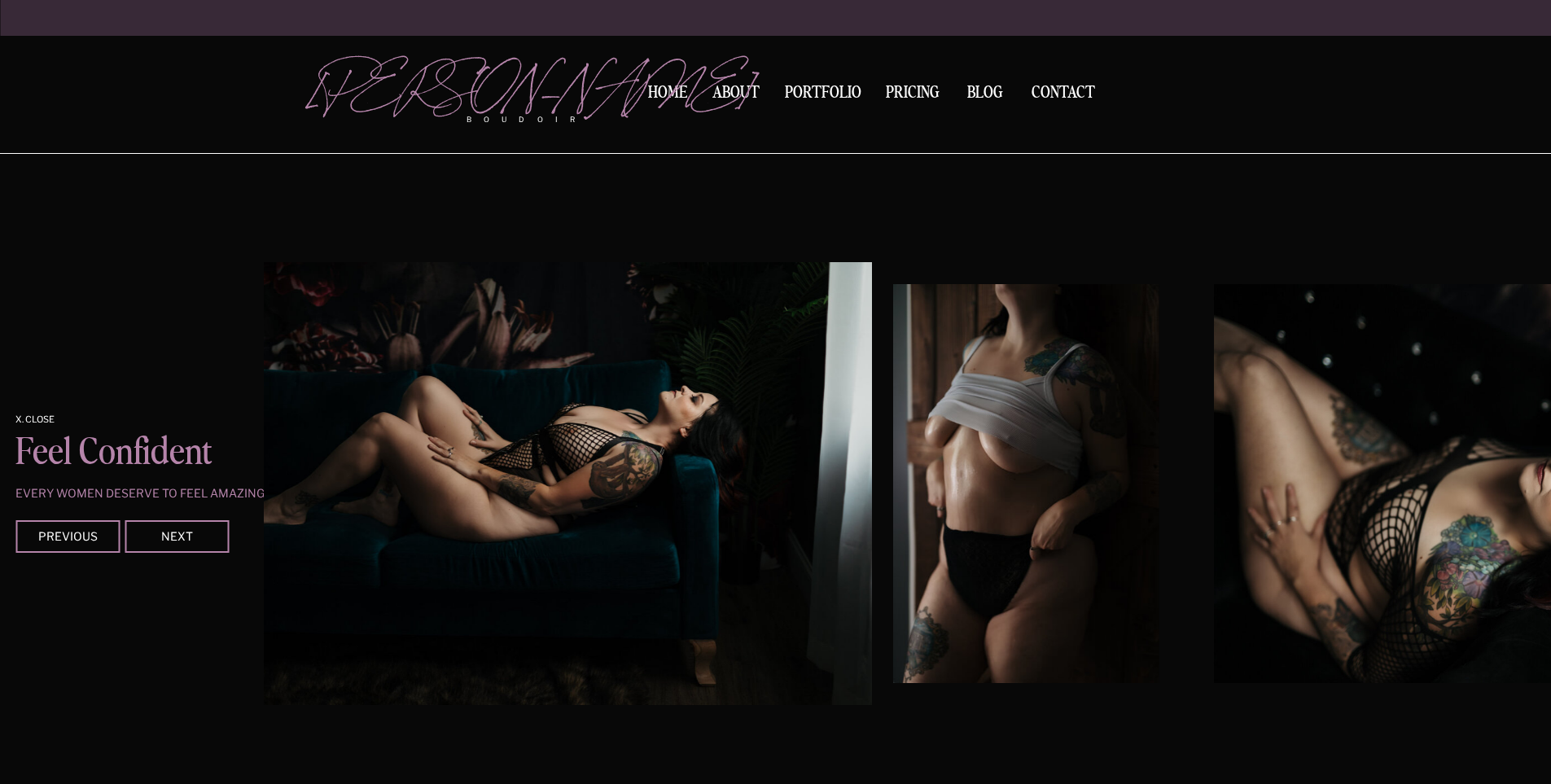
click at [536, 358] on img at bounding box center [539, 483] width 664 height 443
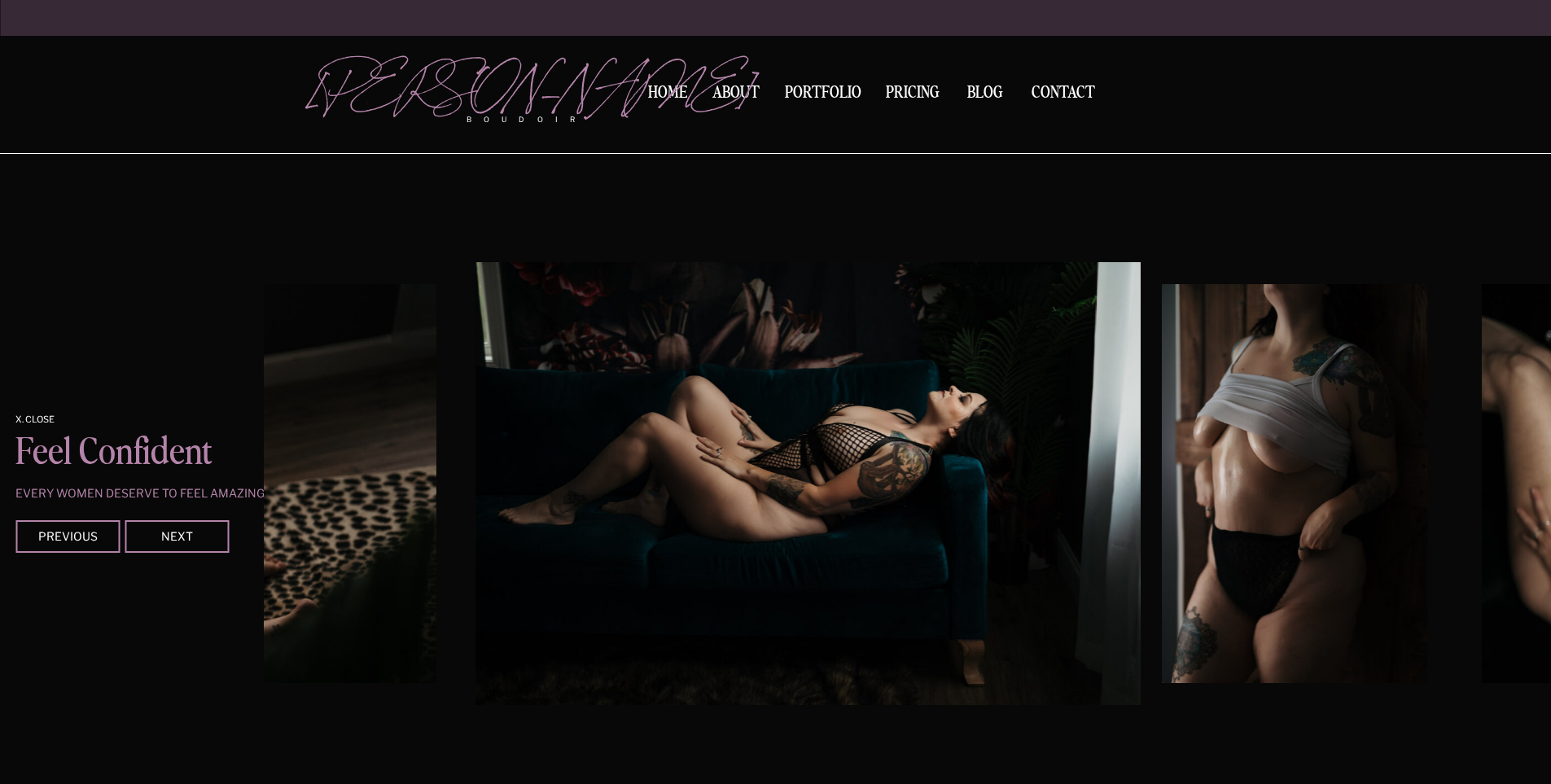
click at [627, 499] on img at bounding box center [807, 483] width 664 height 443
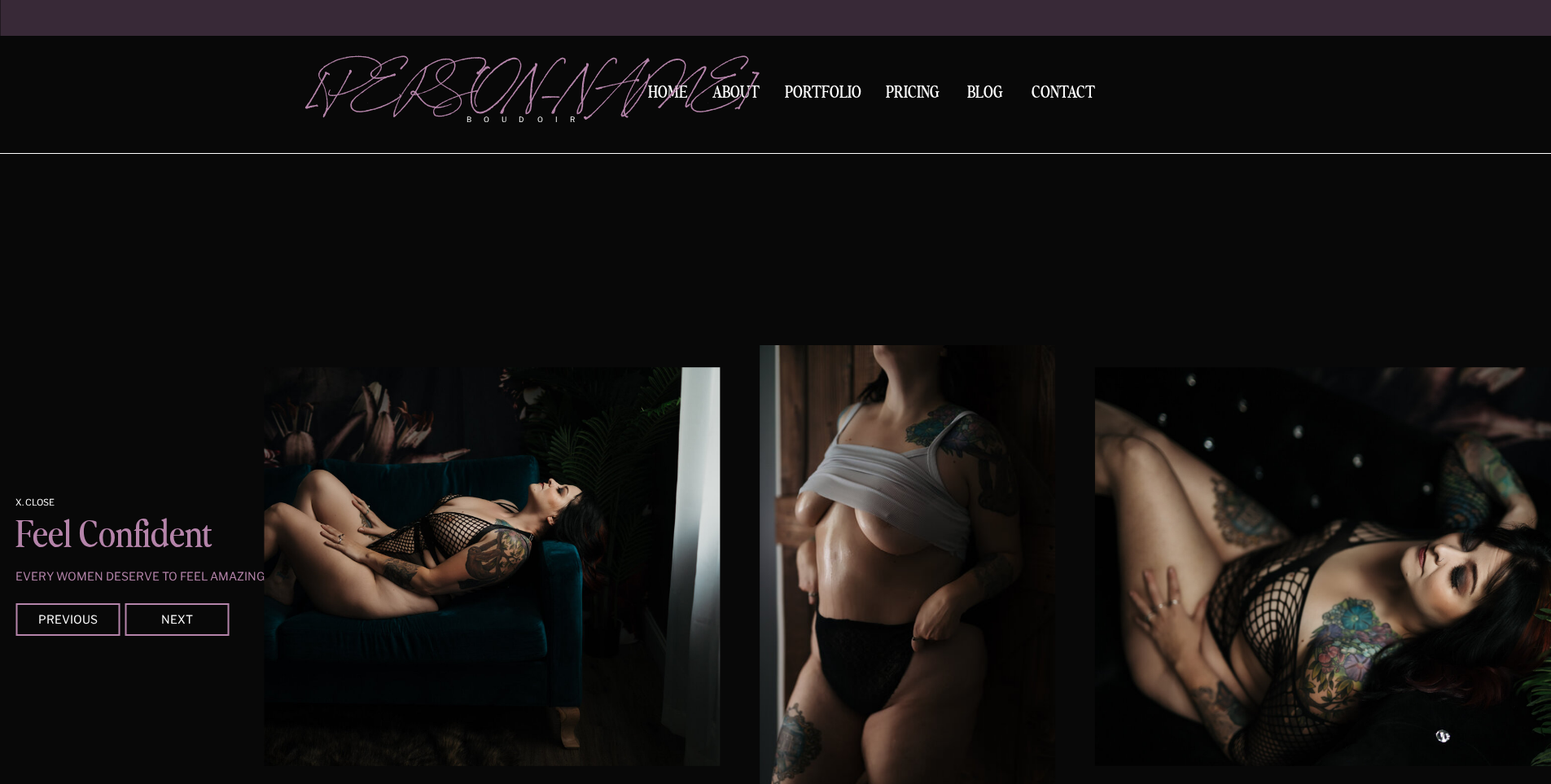
scroll to position [2403, 0]
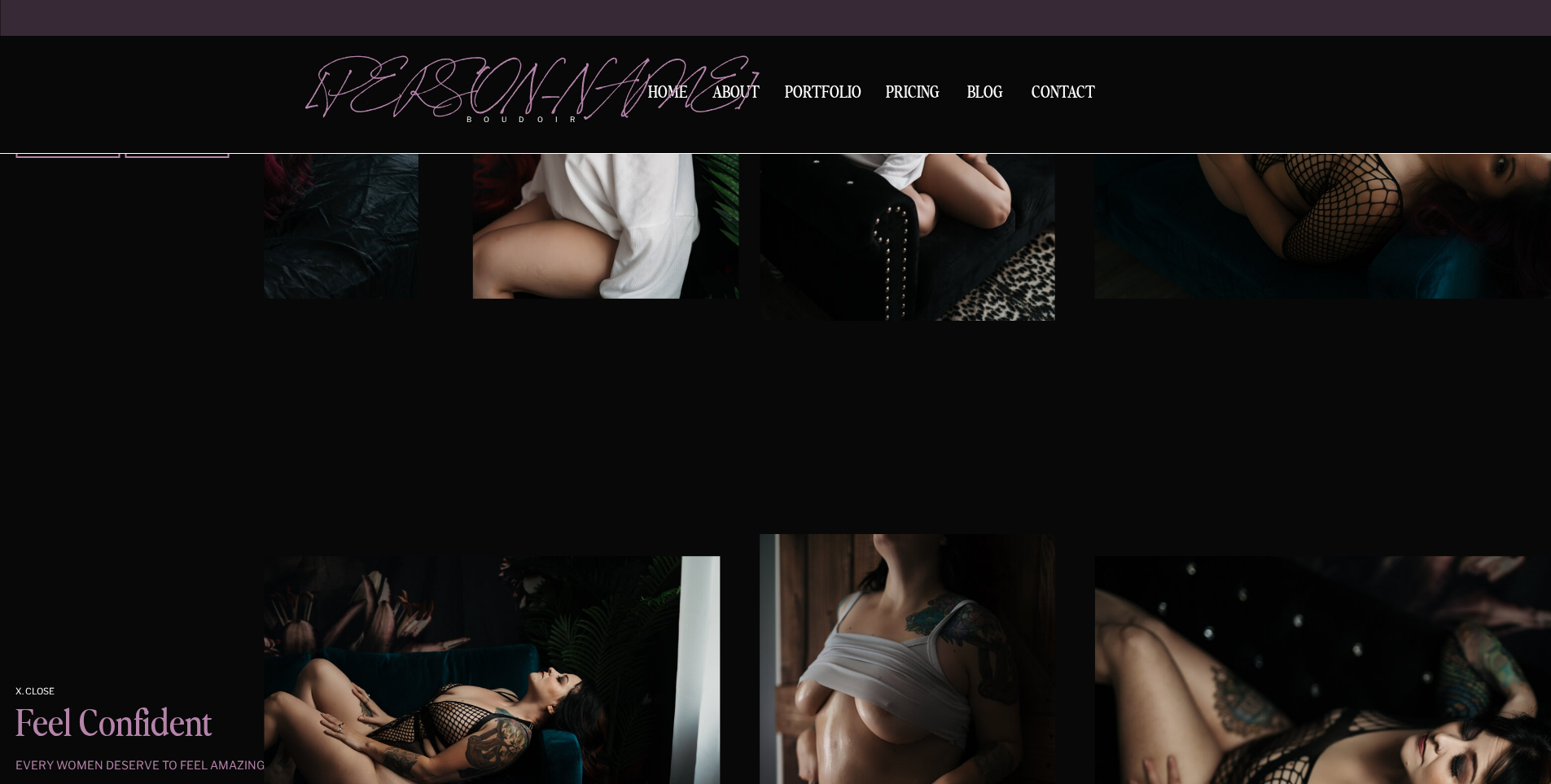
drag, startPoint x: 1113, startPoint y: 461, endPoint x: 359, endPoint y: 475, distance: 754.1
click at [432, 469] on div "Contact BLOG Pricing Portfolio About Home boudoir [GEOGRAPHIC_DATA][PERSON_NAME…" at bounding box center [776, 286] width 1551 height 5379
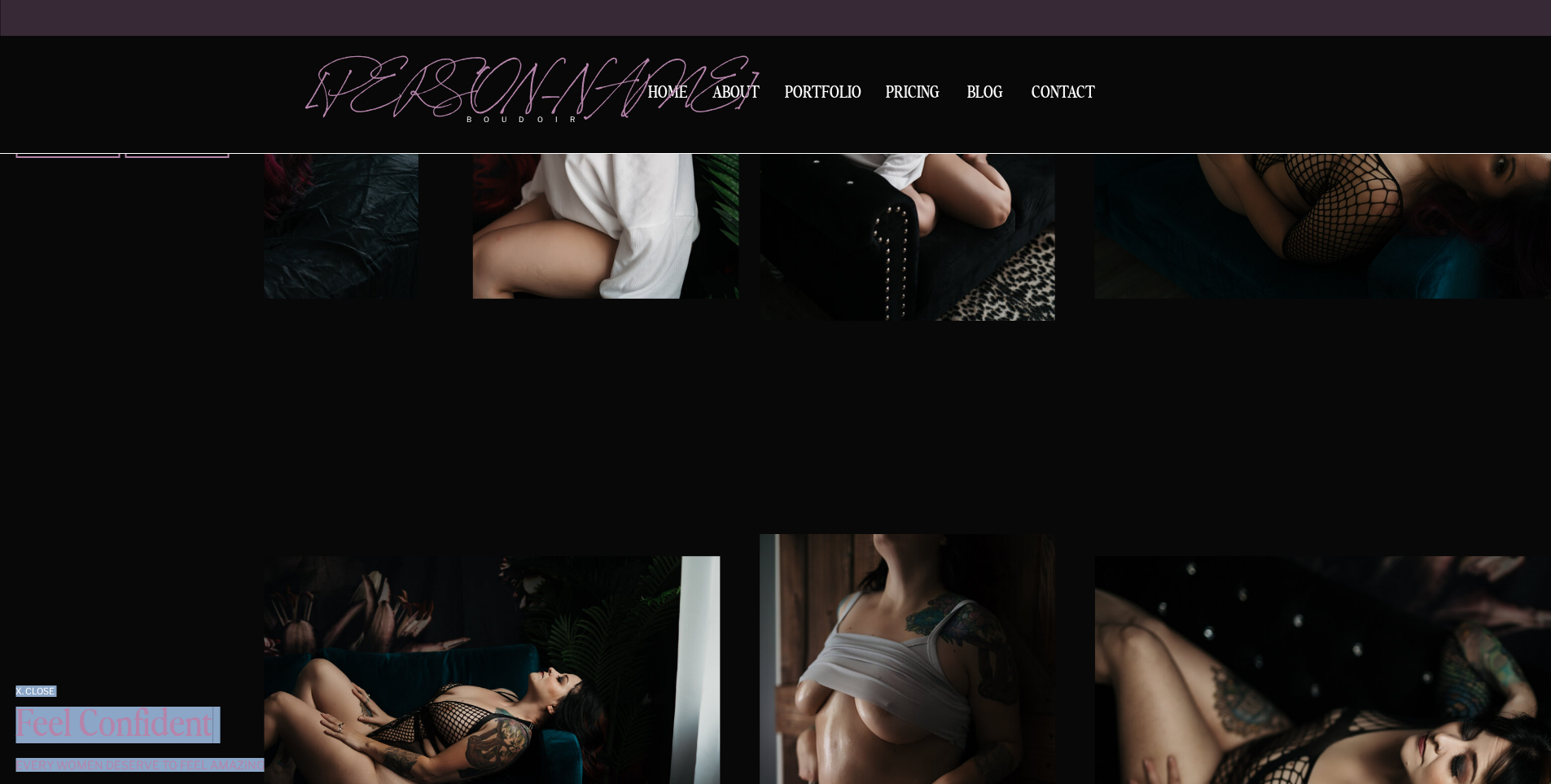
drag, startPoint x: 1133, startPoint y: 531, endPoint x: 293, endPoint y: 510, distance: 840.3
click at [314, 510] on div "Contact BLOG Pricing Portfolio About Home boudoir [GEOGRAPHIC_DATA][PERSON_NAME…" at bounding box center [776, 286] width 1551 height 5379
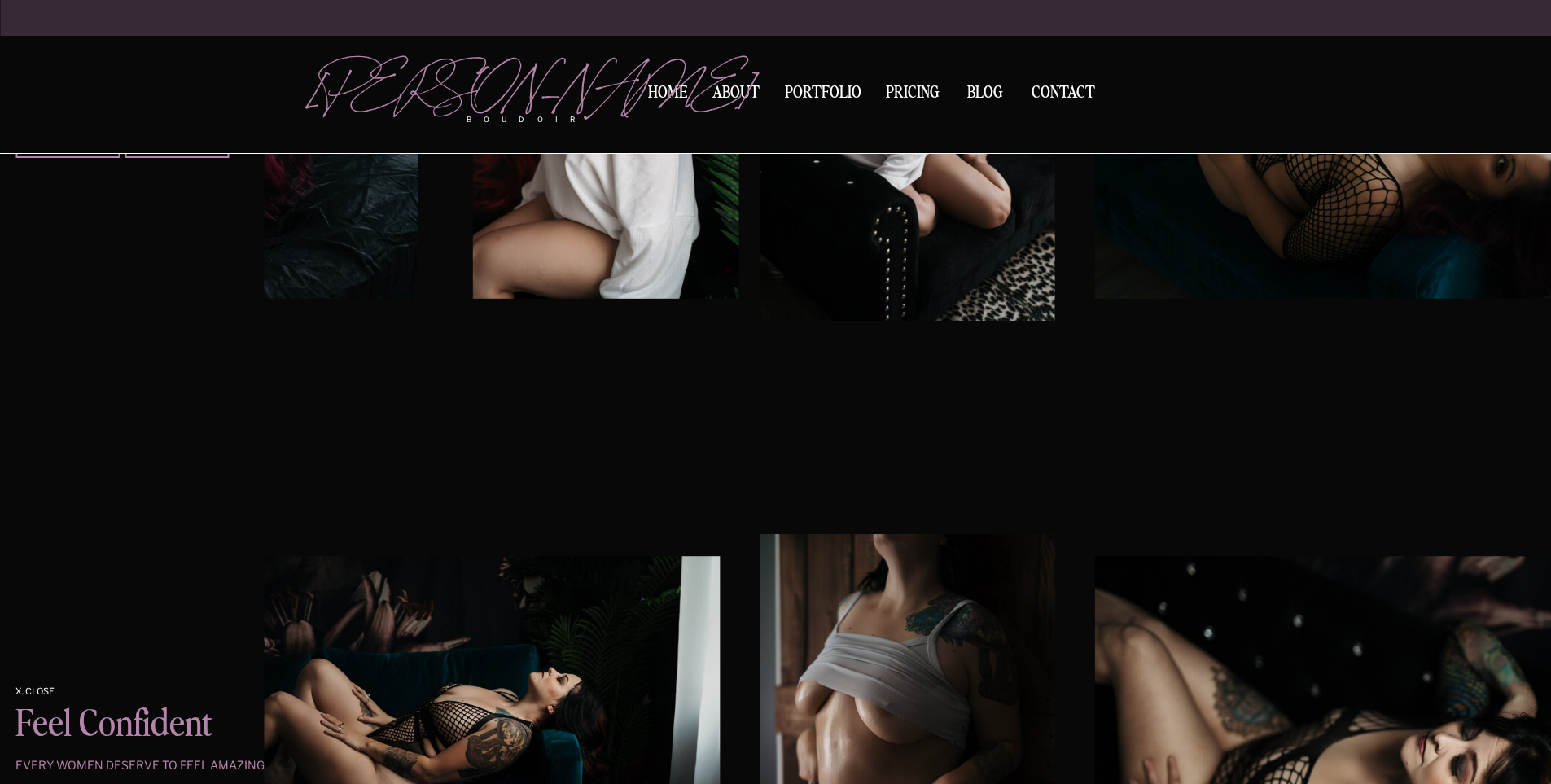
click at [257, 572] on div "Contact BLOG Pricing Portfolio About Home boudoir [GEOGRAPHIC_DATA][PERSON_NAME…" at bounding box center [776, 286] width 1551 height 5379
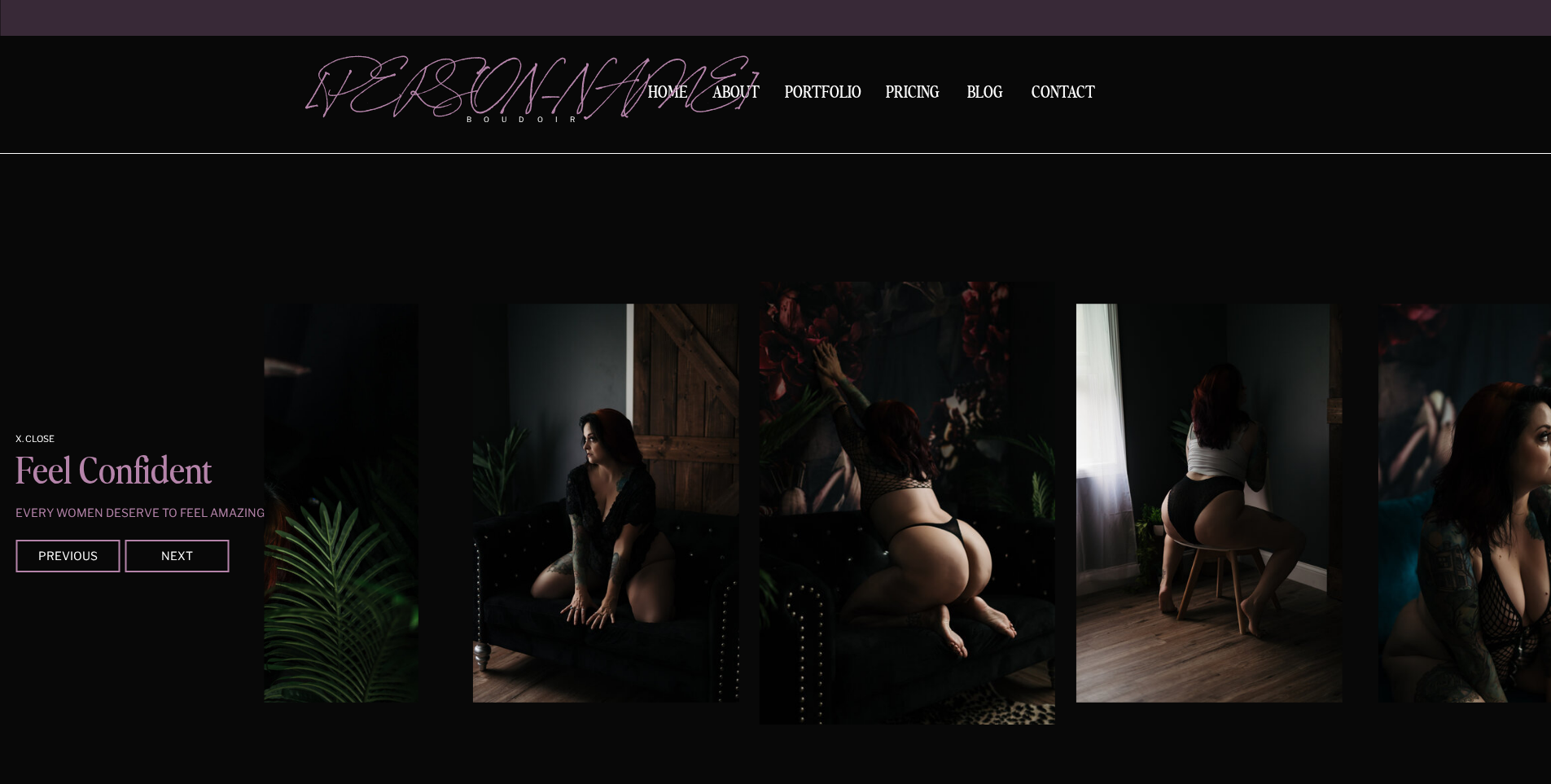
scroll to position [2675, 0]
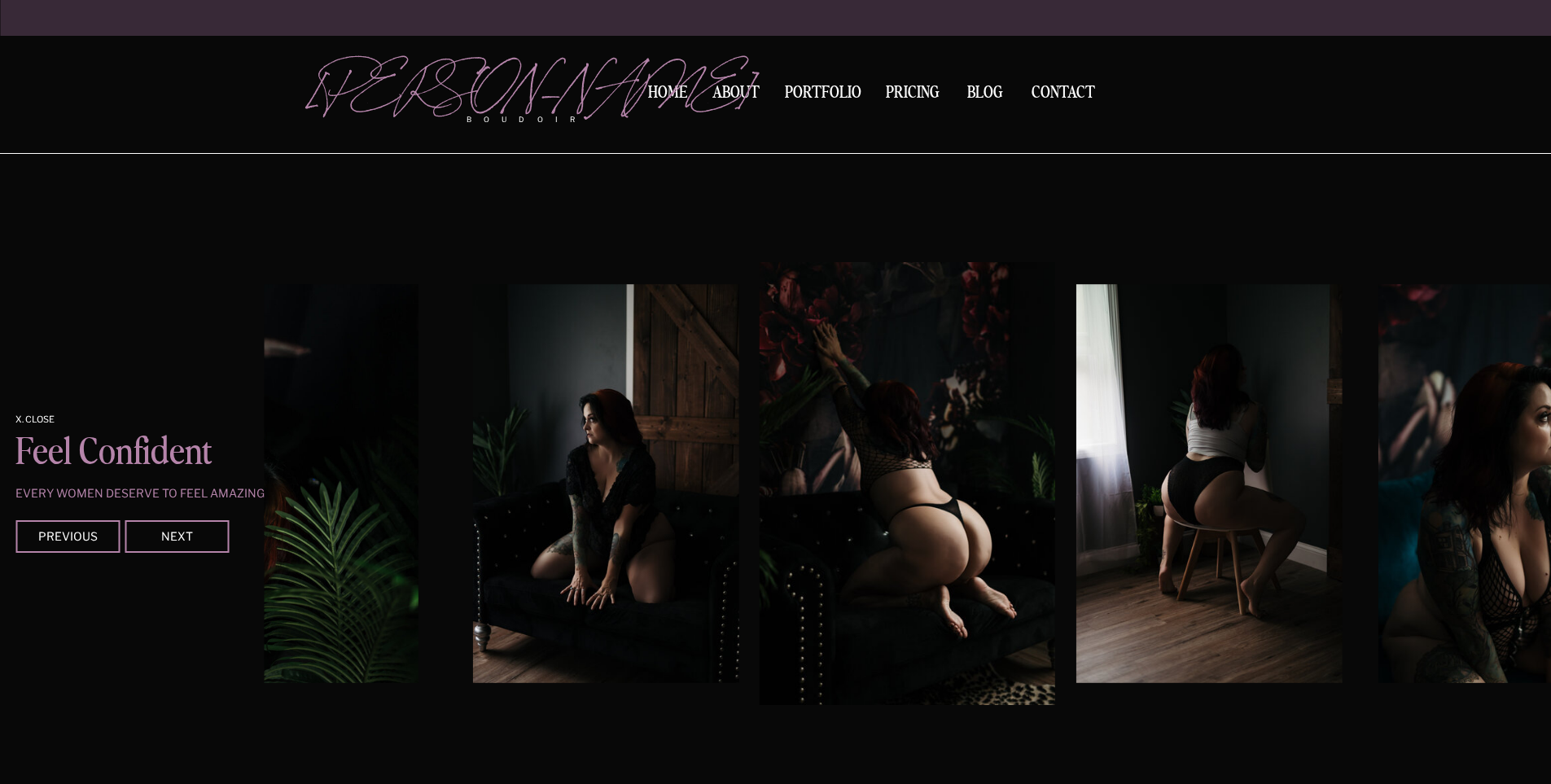
click at [1076, 596] on img at bounding box center [1208, 483] width 265 height 399
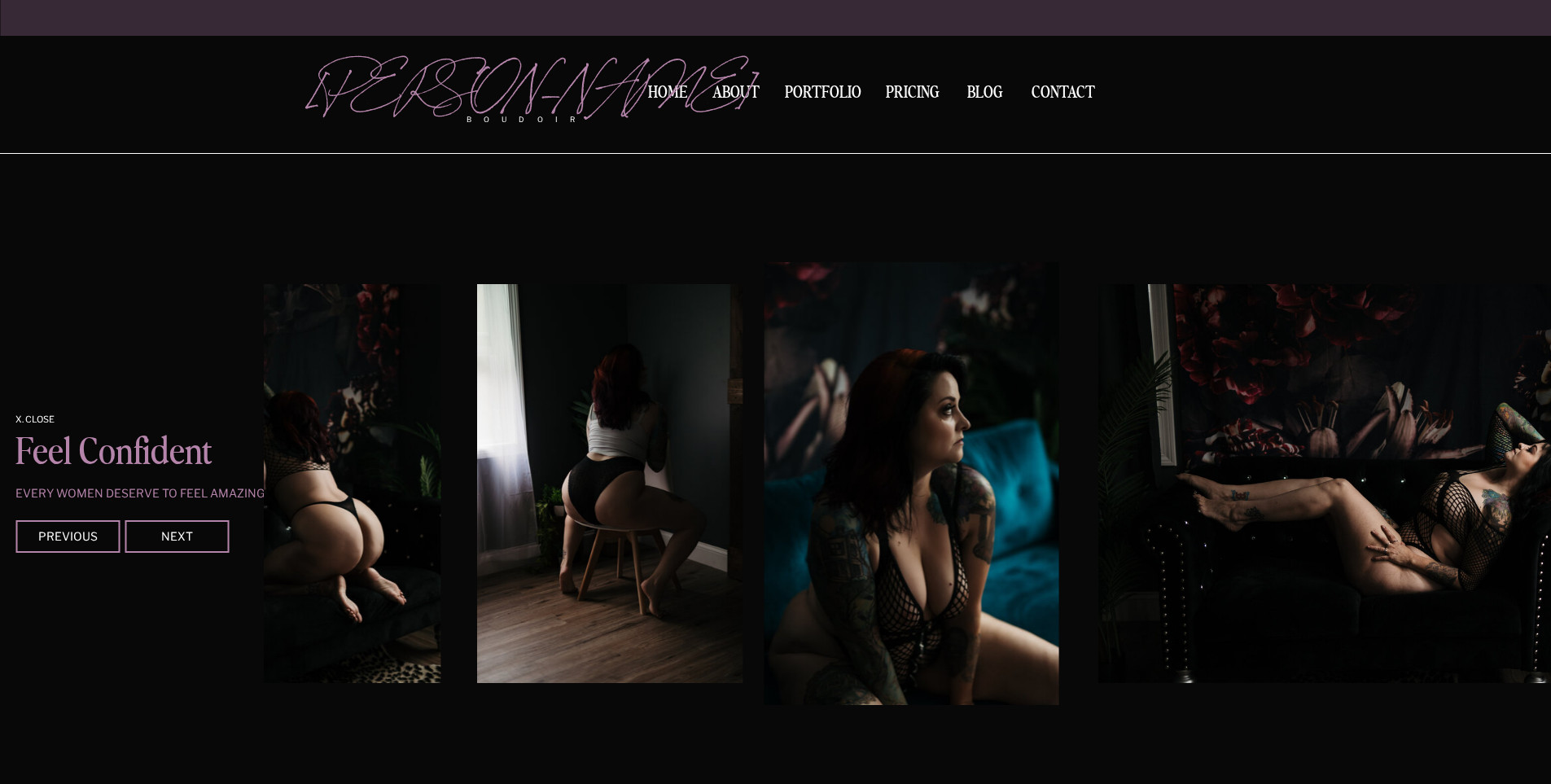
click at [184, 173] on div "Contact BLOG Pricing Portfolio About Home boudoir [GEOGRAPHIC_DATA][PERSON_NAME…" at bounding box center [776, 14] width 1551 height 5379
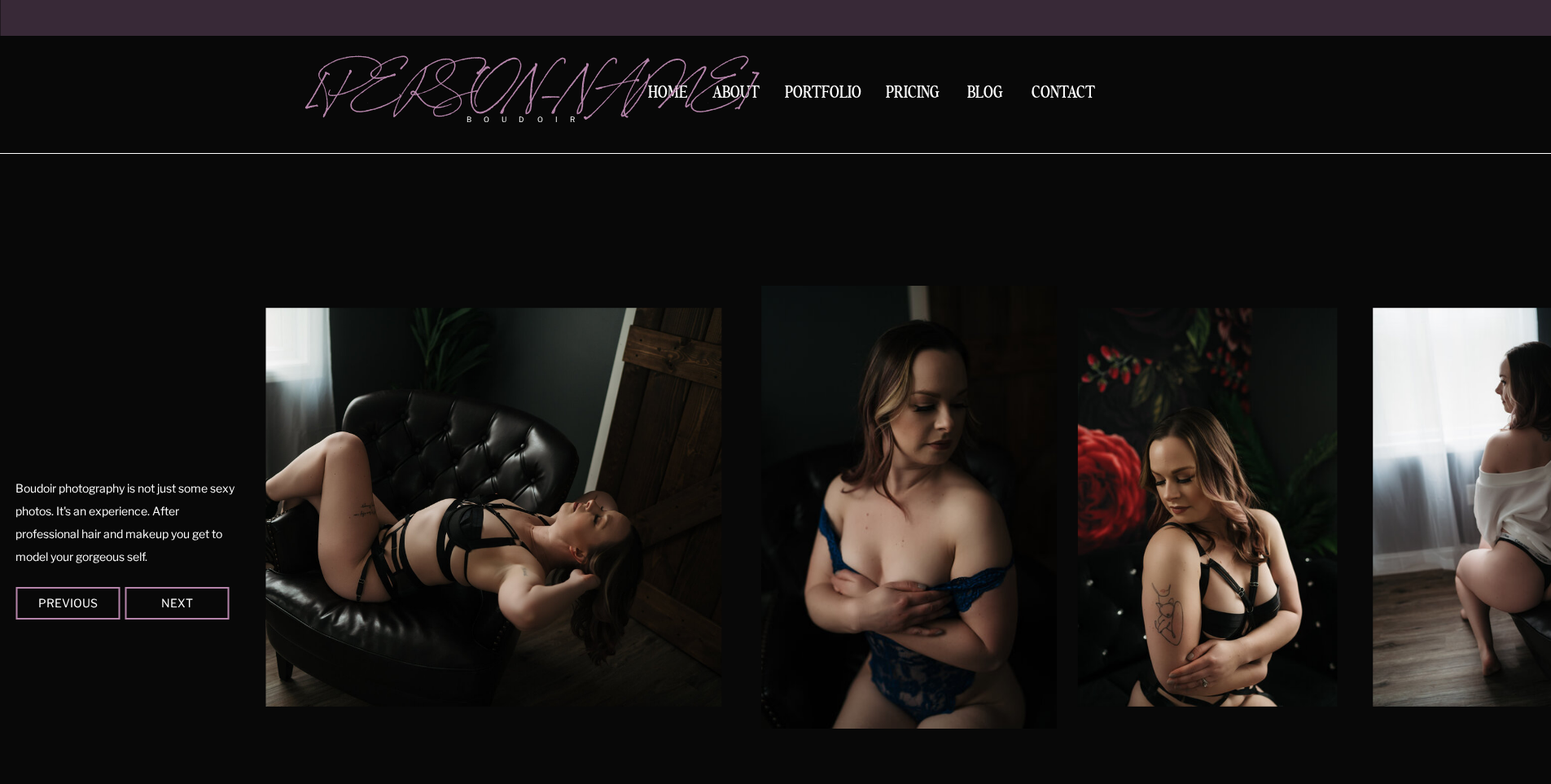
scroll to position [1356, 0]
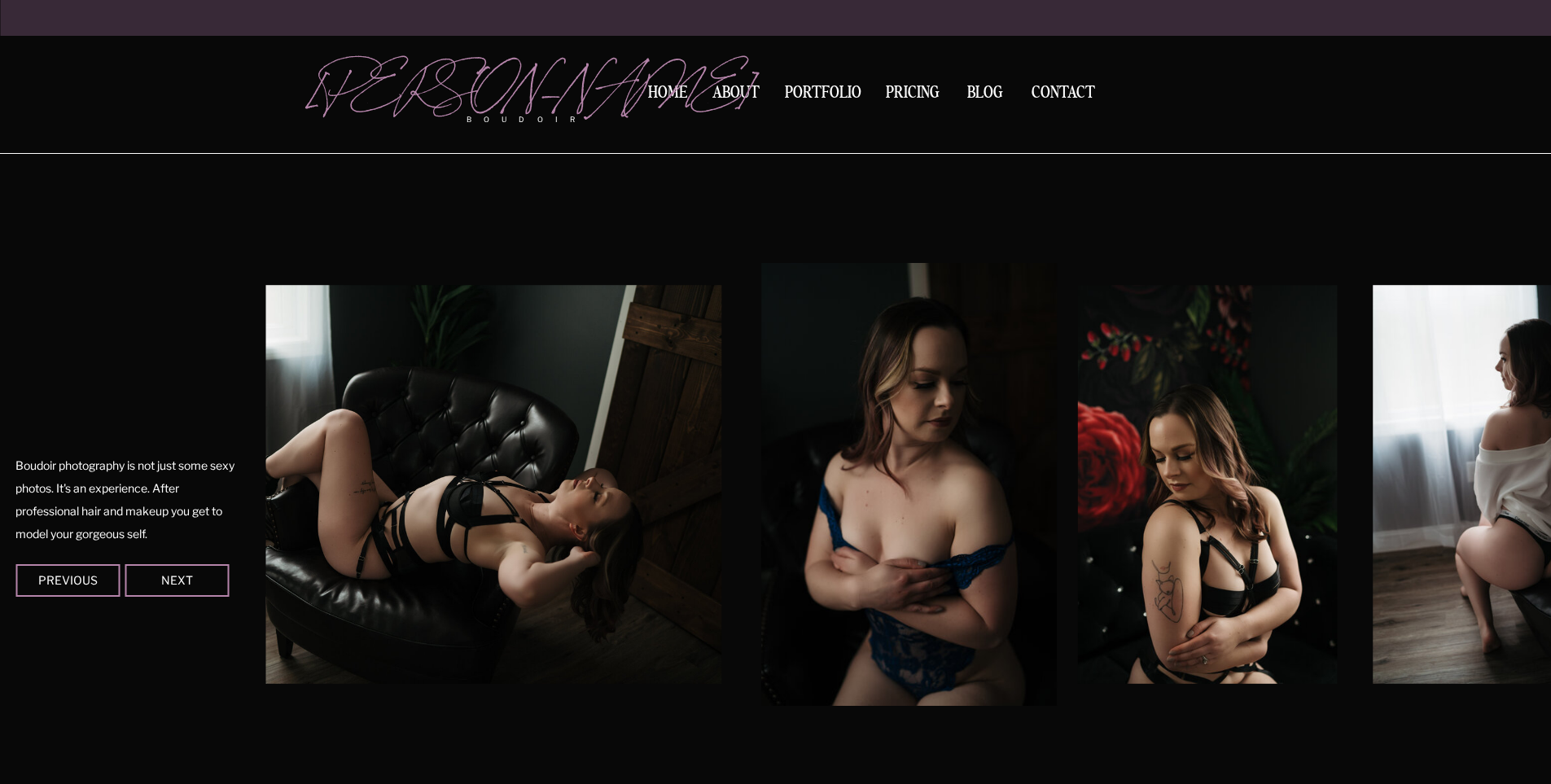
click at [1077, 555] on img at bounding box center [1207, 484] width 260 height 399
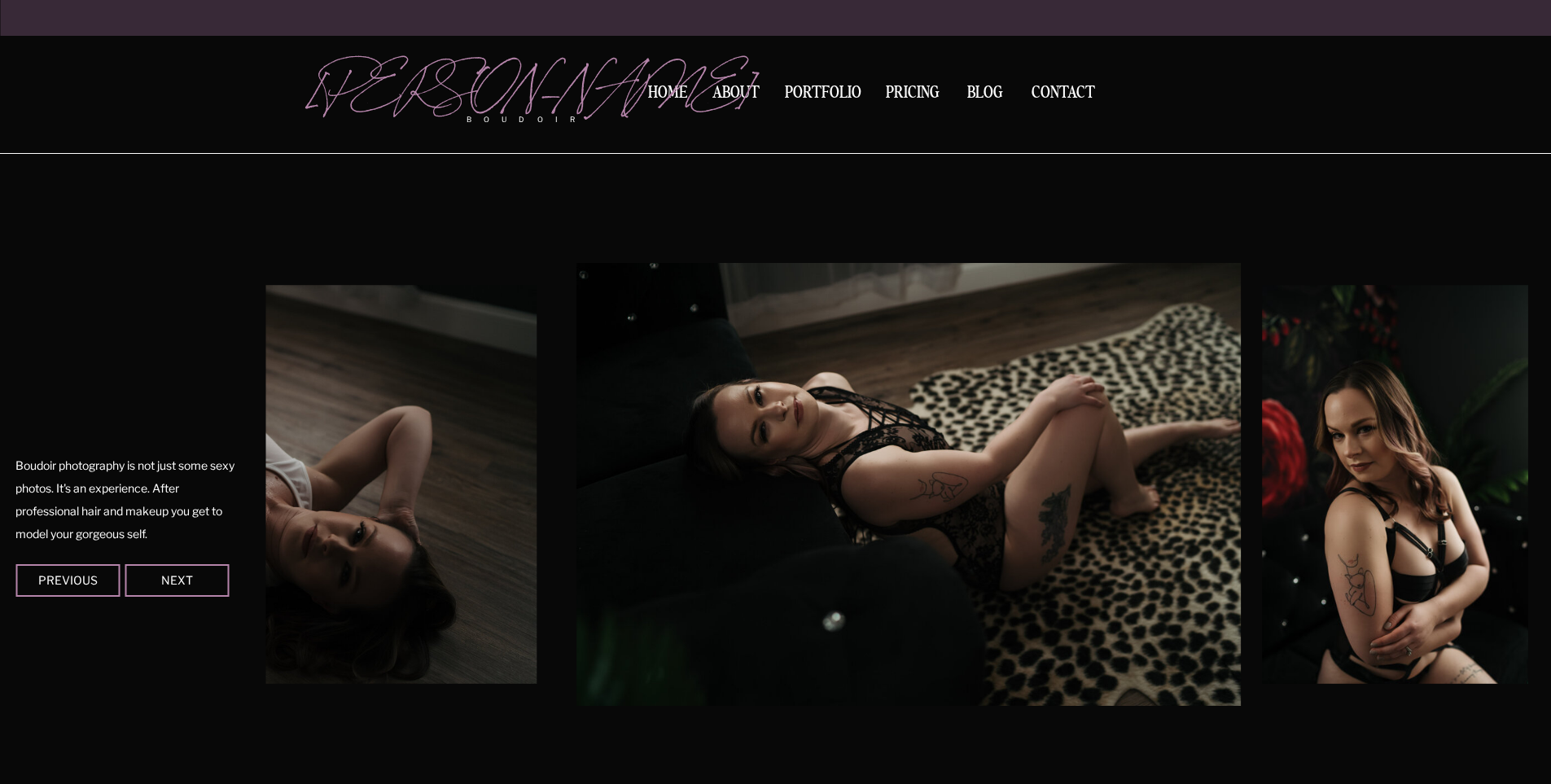
click at [1262, 524] on img at bounding box center [1394, 484] width 265 height 399
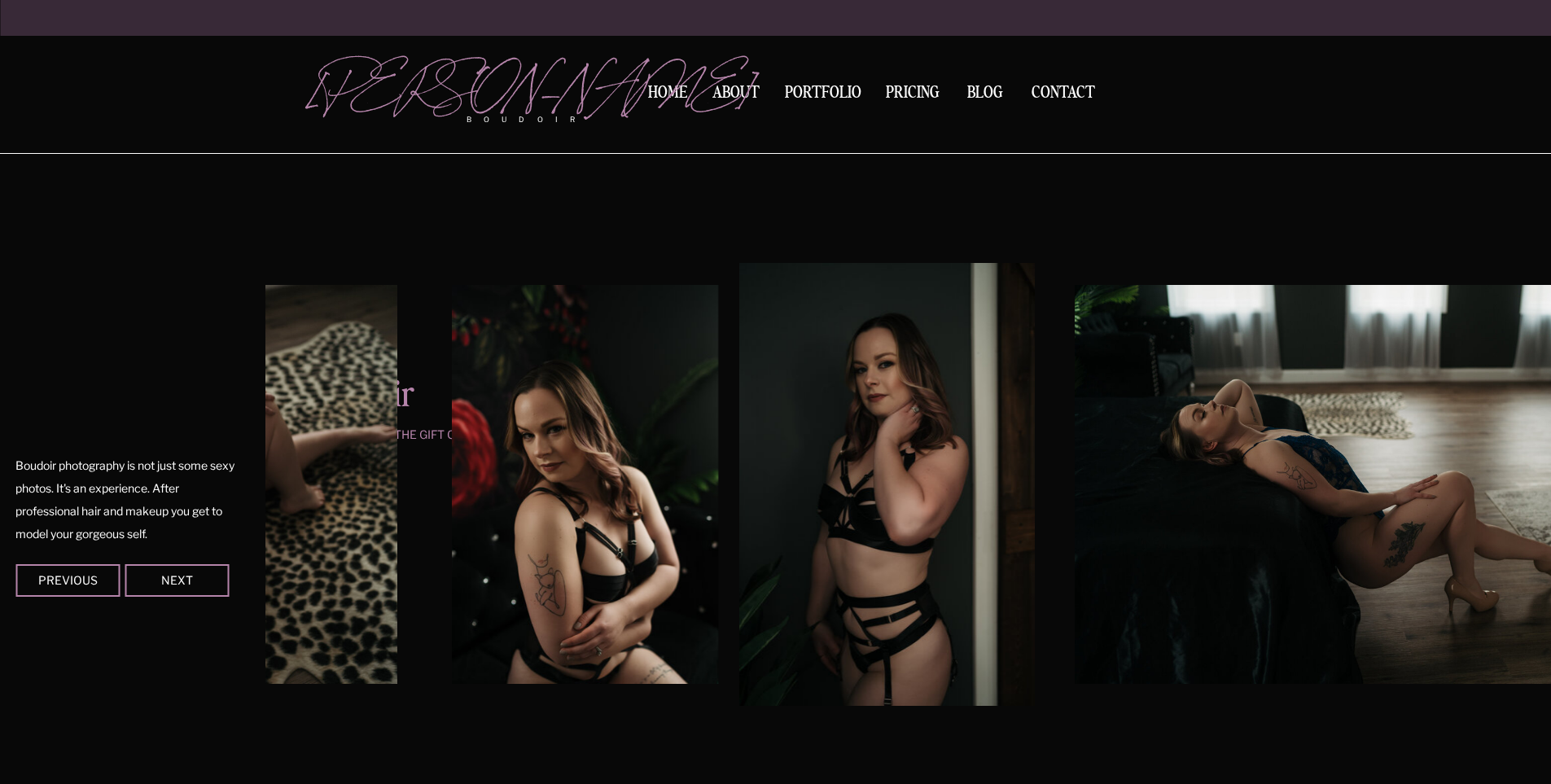
click at [1074, 593] on img at bounding box center [1373, 484] width 597 height 399
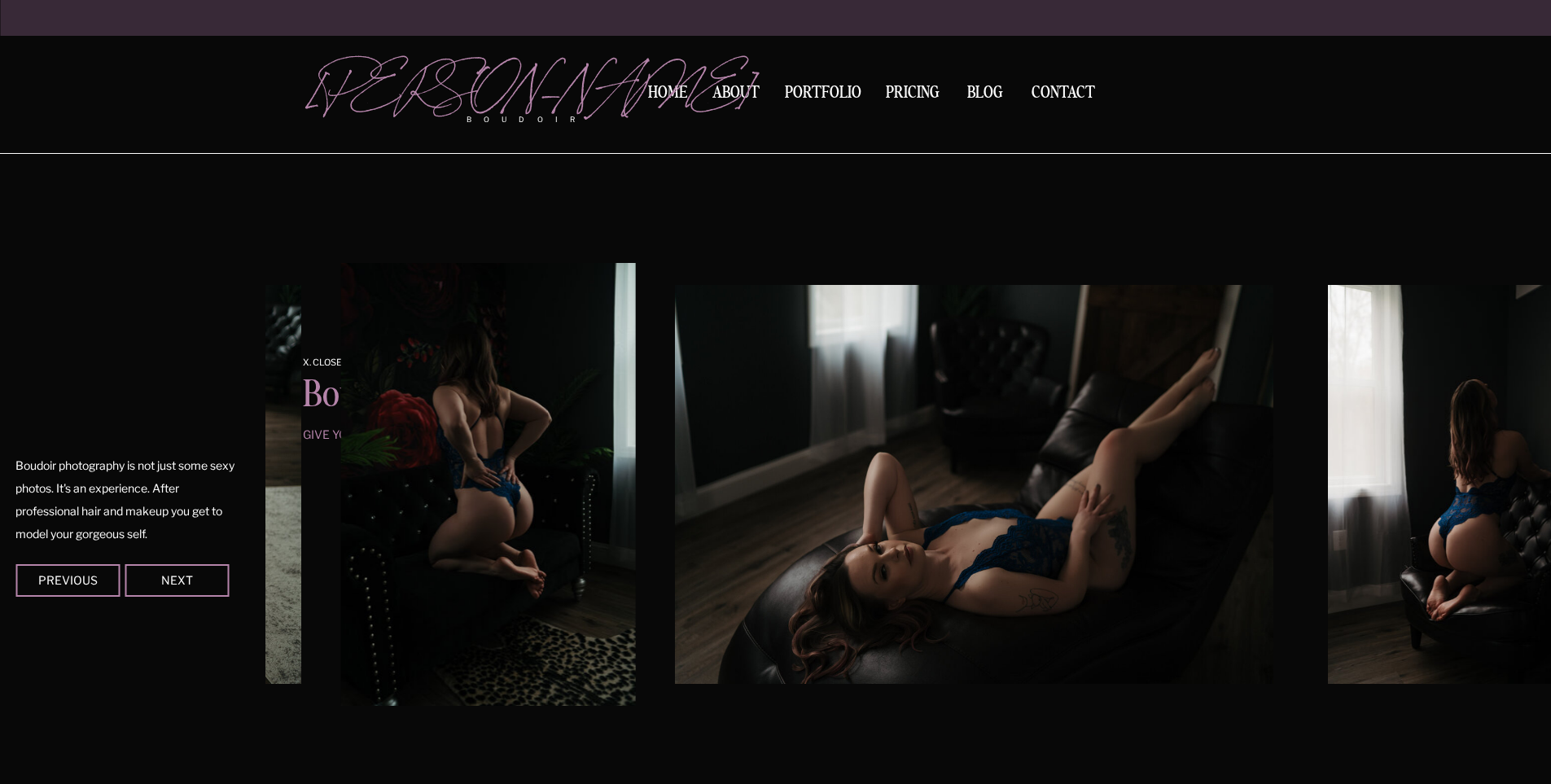
click at [575, 702] on img at bounding box center [487, 484] width 296 height 443
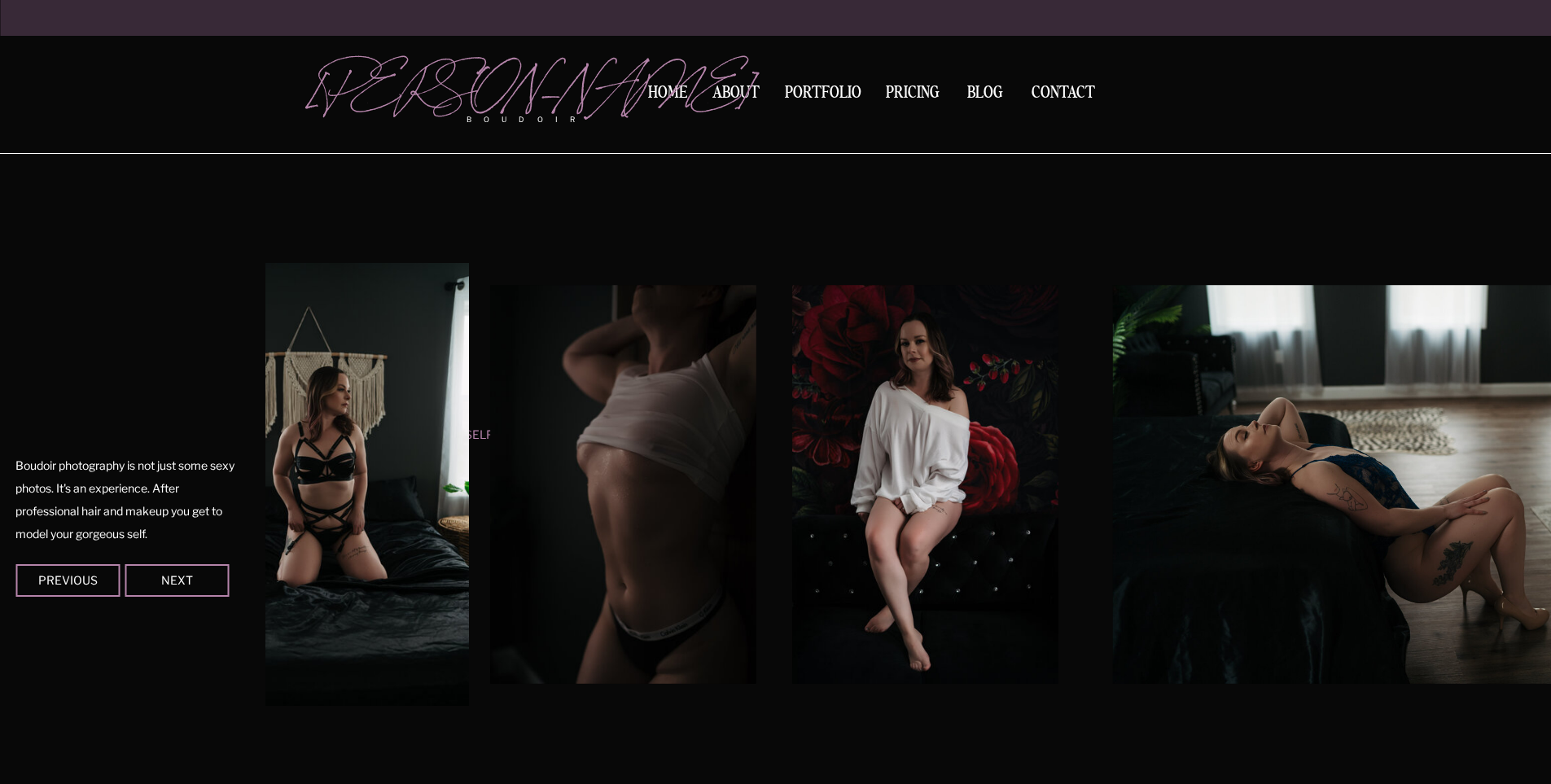
click at [563, 561] on div at bounding box center [821, 484] width 1287 height 443
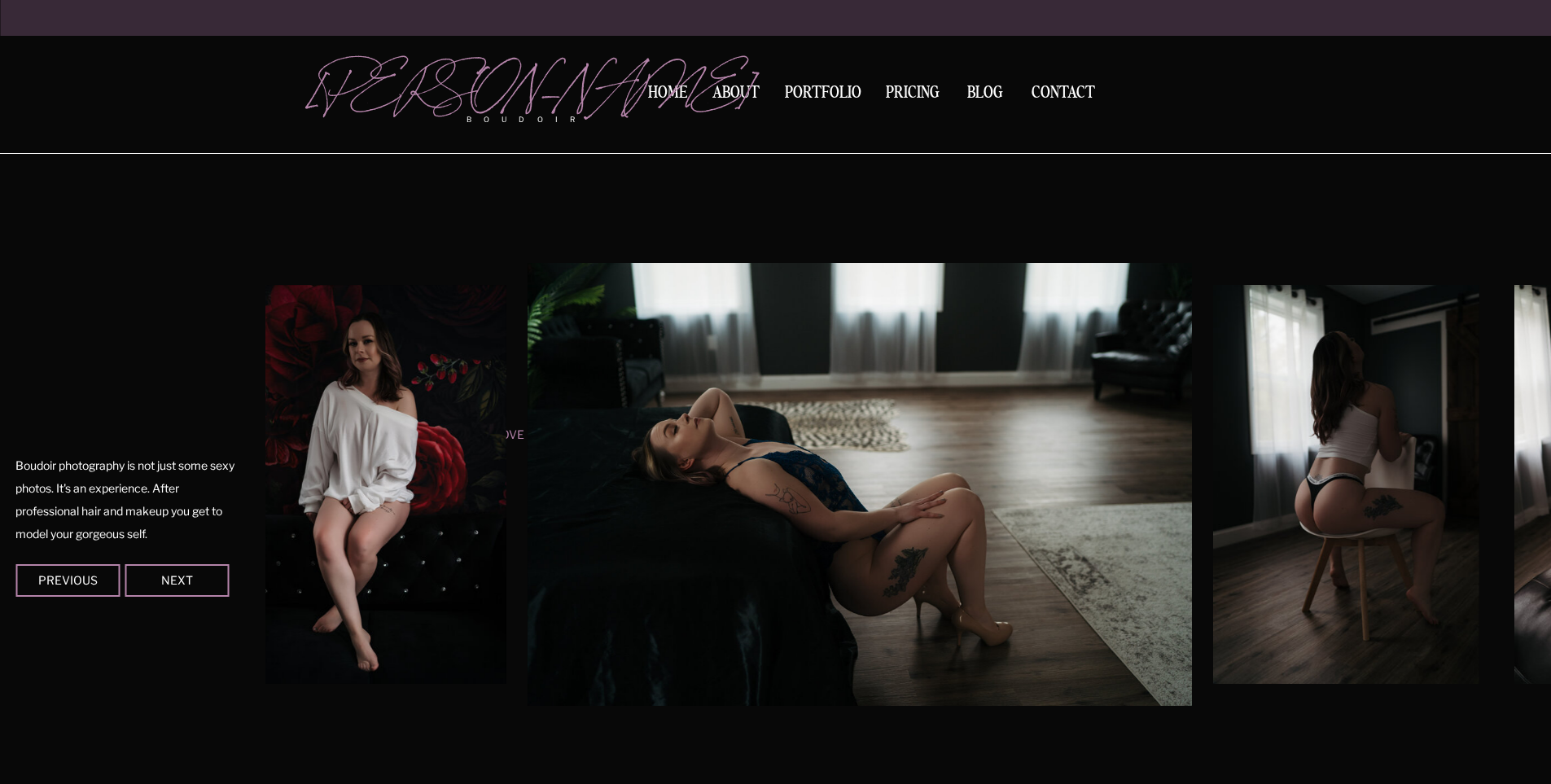
click at [806, 507] on img at bounding box center [859, 484] width 664 height 443
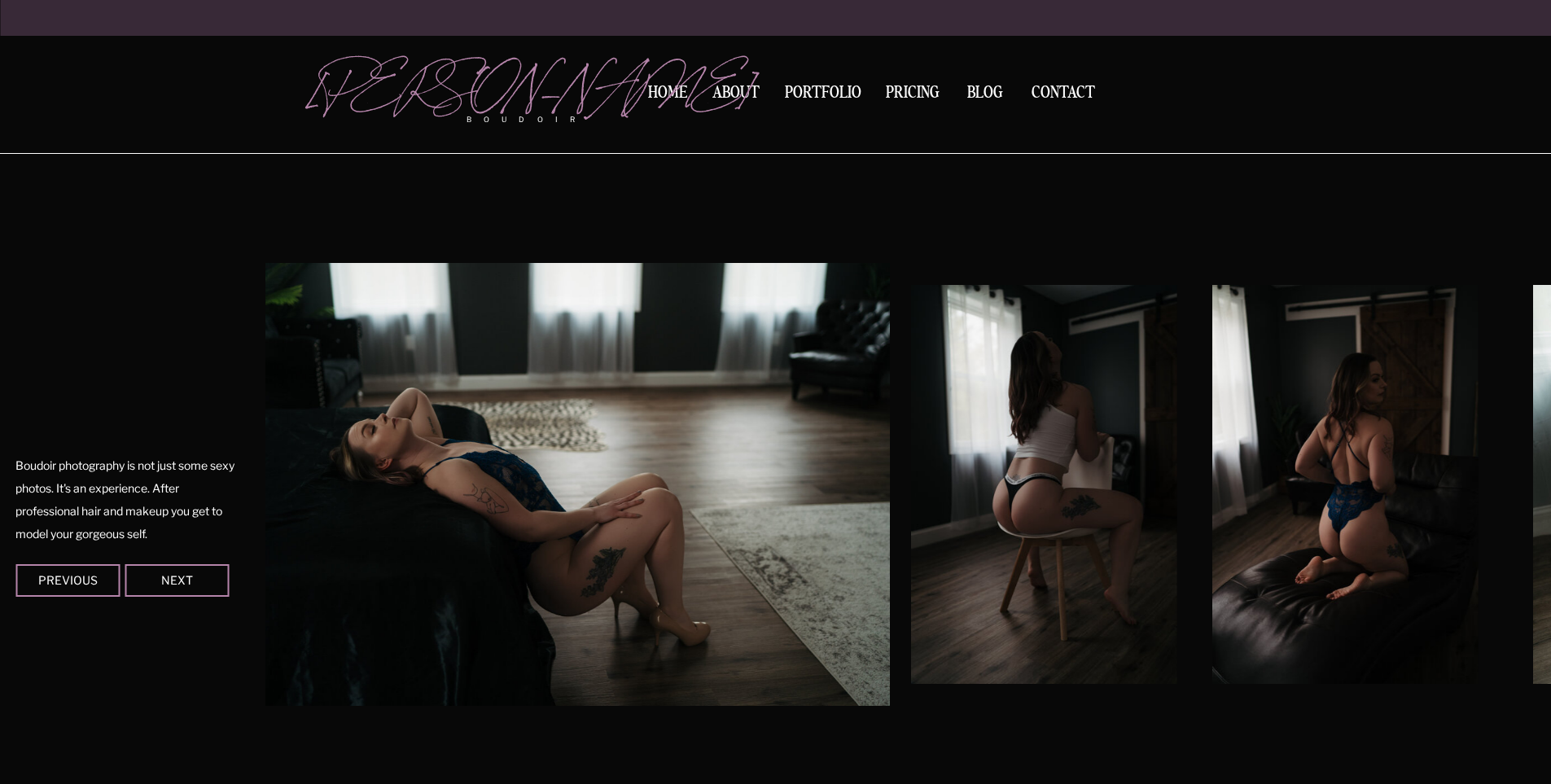
click at [565, 515] on img at bounding box center [557, 484] width 664 height 443
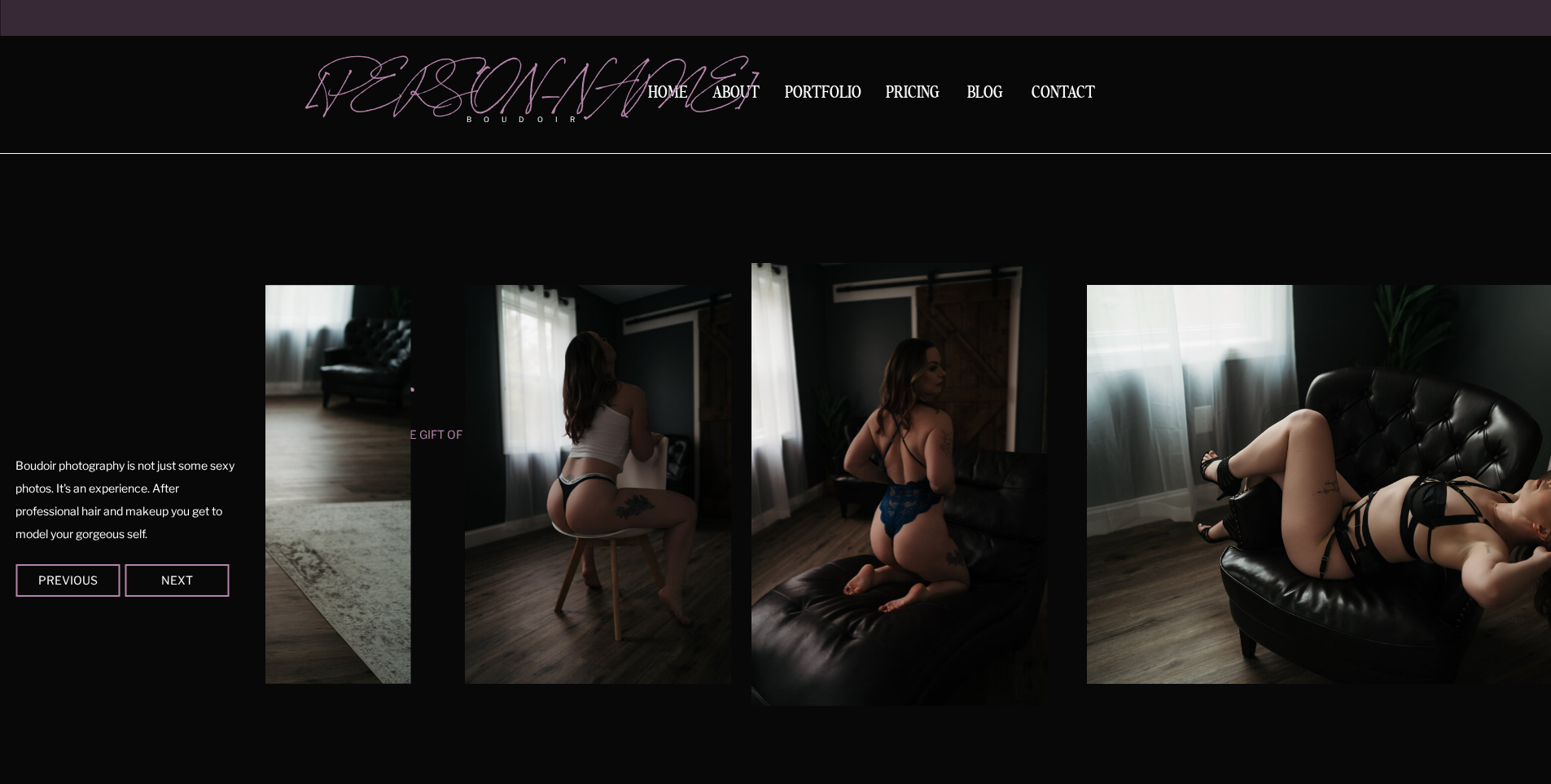
click at [752, 510] on img at bounding box center [900, 484] width 296 height 443
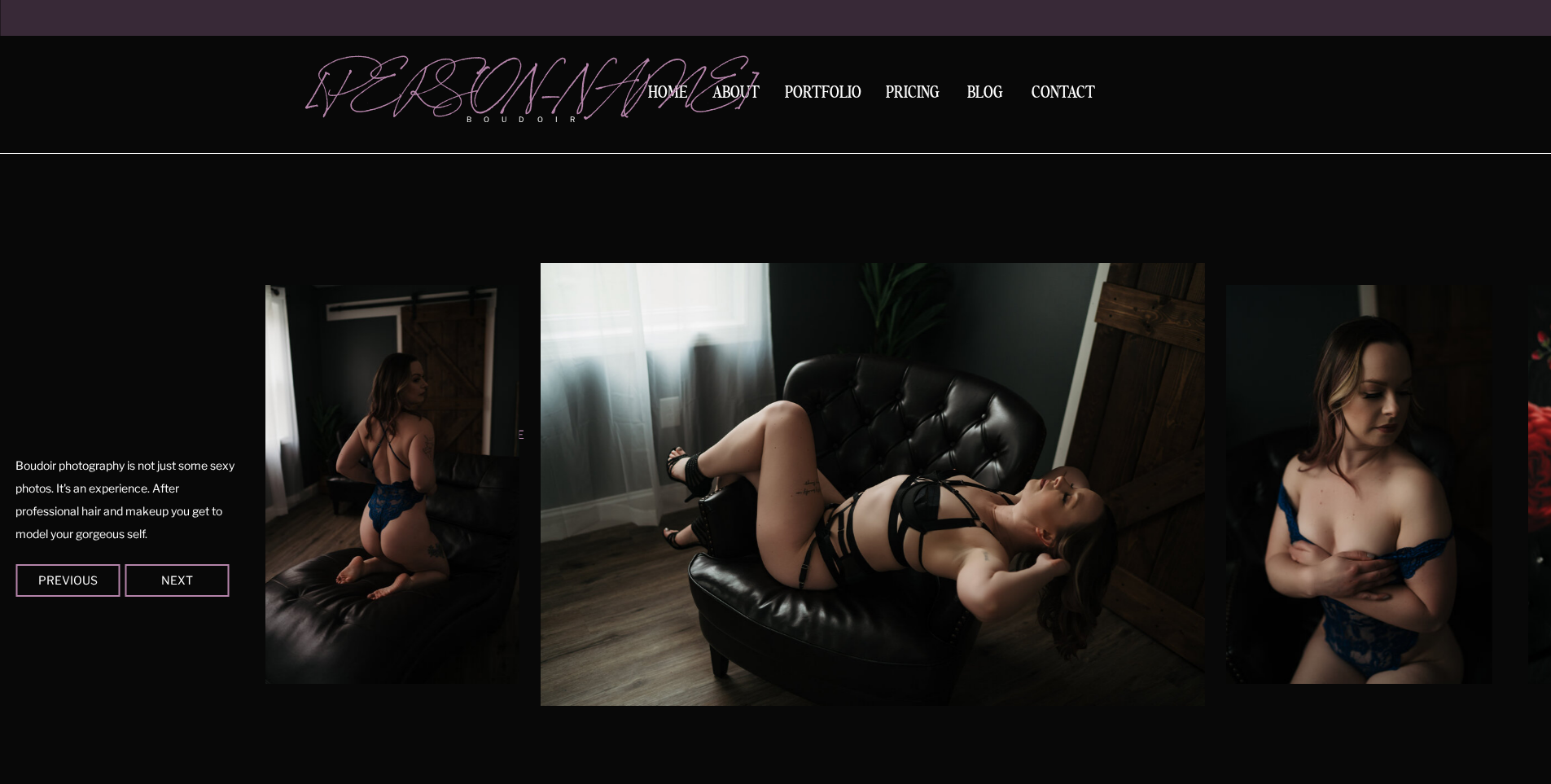
click at [287, 516] on div "x. Close Boudoir give yourself the gift of self love Previous Next Boudoir phot…" at bounding box center [776, 484] width 977 height 659
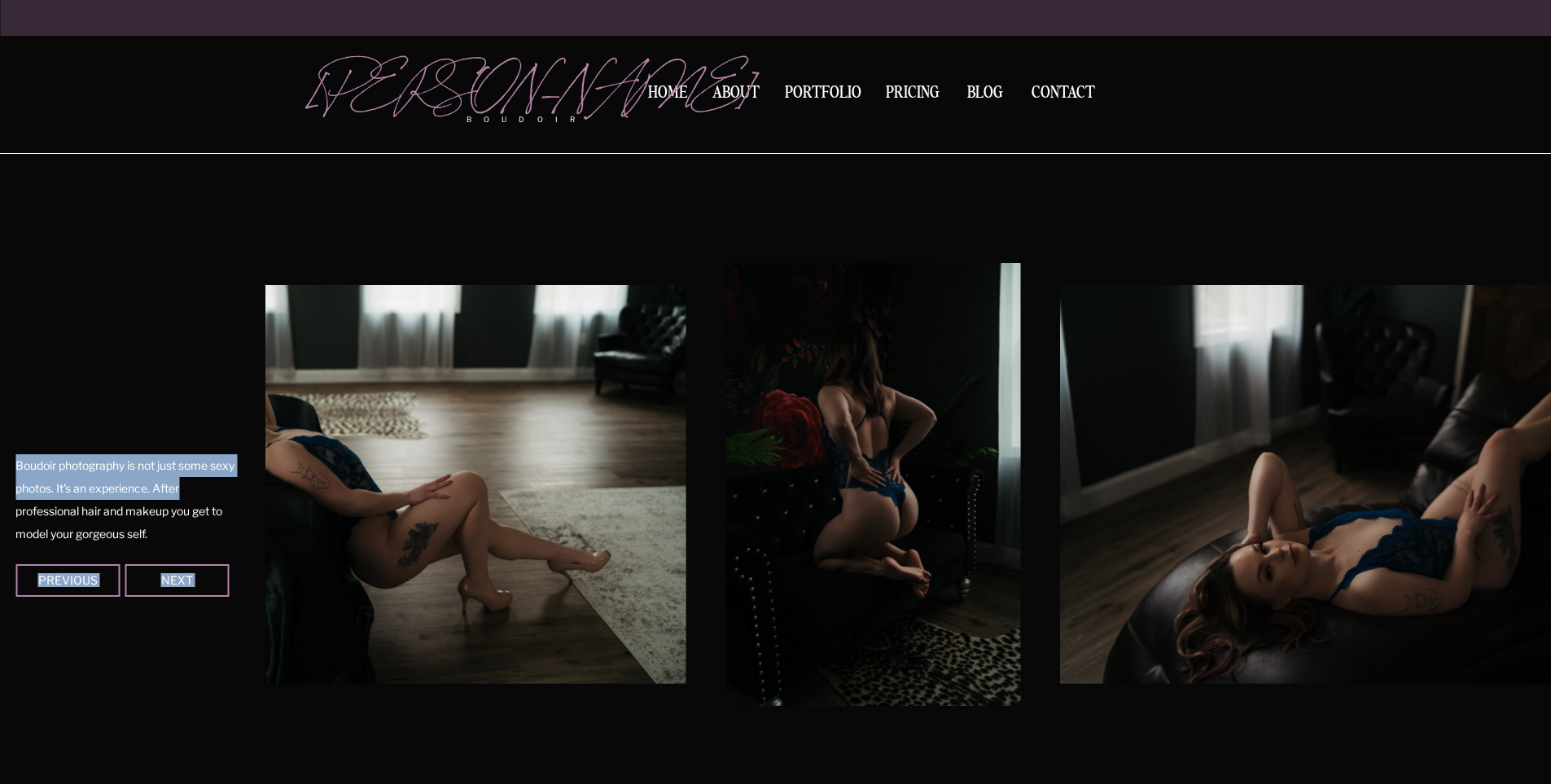
drag, startPoint x: 212, startPoint y: 483, endPoint x: 35, endPoint y: 619, distance: 223.2
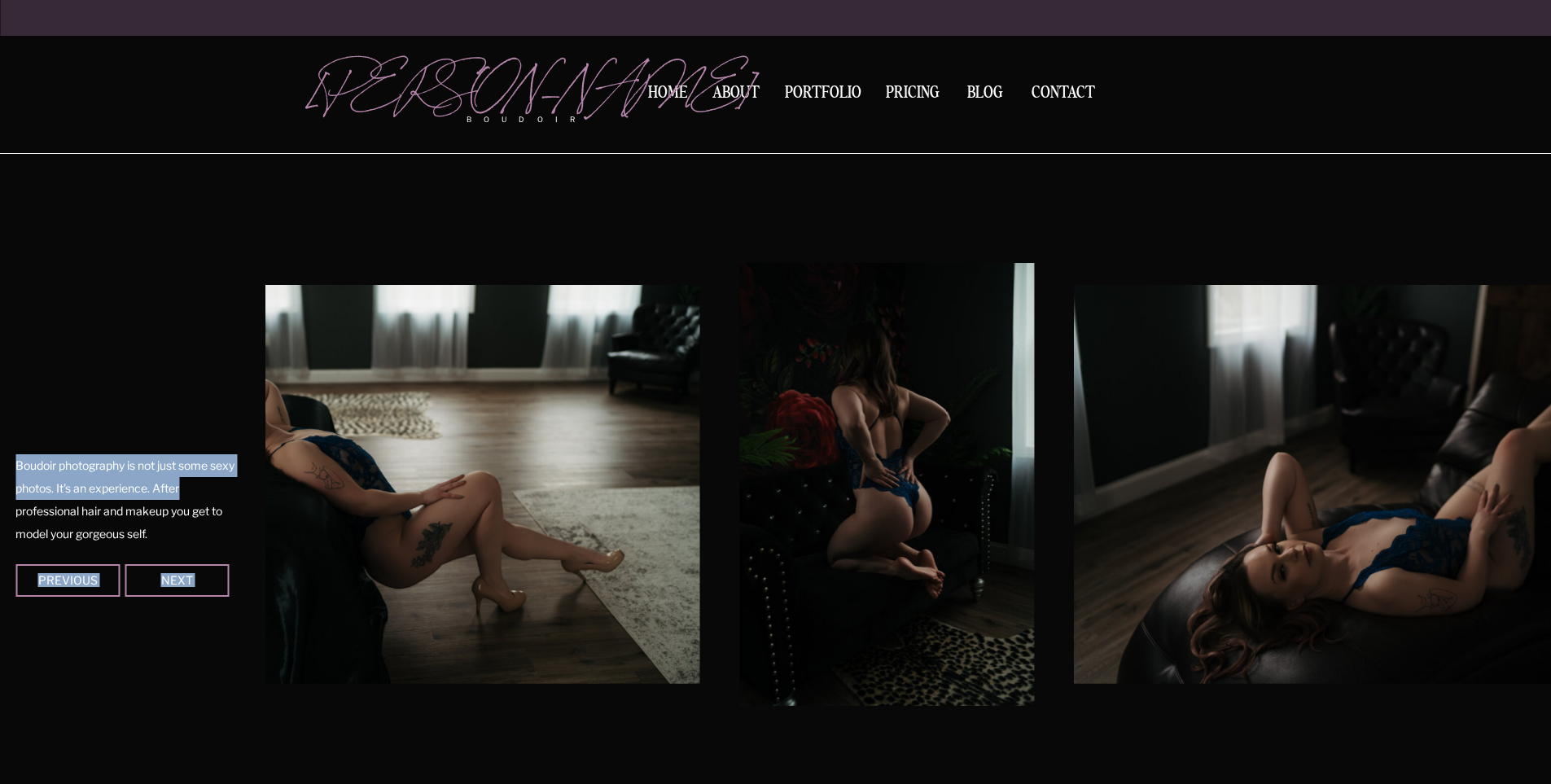
click at [1074, 402] on img at bounding box center [1373, 484] width 597 height 399
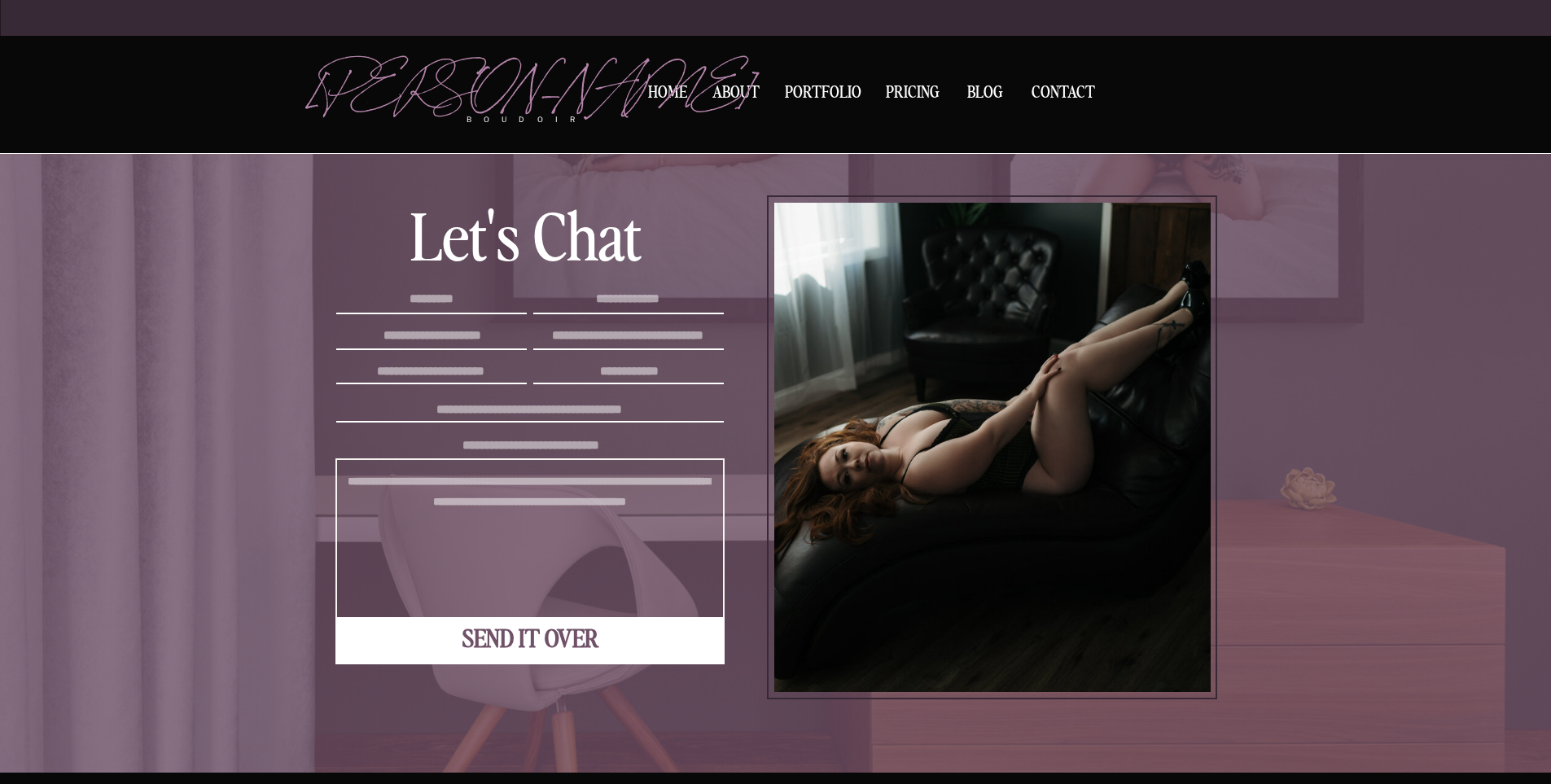
scroll to position [4595, 0]
